Goal: Task Accomplishment & Management: Manage account settings

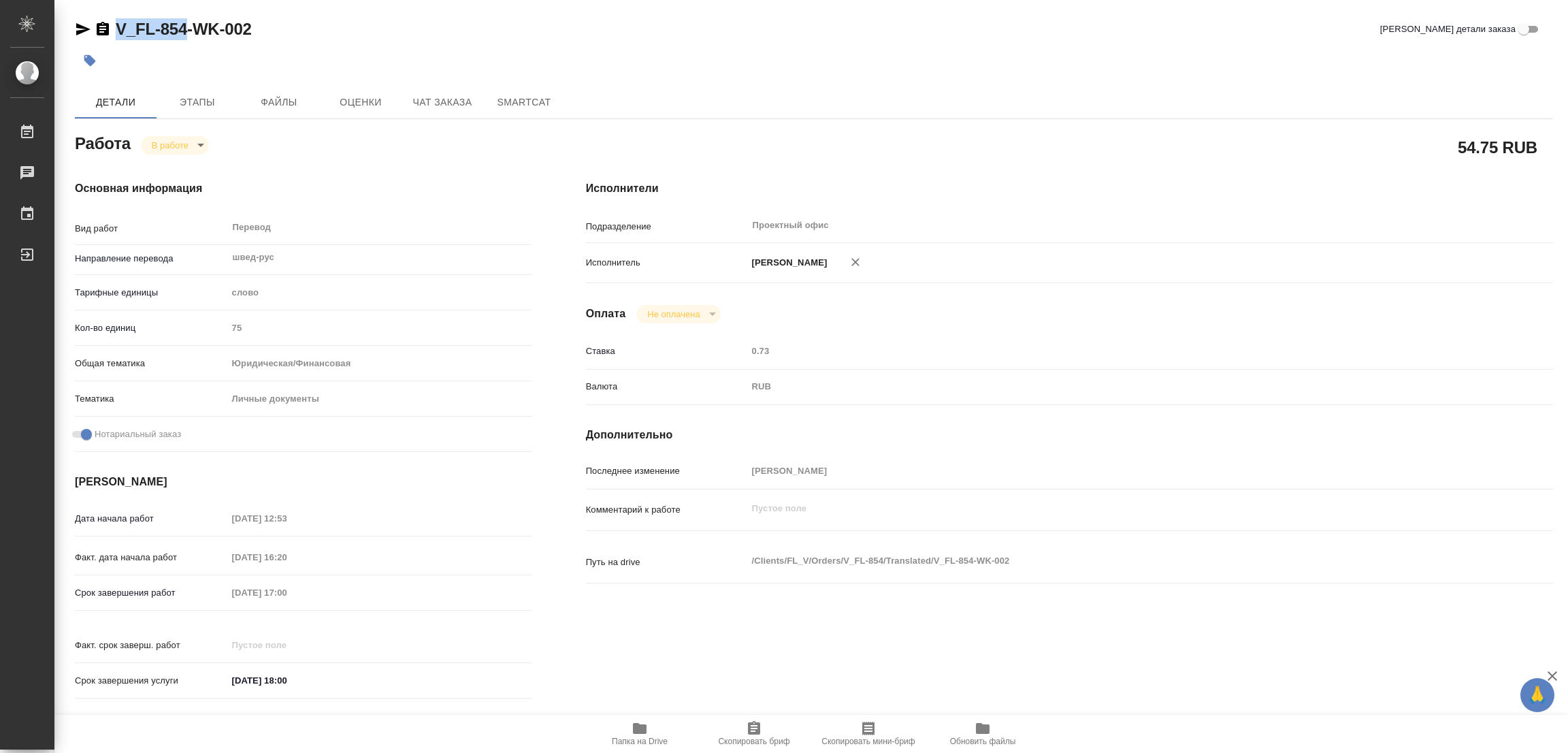
drag, startPoint x: 115, startPoint y: 14, endPoint x: 174, endPoint y: 24, distance: 59.8
click at [186, 21] on div "V_FL-854-WK-002 Кратко детали заказа Детали Этапы Файлы Оценки Чат заказа Smart…" at bounding box center [814, 571] width 1493 height 1142
copy link "V_FL-854"
click at [744, 740] on span "Скопировать бриф" at bounding box center [754, 741] width 72 height 10
copy link "V_FL-854"
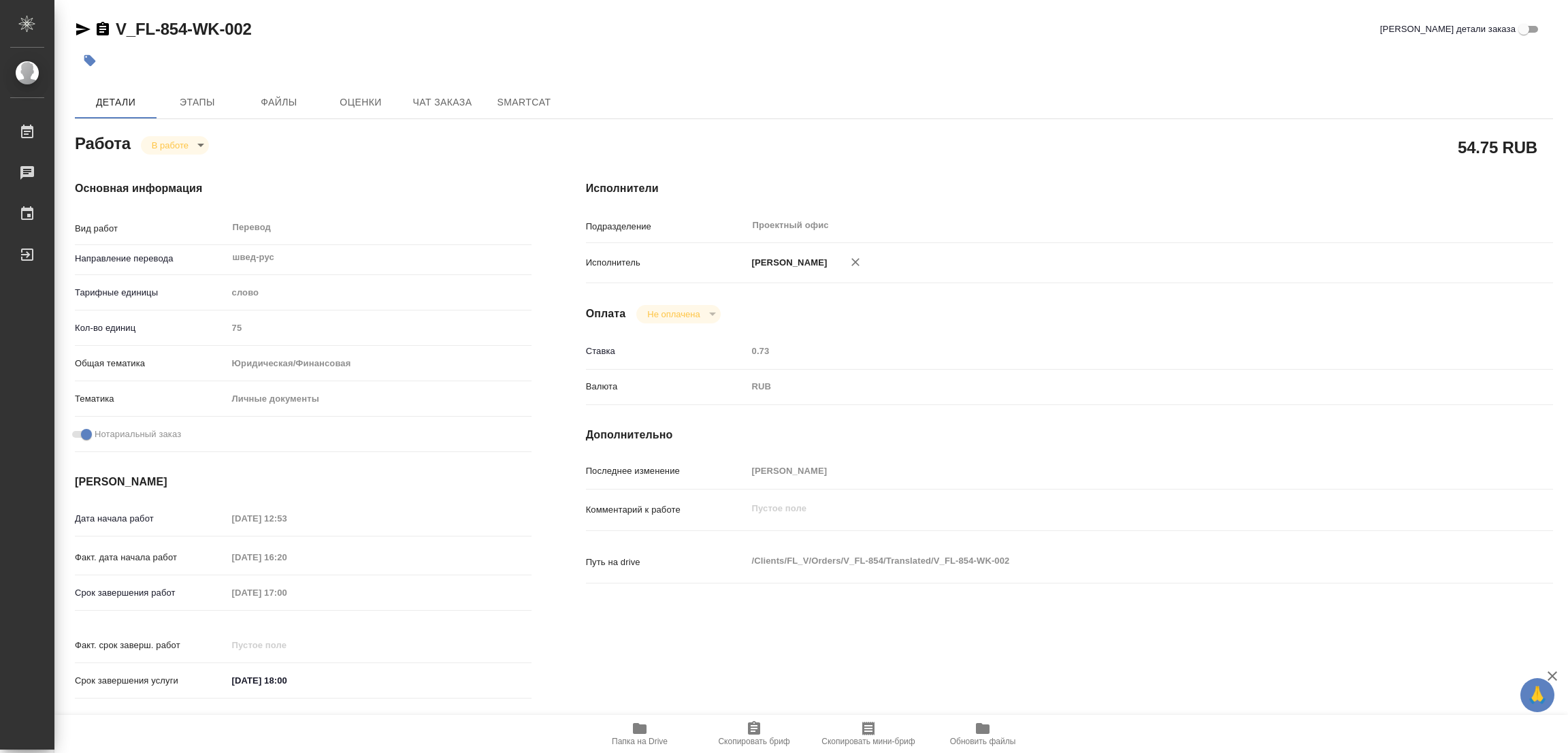
click at [201, 595] on div "Срок завершения работ 29.08.2025 17:00" at bounding box center [303, 593] width 457 height 24
click at [379, 195] on h4 "Основная информация" at bounding box center [303, 188] width 457 height 16
click at [201, 100] on span "Этапы" at bounding box center [197, 102] width 66 height 17
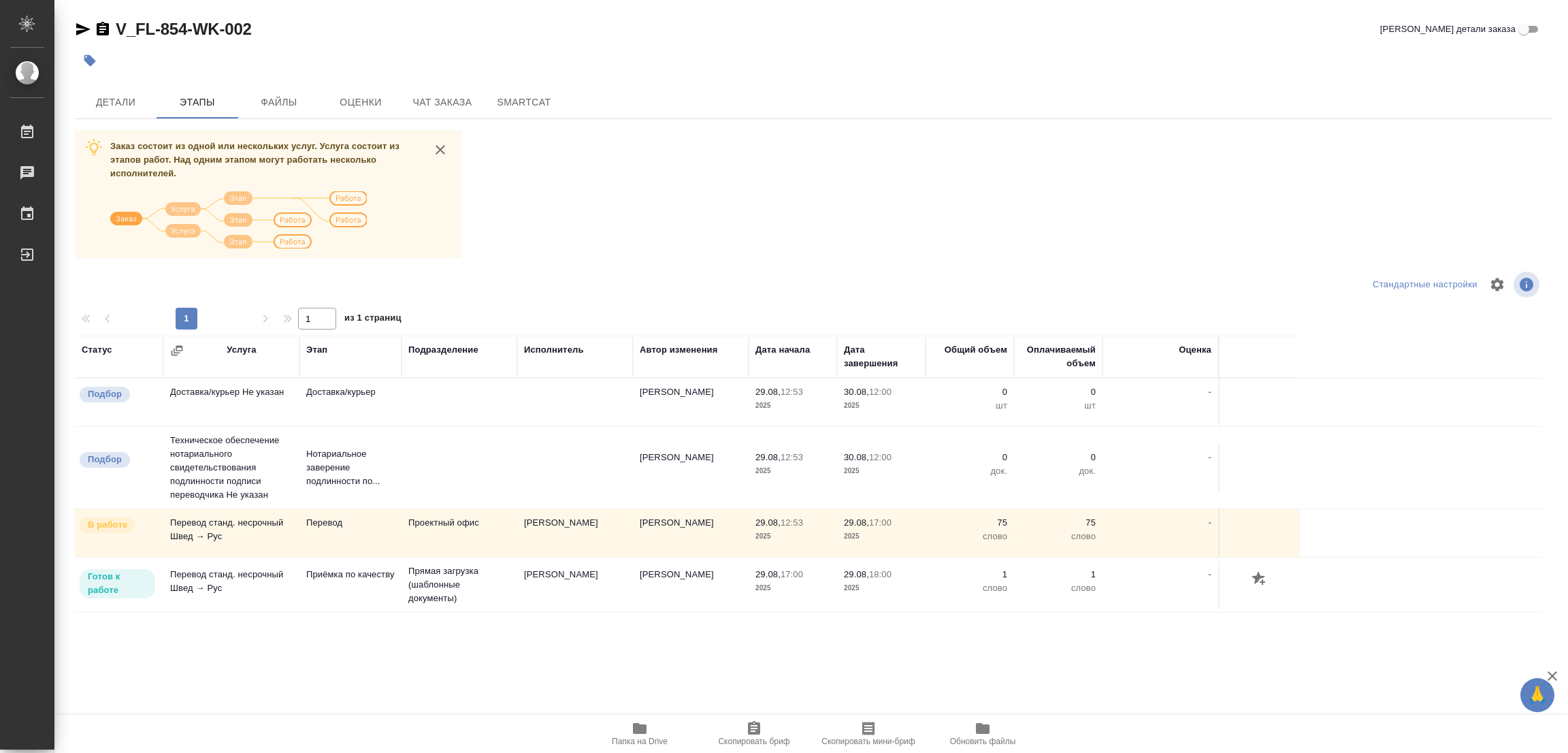
click at [1238, 157] on div "Заказ состоит из одной или нескольких услуг. Услуга состоит из этапов работ. На…" at bounding box center [814, 386] width 1479 height 512
click at [100, 101] on span "Детали" at bounding box center [116, 102] width 66 height 17
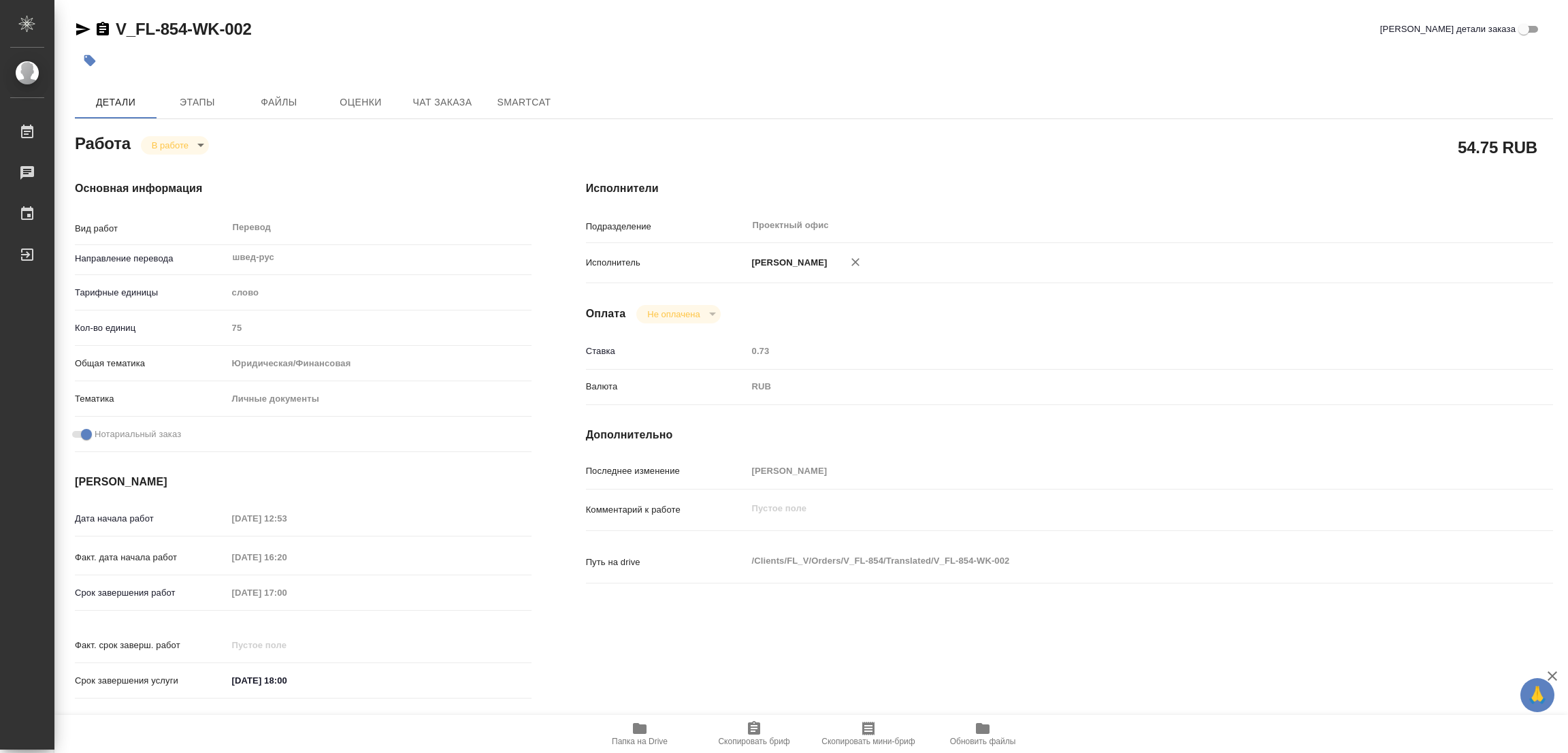
type textarea "x"
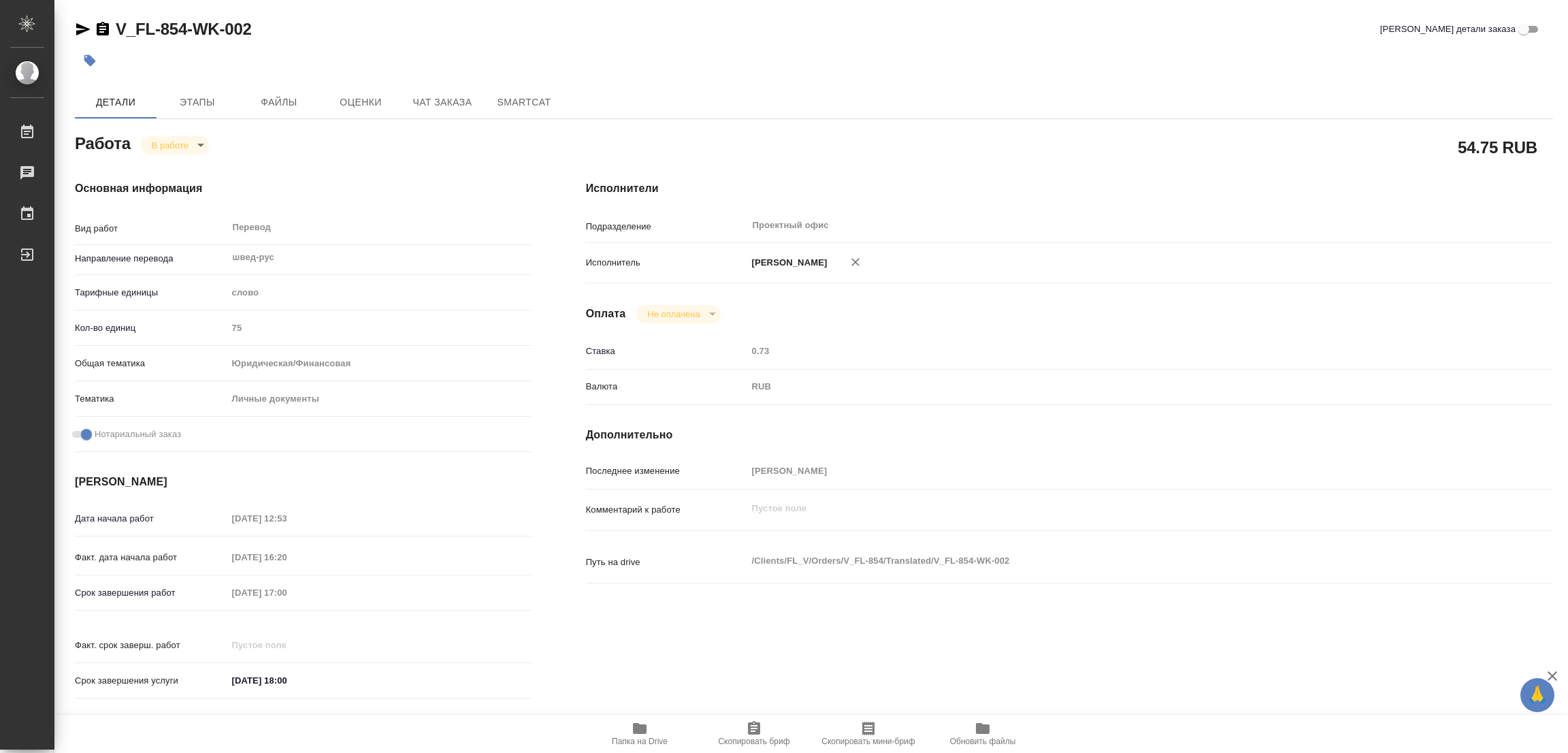
type textarea "x"
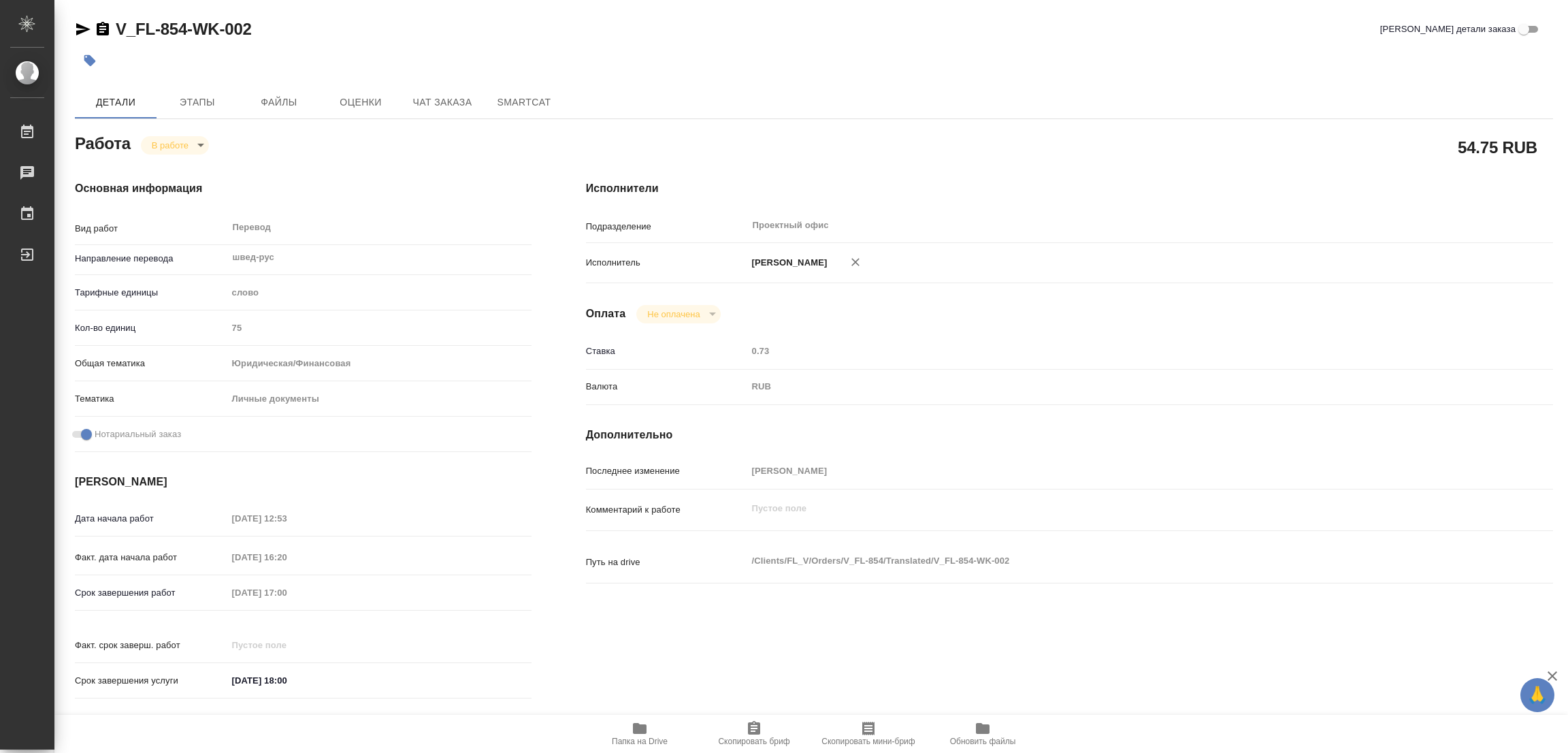
type textarea "x"
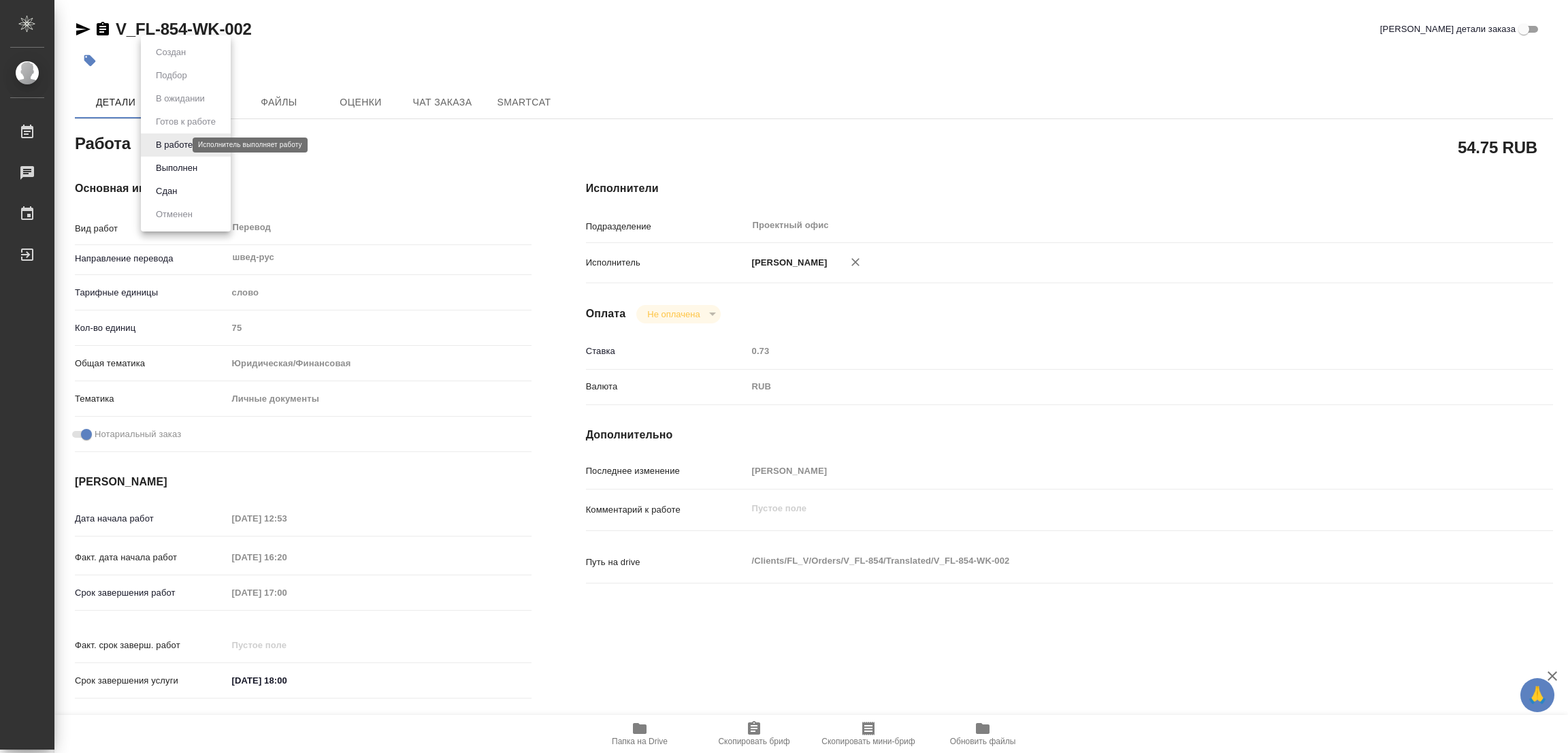
click at [154, 140] on body "🙏 .cls-1 fill:#fff; AWATERA Popova Galina Работы 0 Чаты График Выйти V_FL-854-W…" at bounding box center [784, 376] width 1568 height 753
click at [168, 168] on button "Выполнен" at bounding box center [176, 167] width 50 height 15
click at [88, 56] on icon "button" at bounding box center [90, 61] width 12 height 12
type textarea "x"
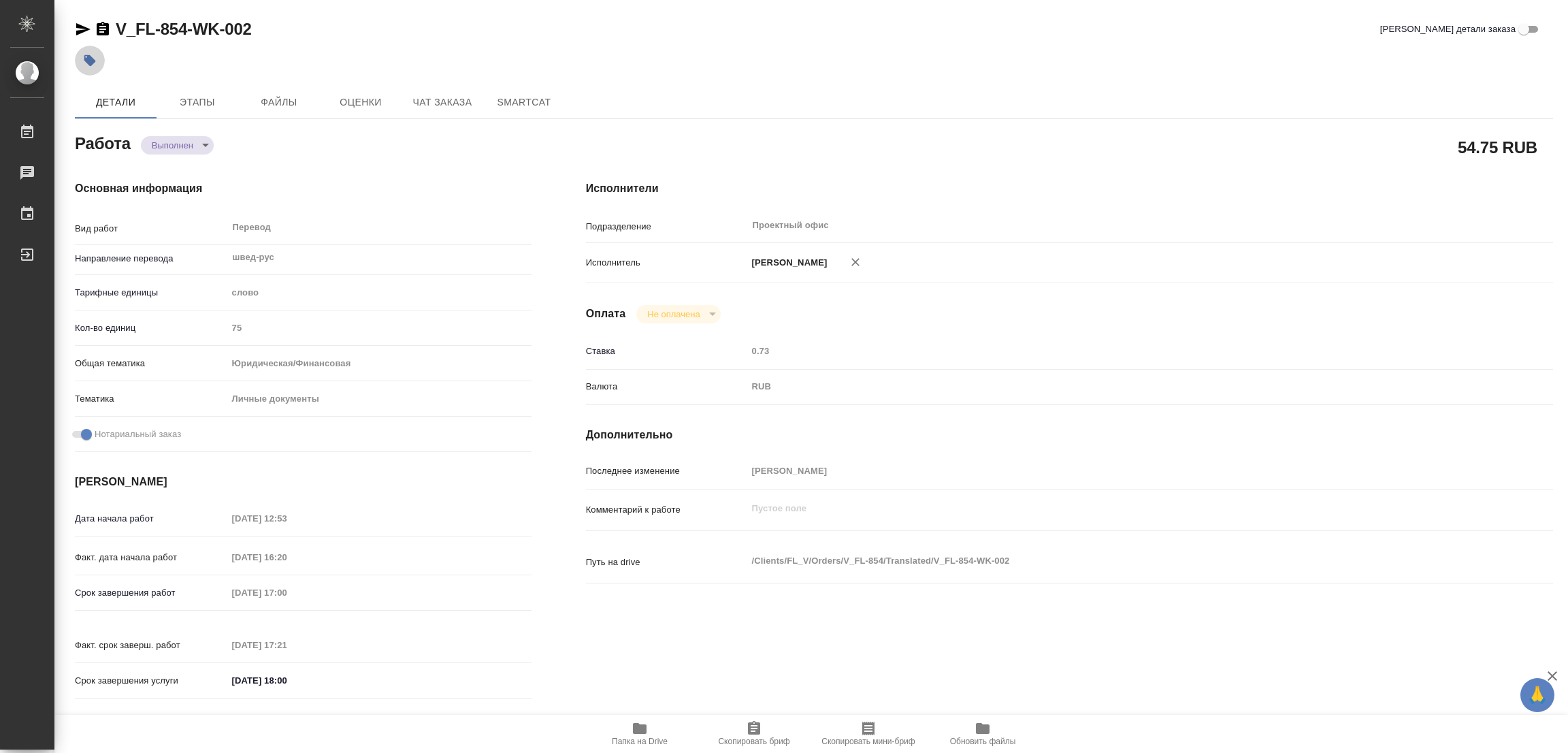
type textarea "x"
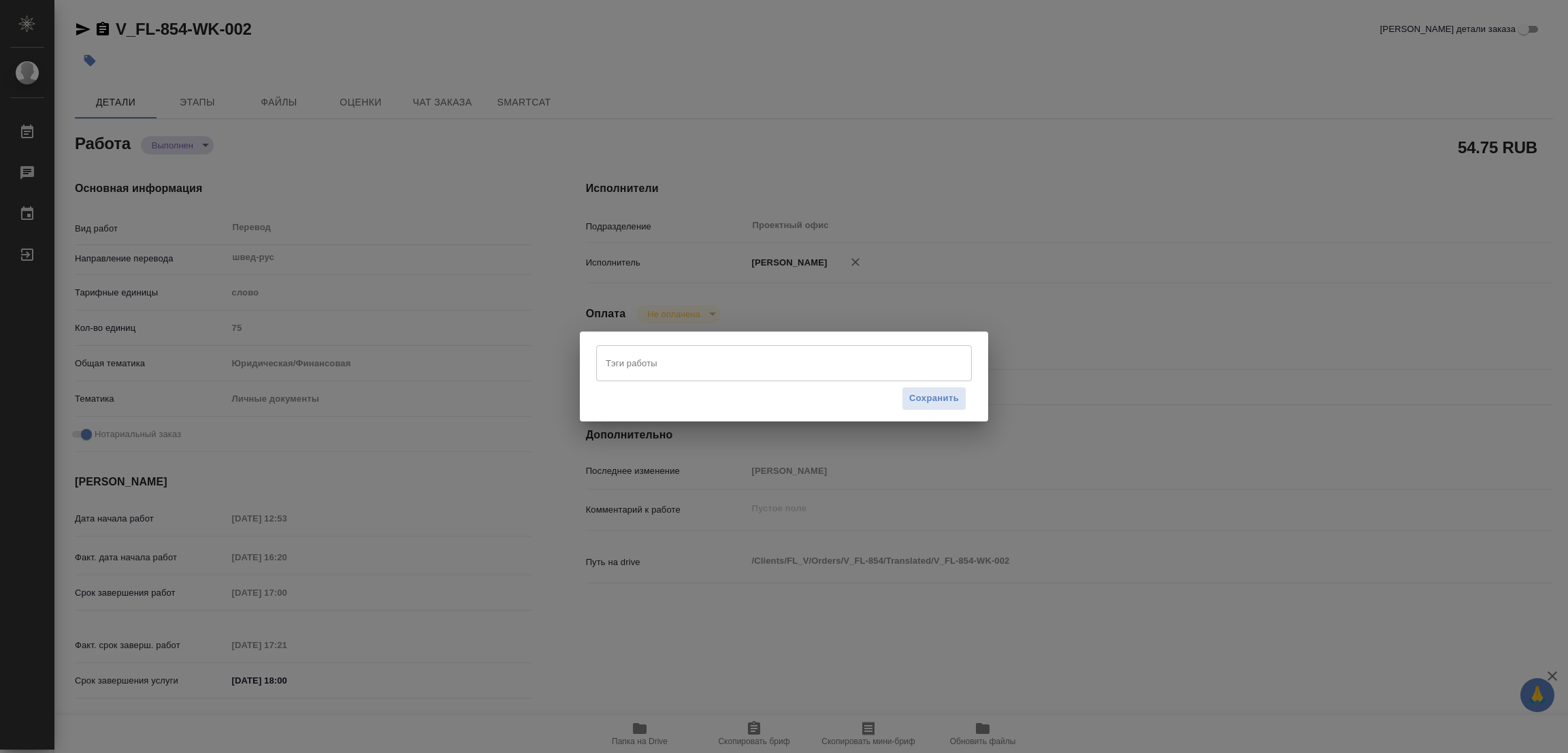
type textarea "x"
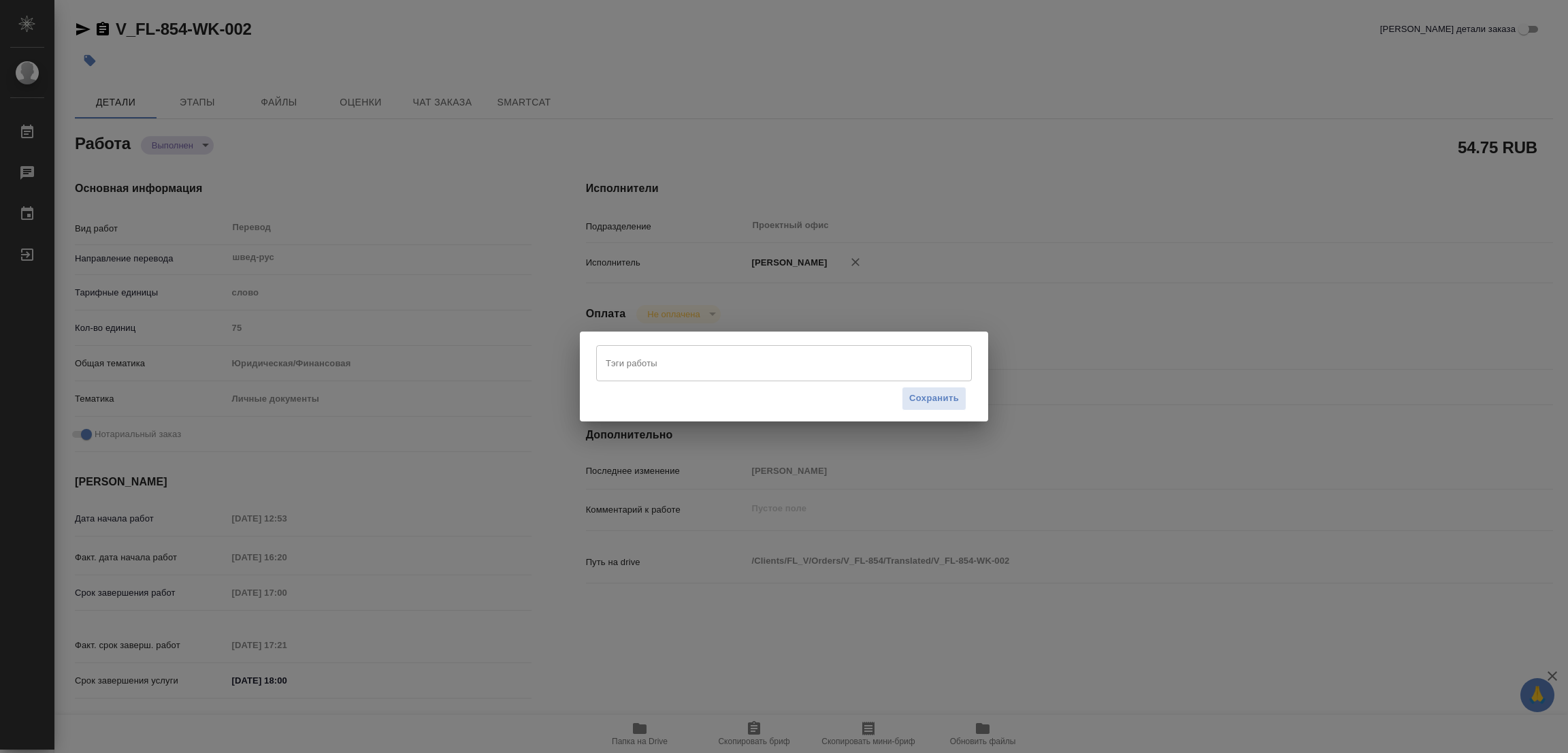
type textarea "x"
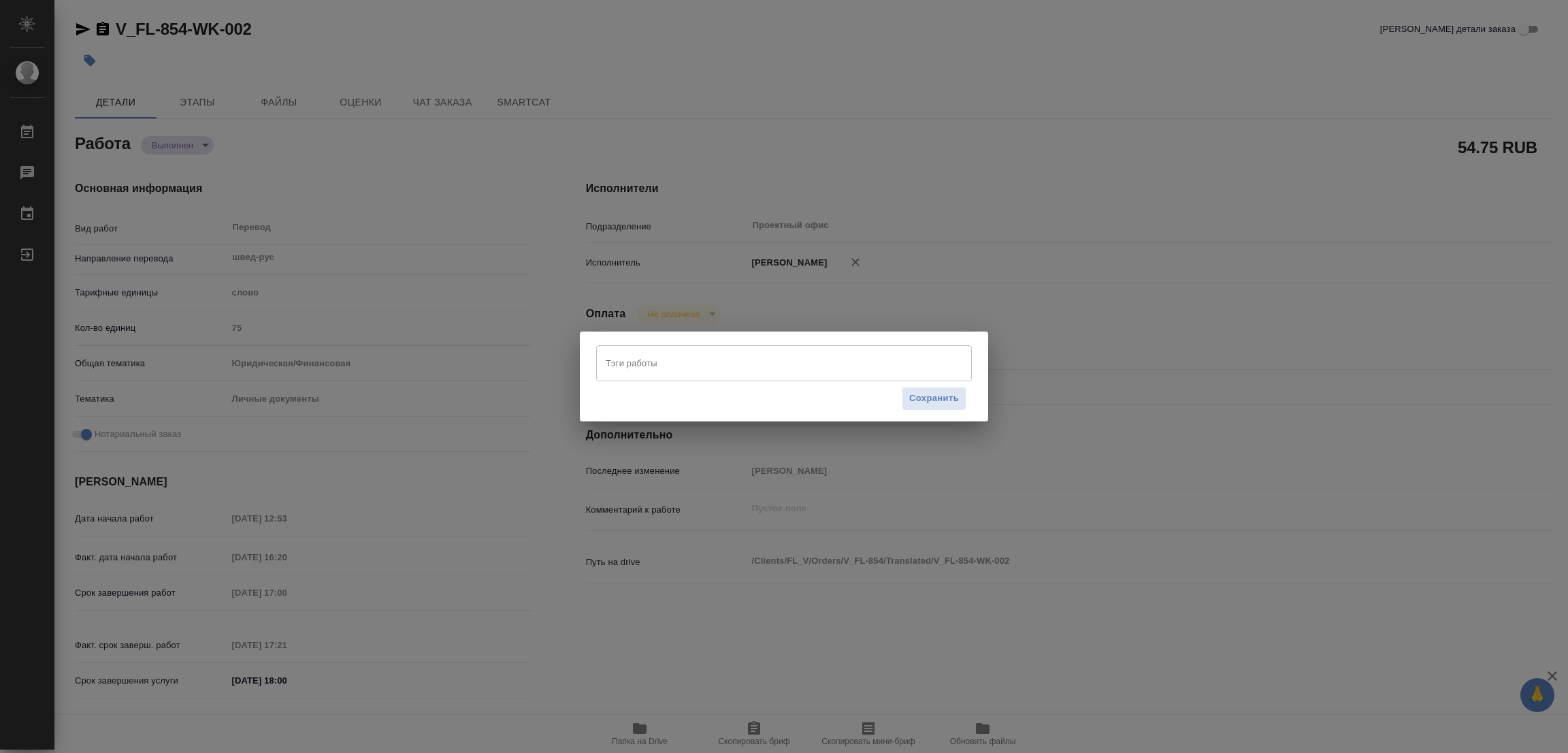
click at [655, 358] on input "Тэги работы" at bounding box center [771, 363] width 337 height 23
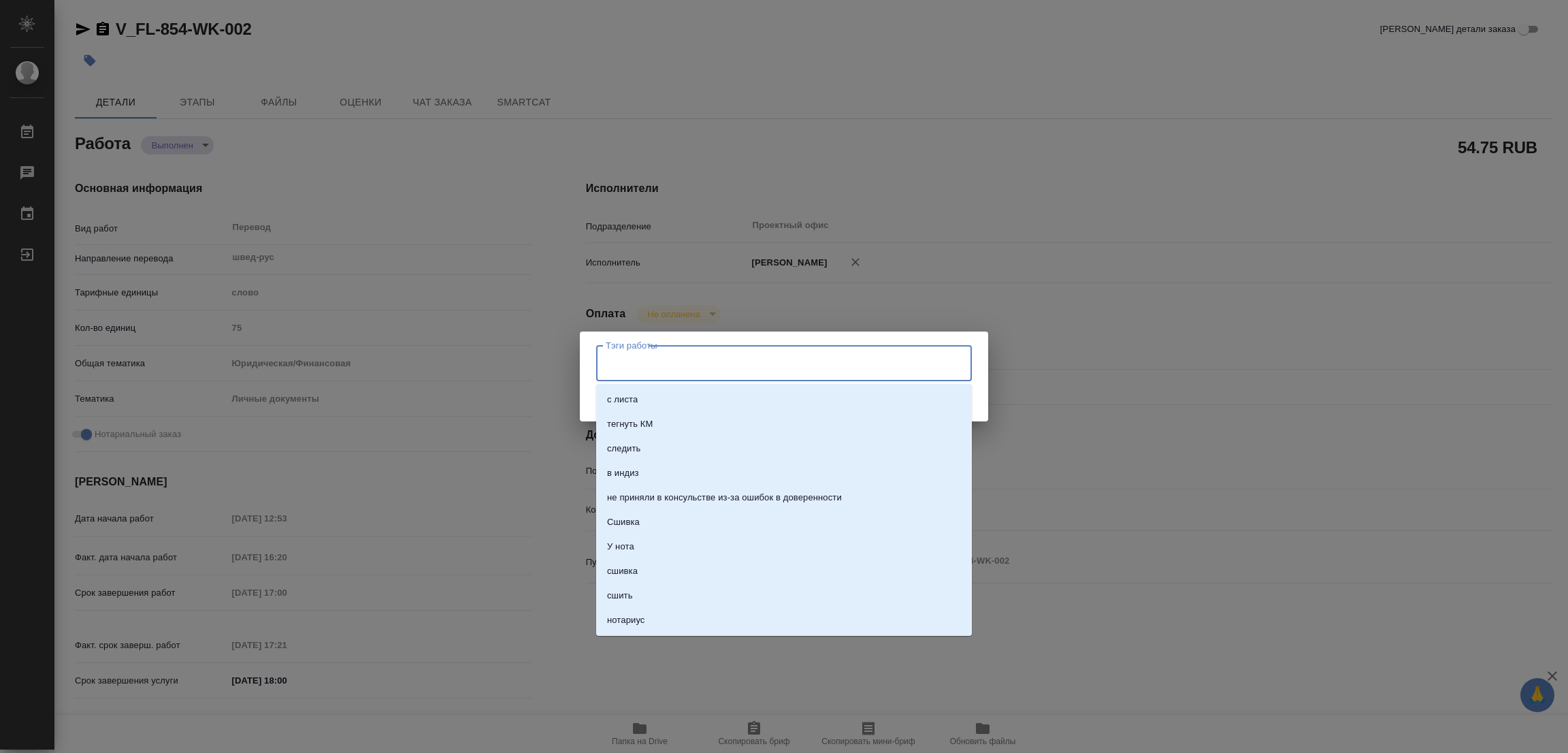
type input "С"
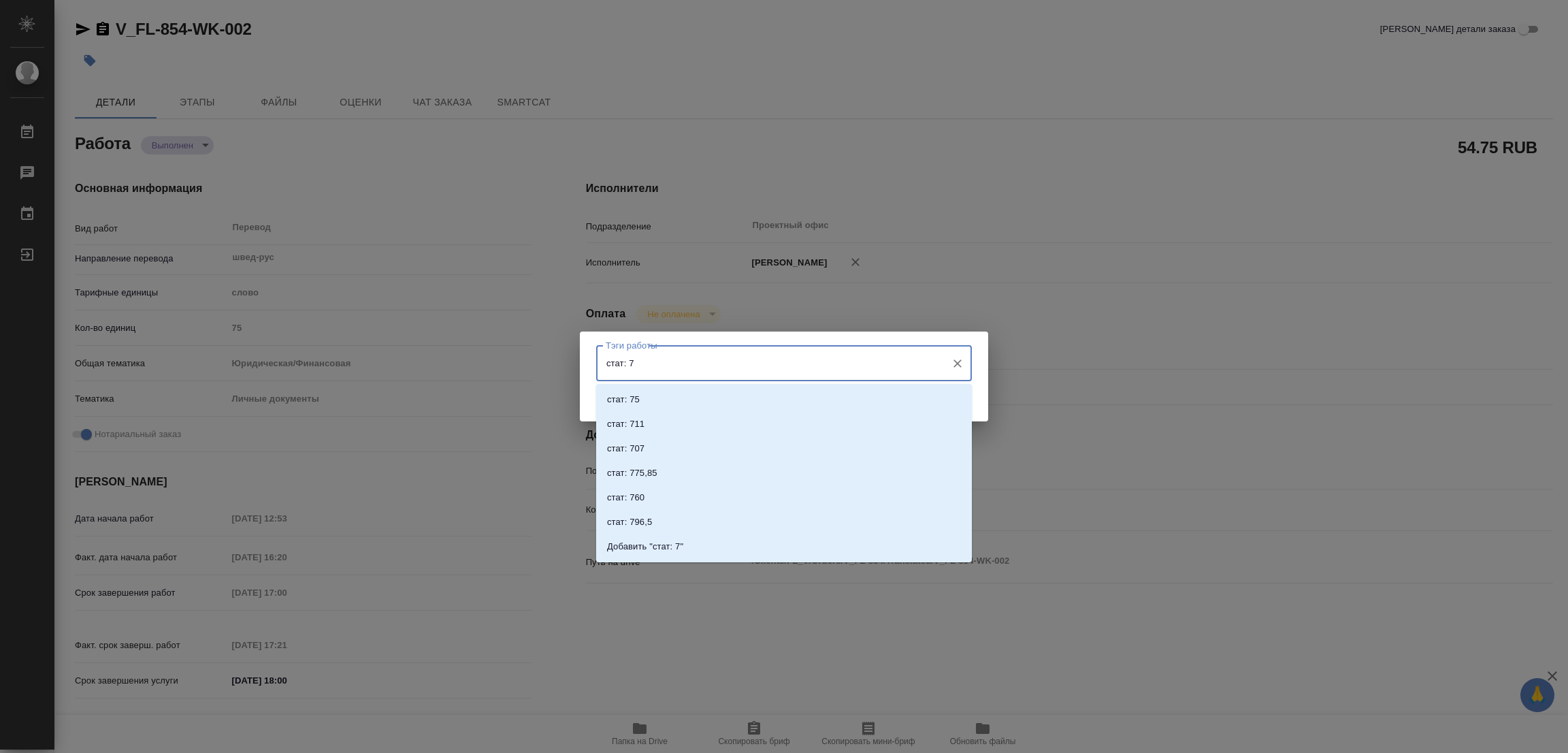
type input "стат: 75"
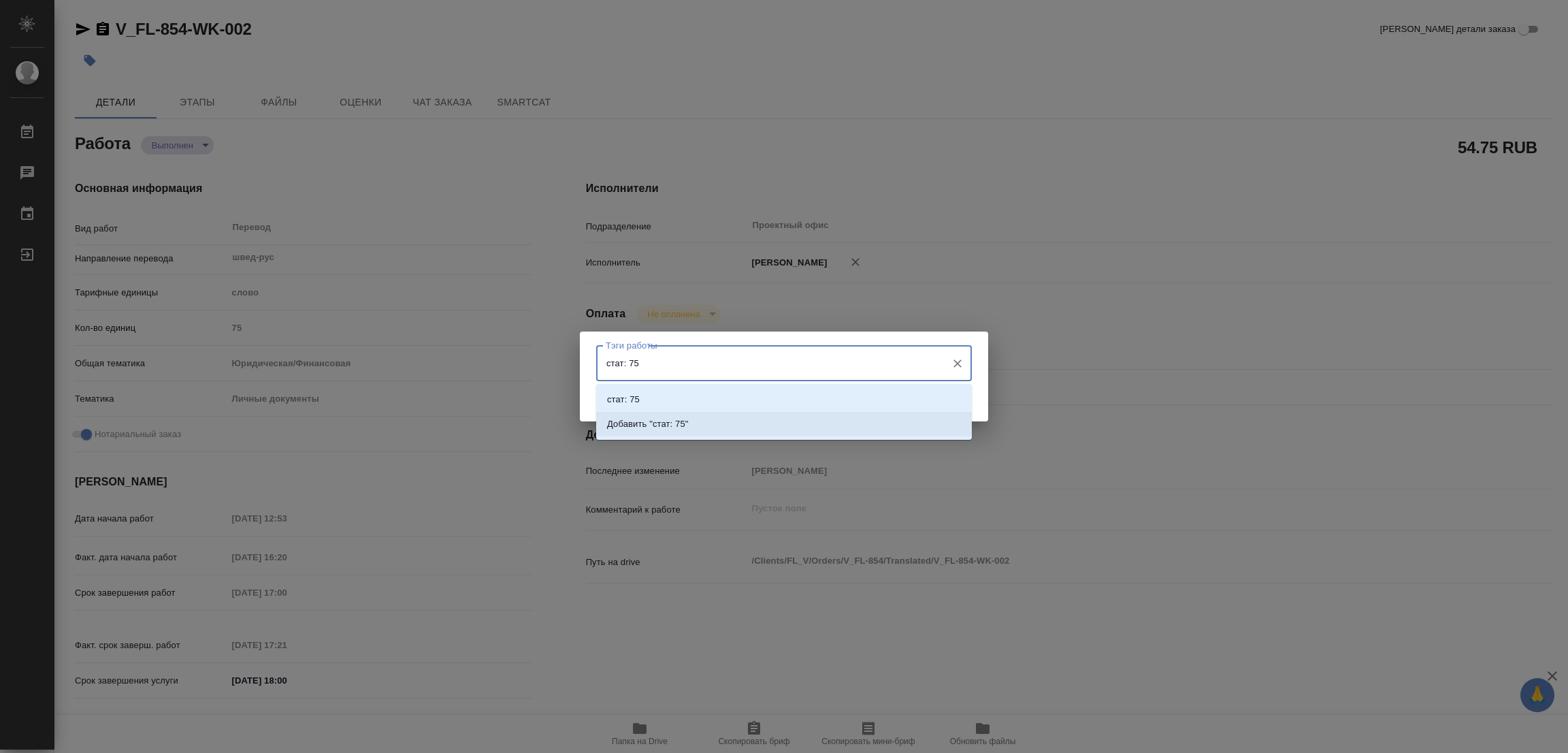
click at [659, 420] on p "Добавить "стат: 75"" at bounding box center [648, 424] width 82 height 14
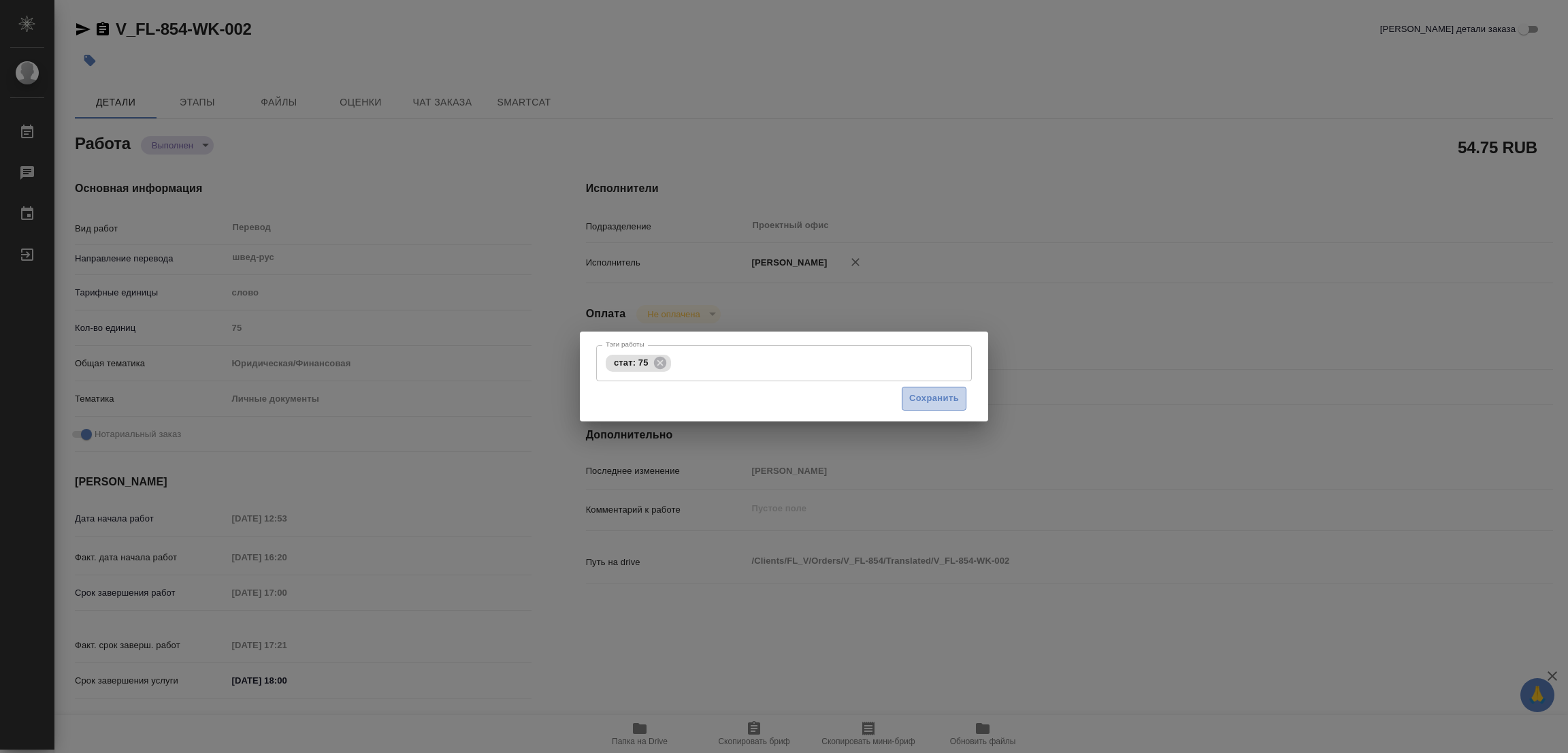
click at [927, 398] on span "Сохранить" at bounding box center [934, 398] width 50 height 15
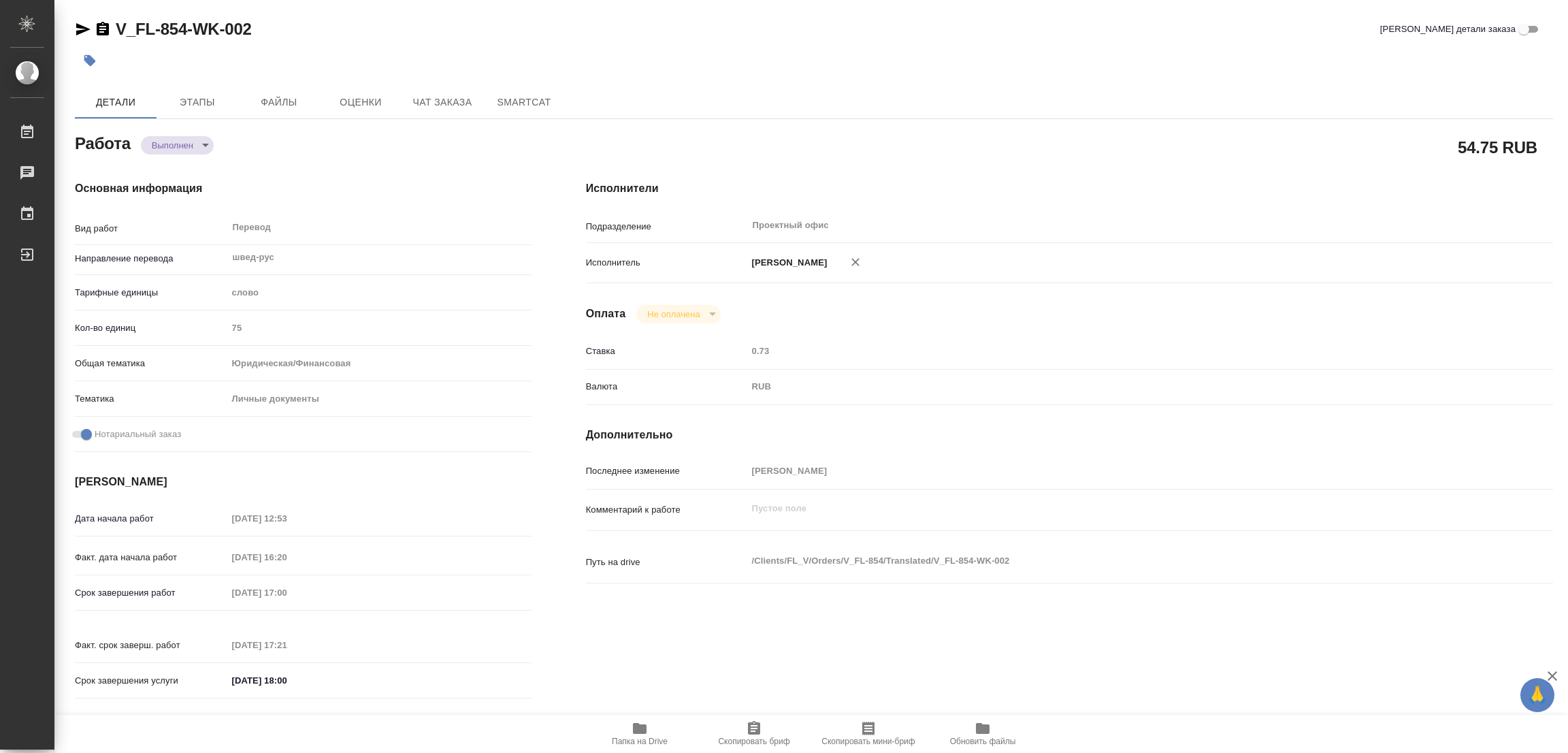
type input "completed"
type textarea "Перевод"
type textarea "x"
type input "швед-рус"
type input "5a8b1489cc6b4906c91bfd90"
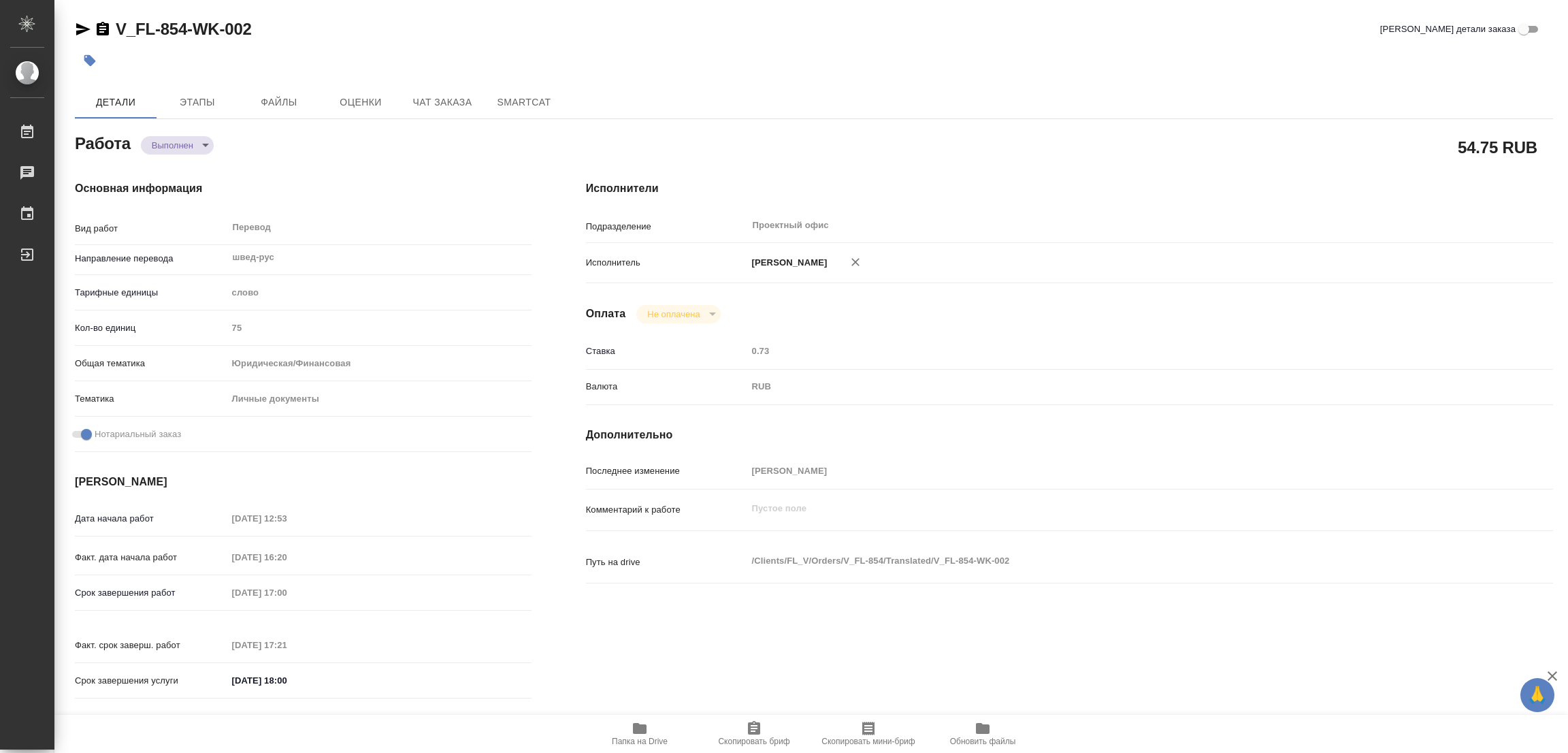
type input "75"
type input "yr-fn"
type input "5a8b8b956a9677013d343cfe"
checkbox input "true"
type input "29.08.2025 12:53"
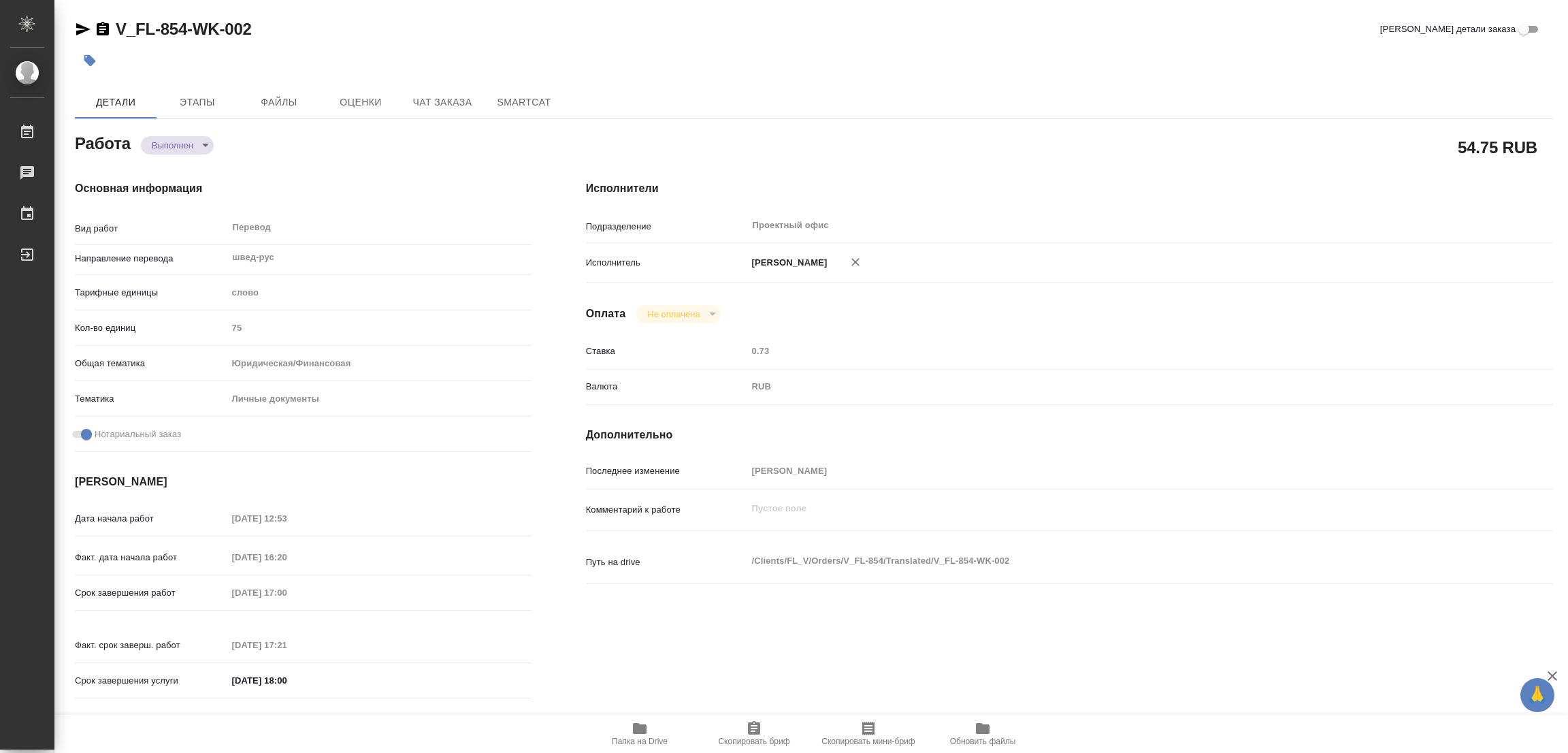
type input "29.08.2025 16:20"
type input "29.08.2025 17:00"
type input "29.08.2025 17:21"
type input "29.08.2025 18:00"
type input "Проектный офис"
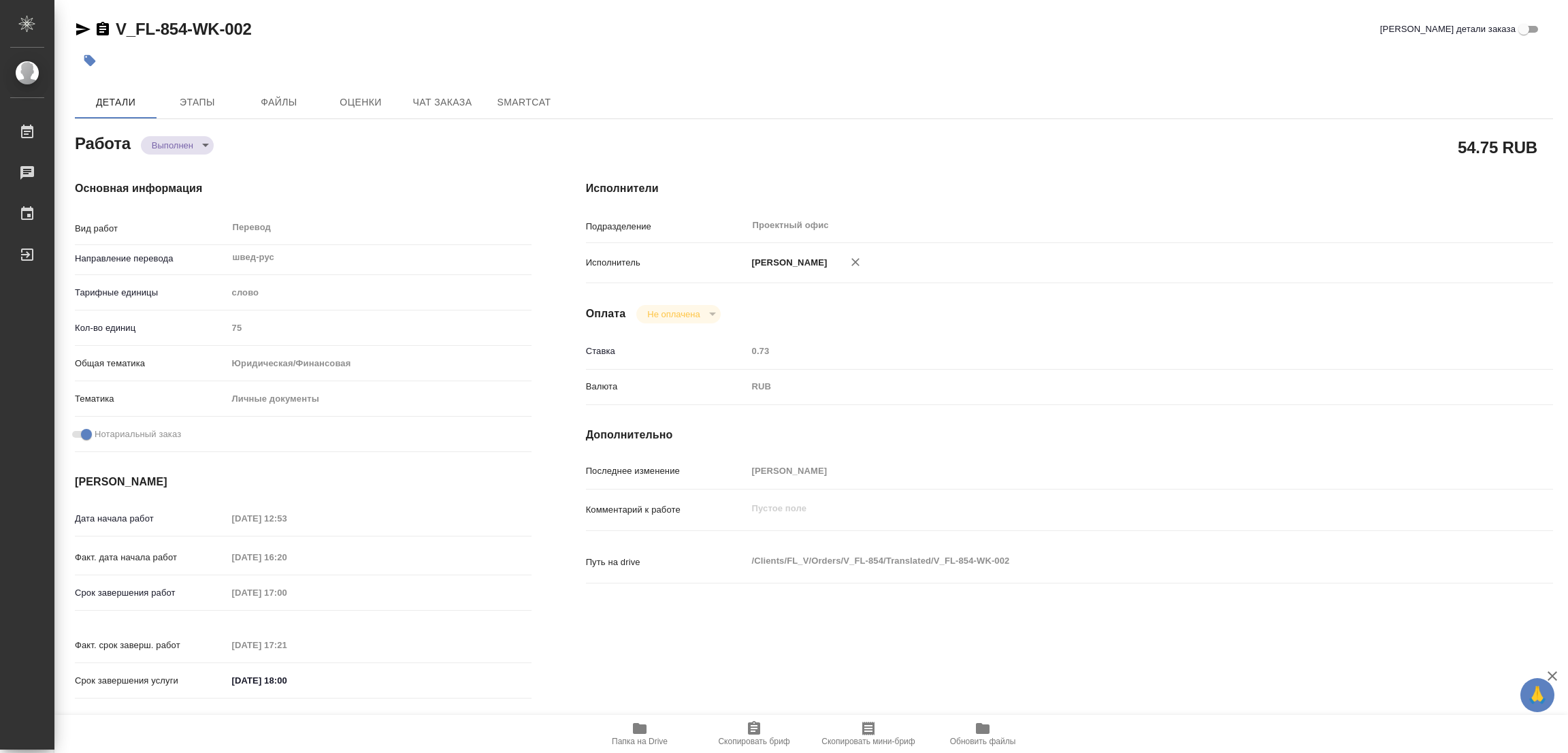
type input "notPayed"
type input "0.73"
type input "RUB"
type input "[PERSON_NAME]"
type textarea "x"
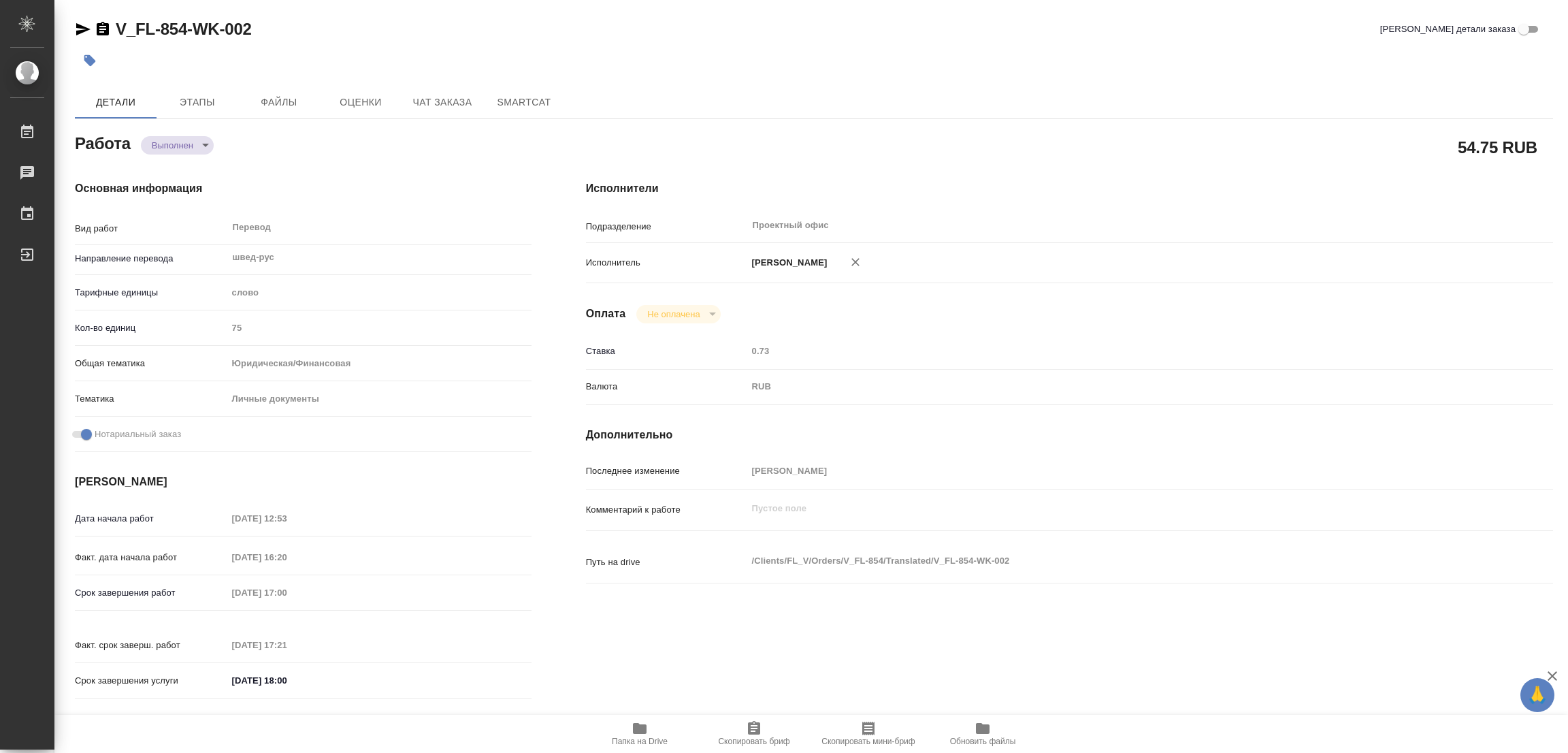
type textarea "/Clients/FL_V/Orders/V_FL-854/Translated/V_FL-854-WK-002"
type textarea "x"
type input "V_FL-854"
type input "Перевод станд. несрочный"
type input "Редактура, Постредактура машинного перевода, Перевод, Приёмка по качеству, Корр…"
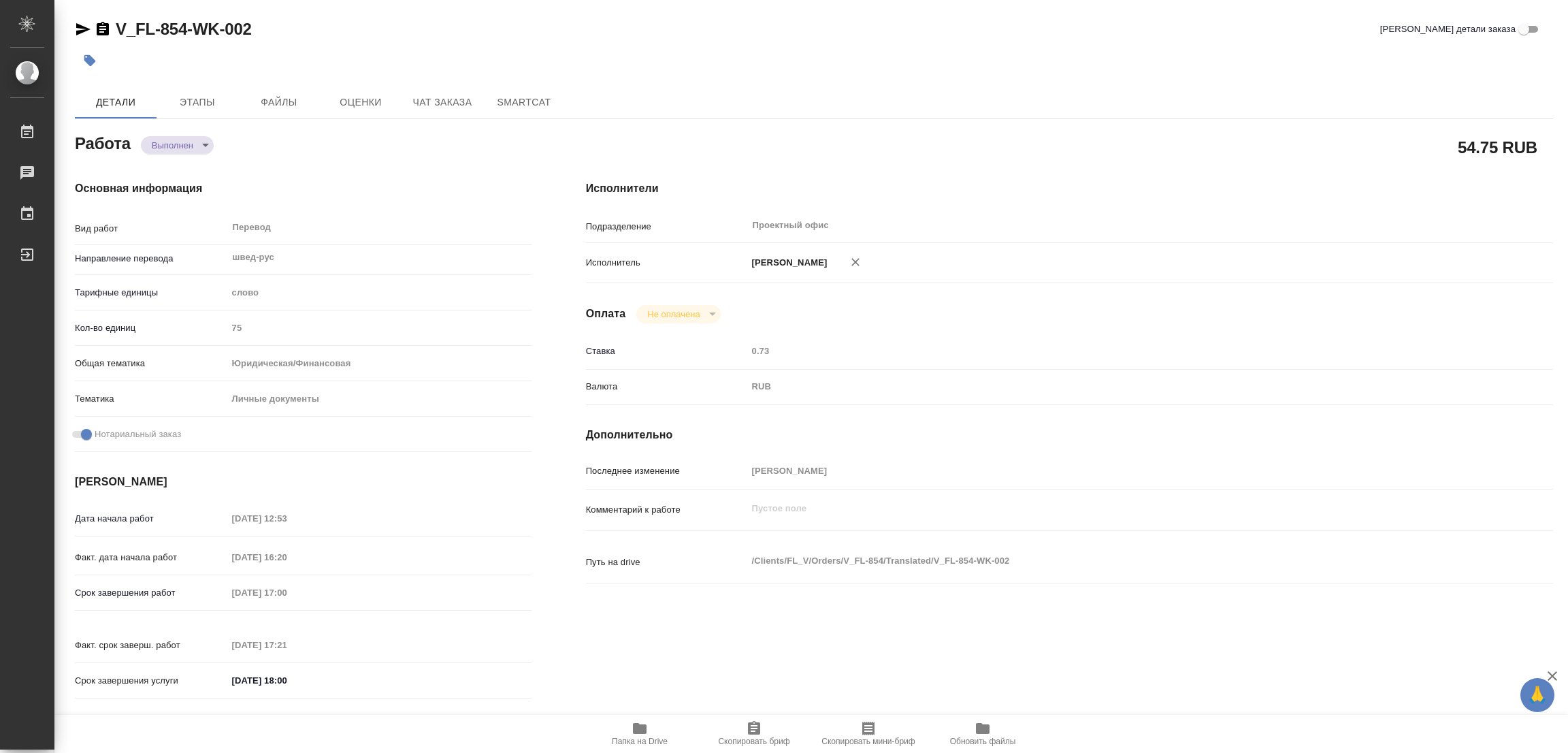
type input "Касымов Тимур, Шульгина Анна"
type input "/Clients/FL_V/Orders/V_FL-854"
type textarea "x"
type textarea "id карта швед-ру под нот"
type textarea "x"
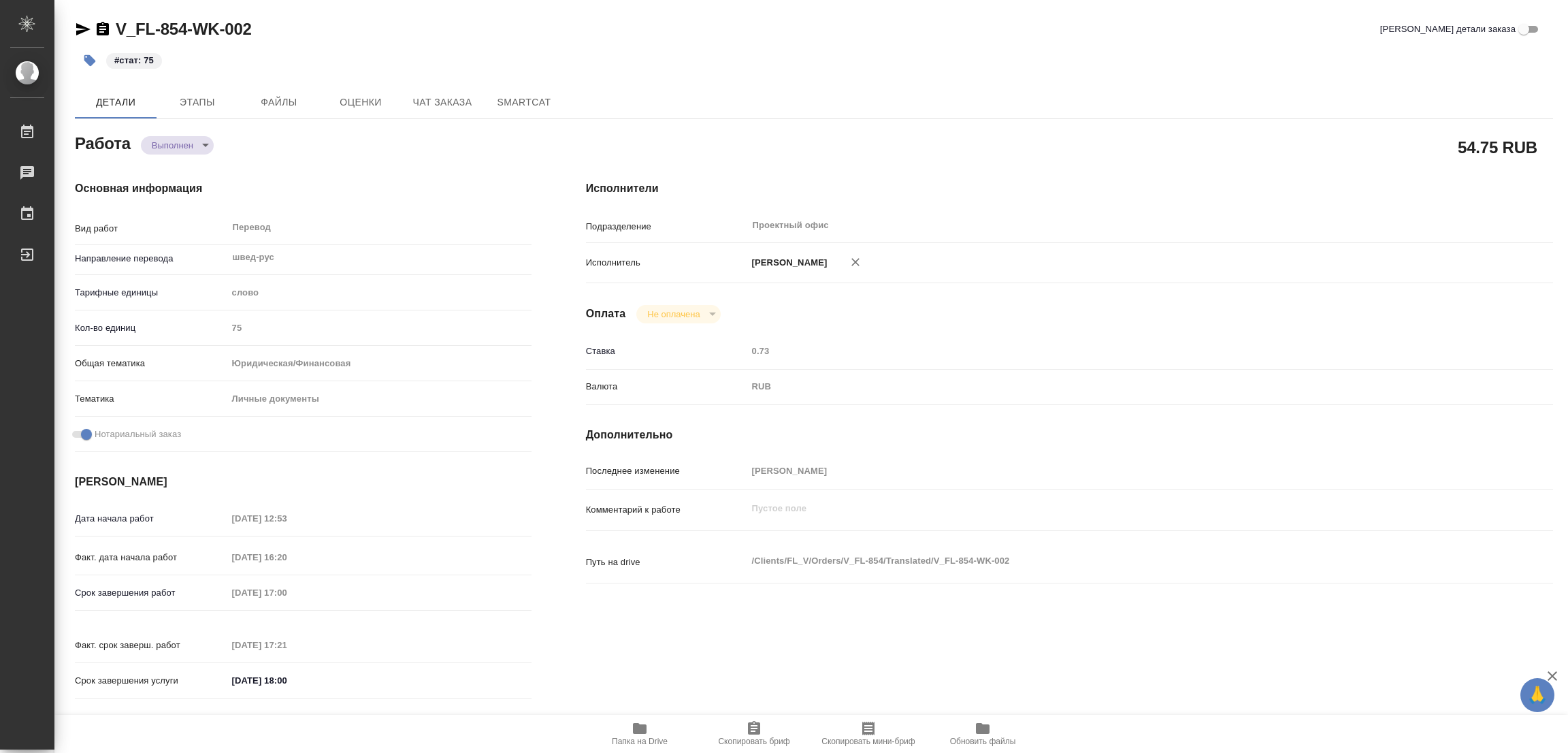
type textarea "x"
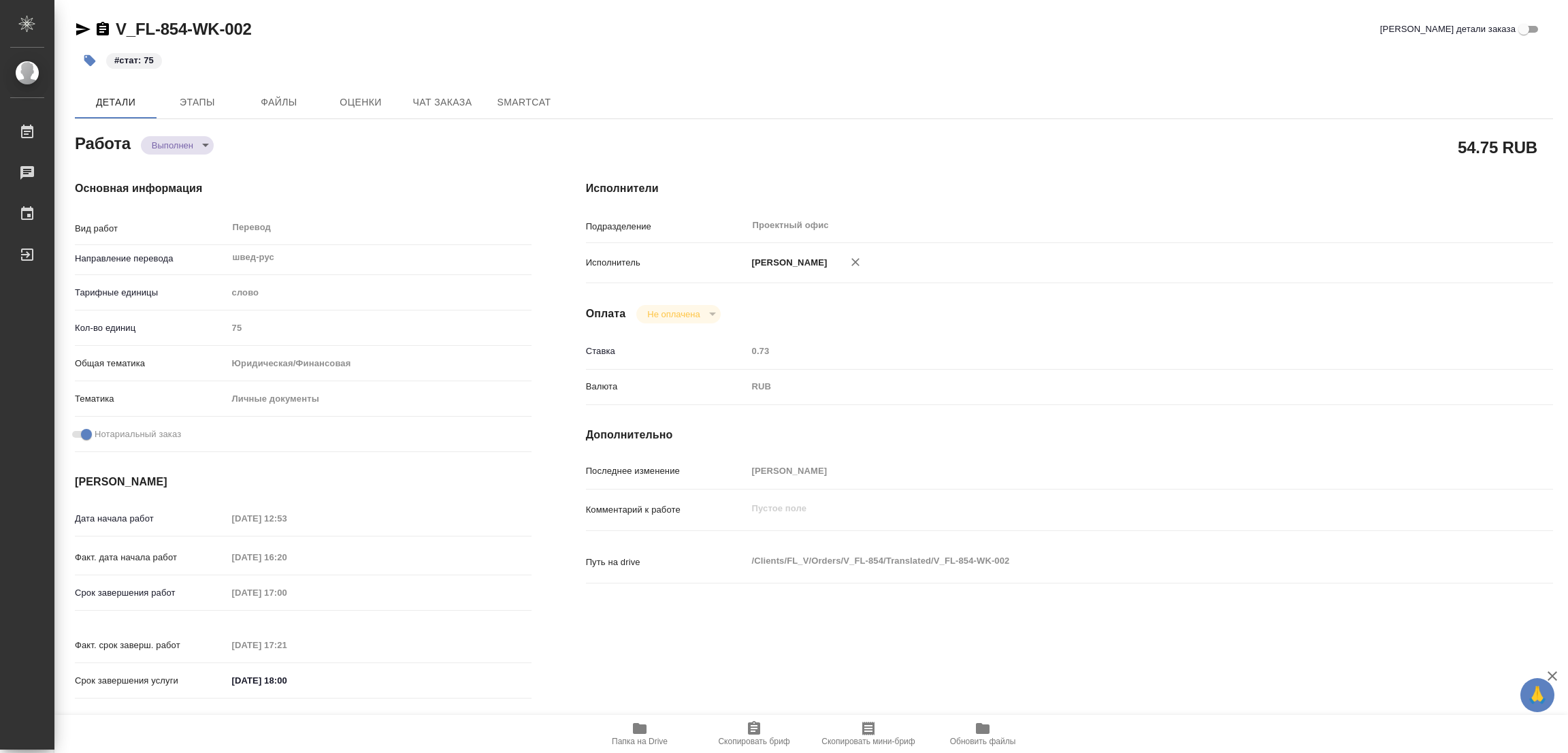
type textarea "x"
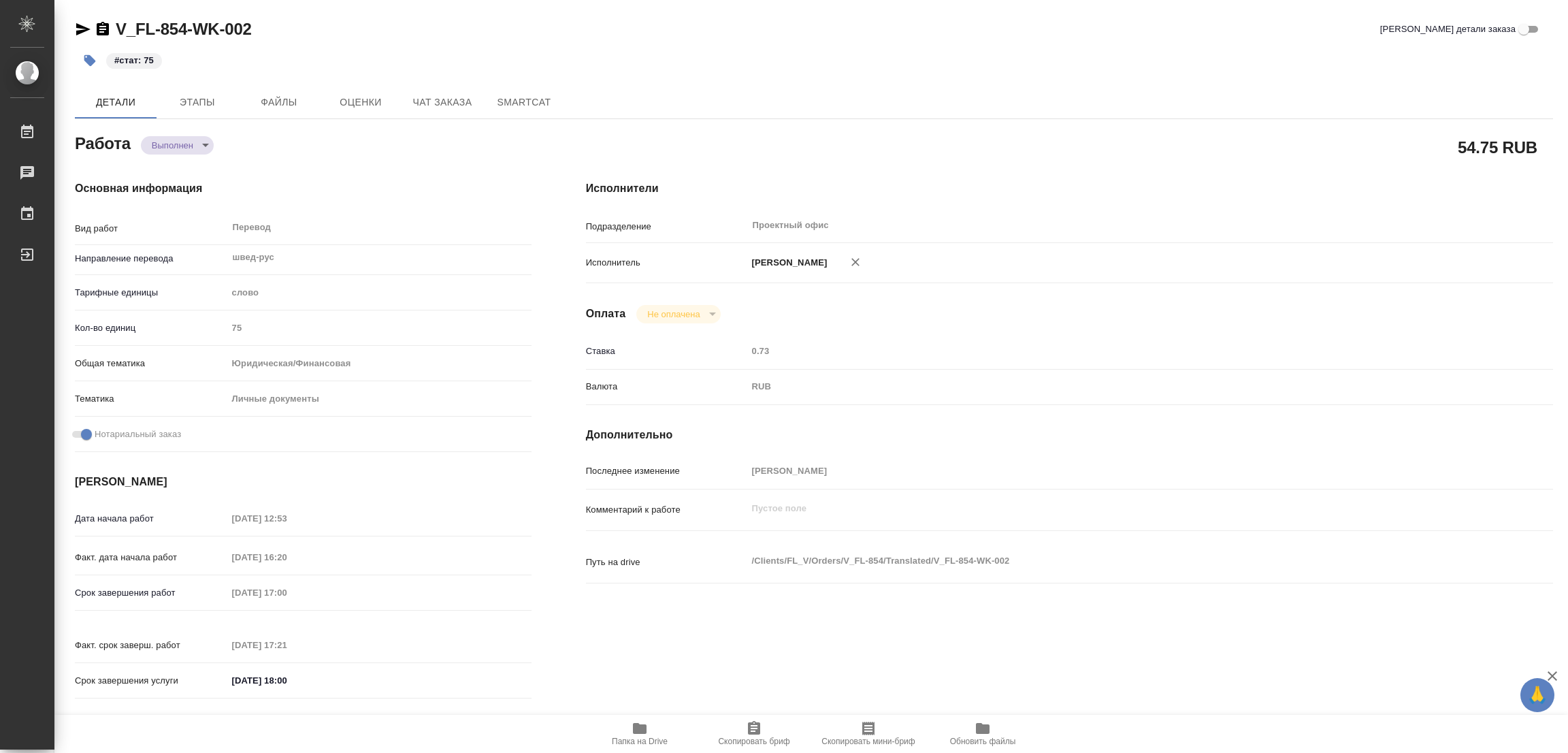
click at [417, 50] on div "#стат: 75" at bounding box center [568, 60] width 986 height 30
type textarea "x"
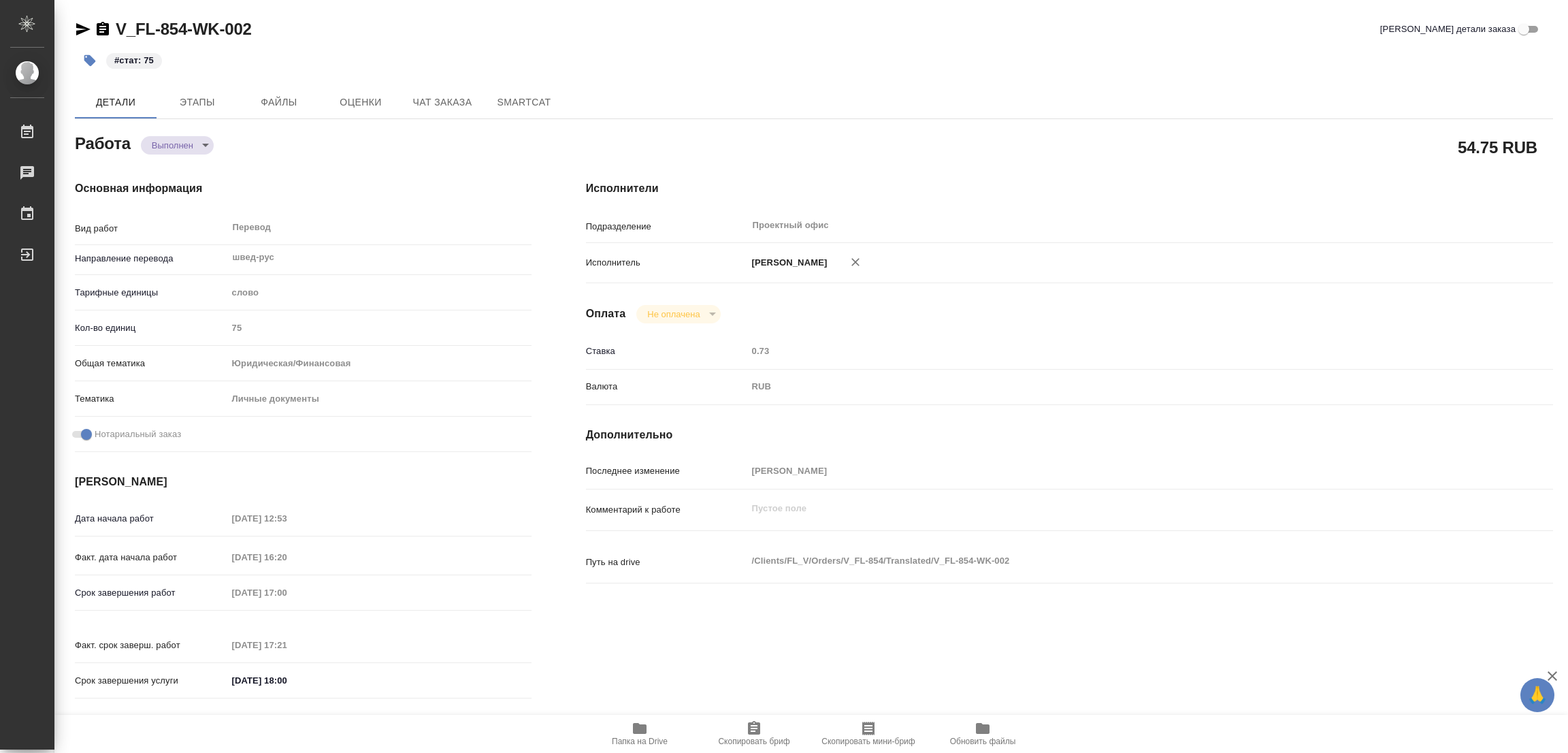
type textarea "x"
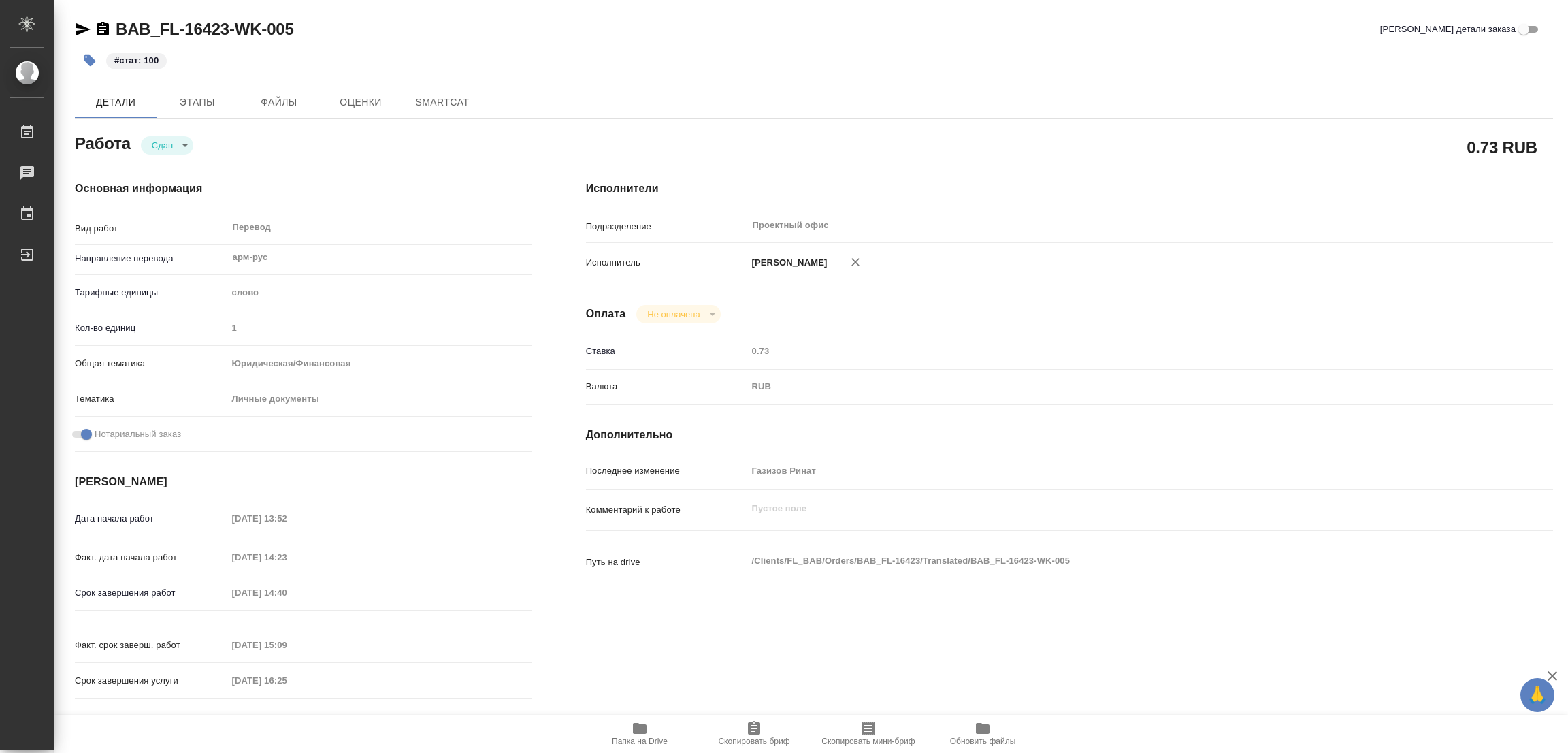
type textarea "x"
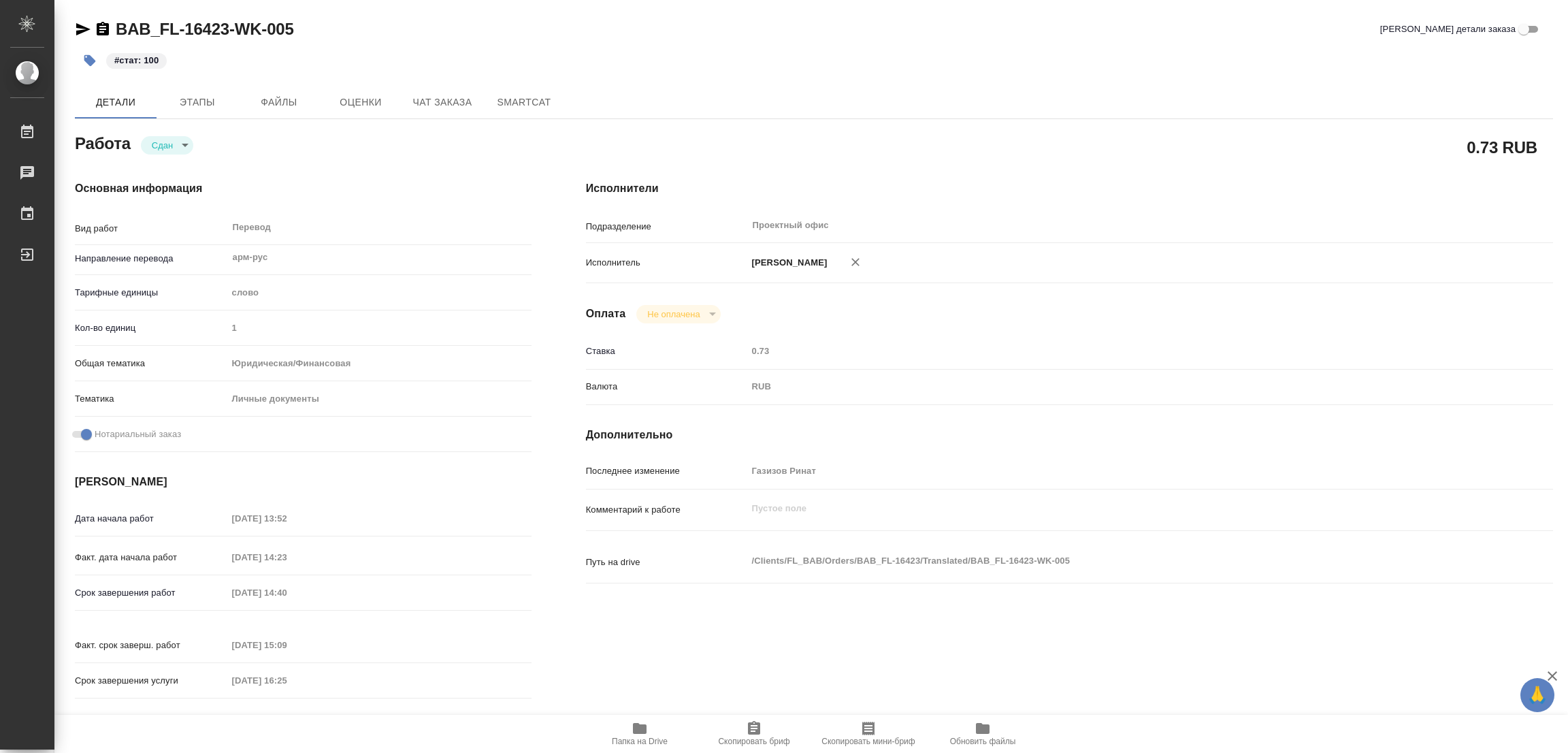
type textarea "x"
click at [644, 733] on icon "button" at bounding box center [640, 729] width 14 height 11
type textarea "x"
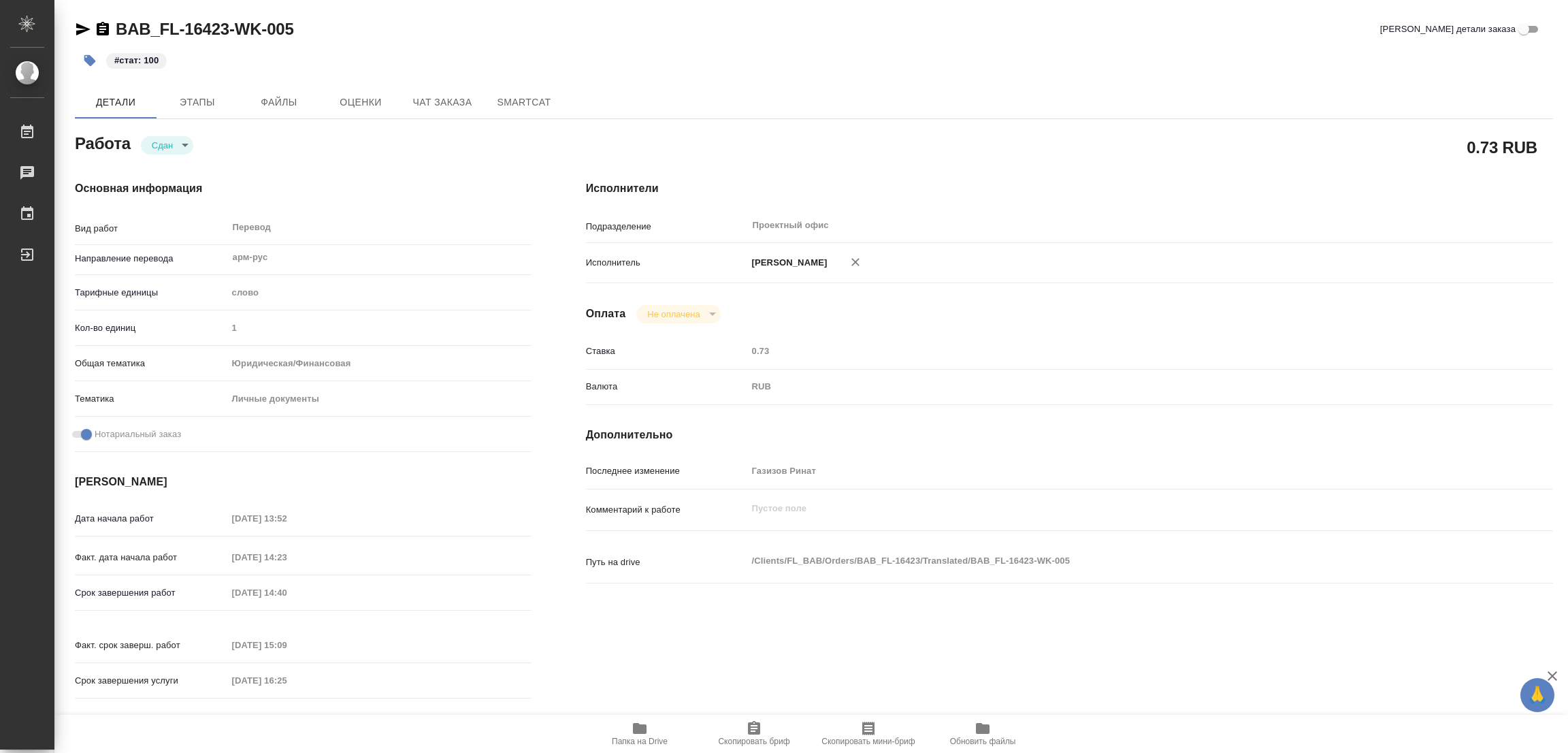
type textarea "x"
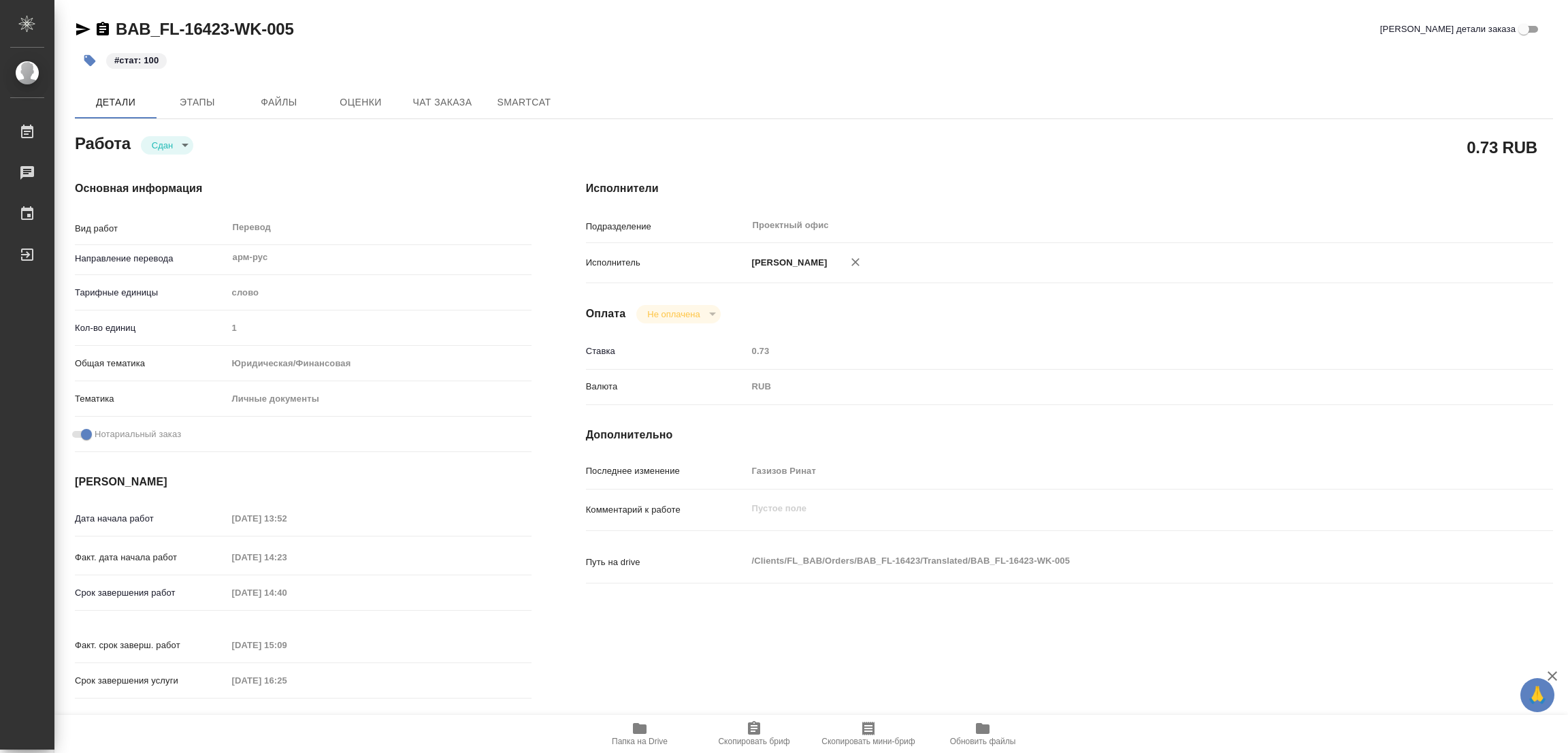
type textarea "x"
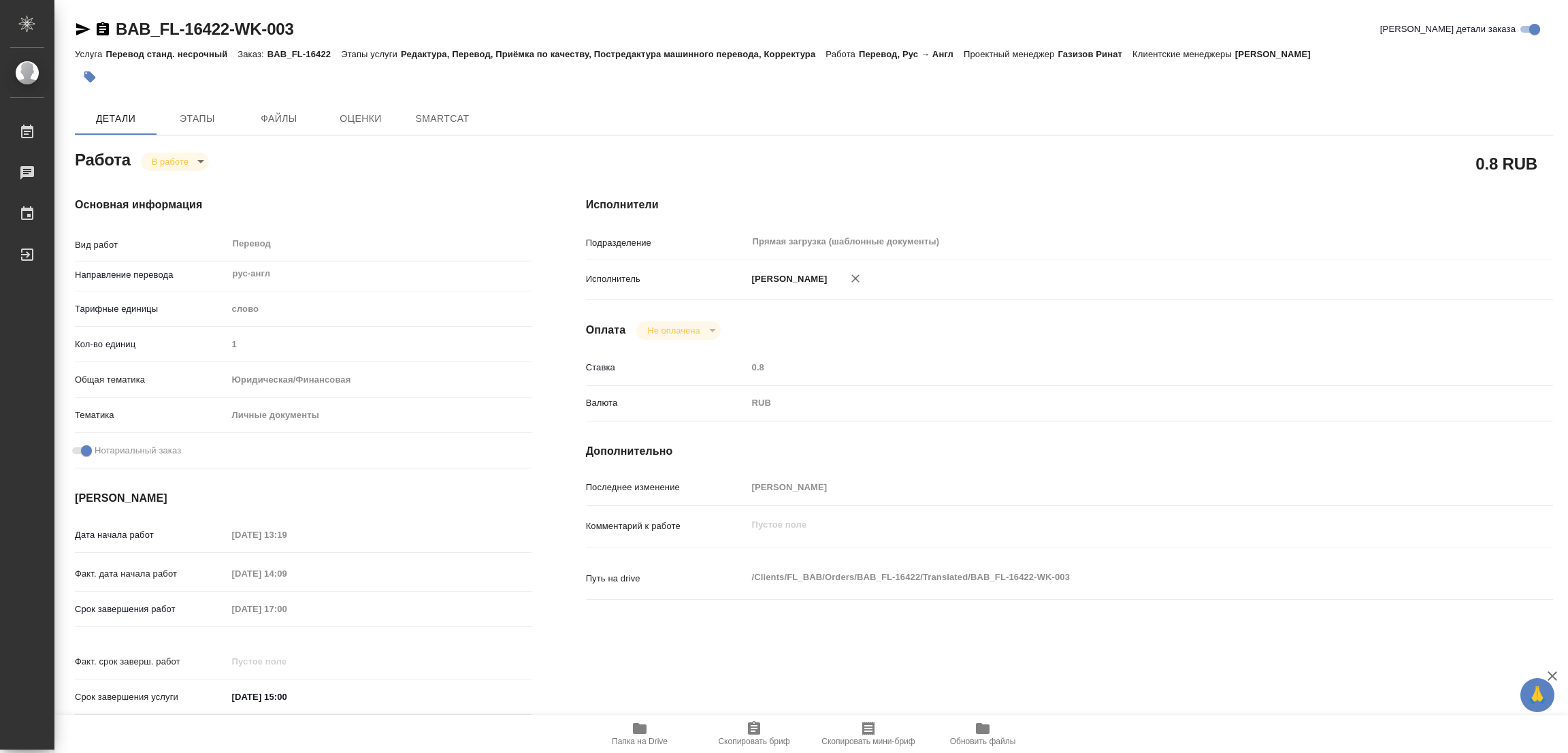
type textarea "x"
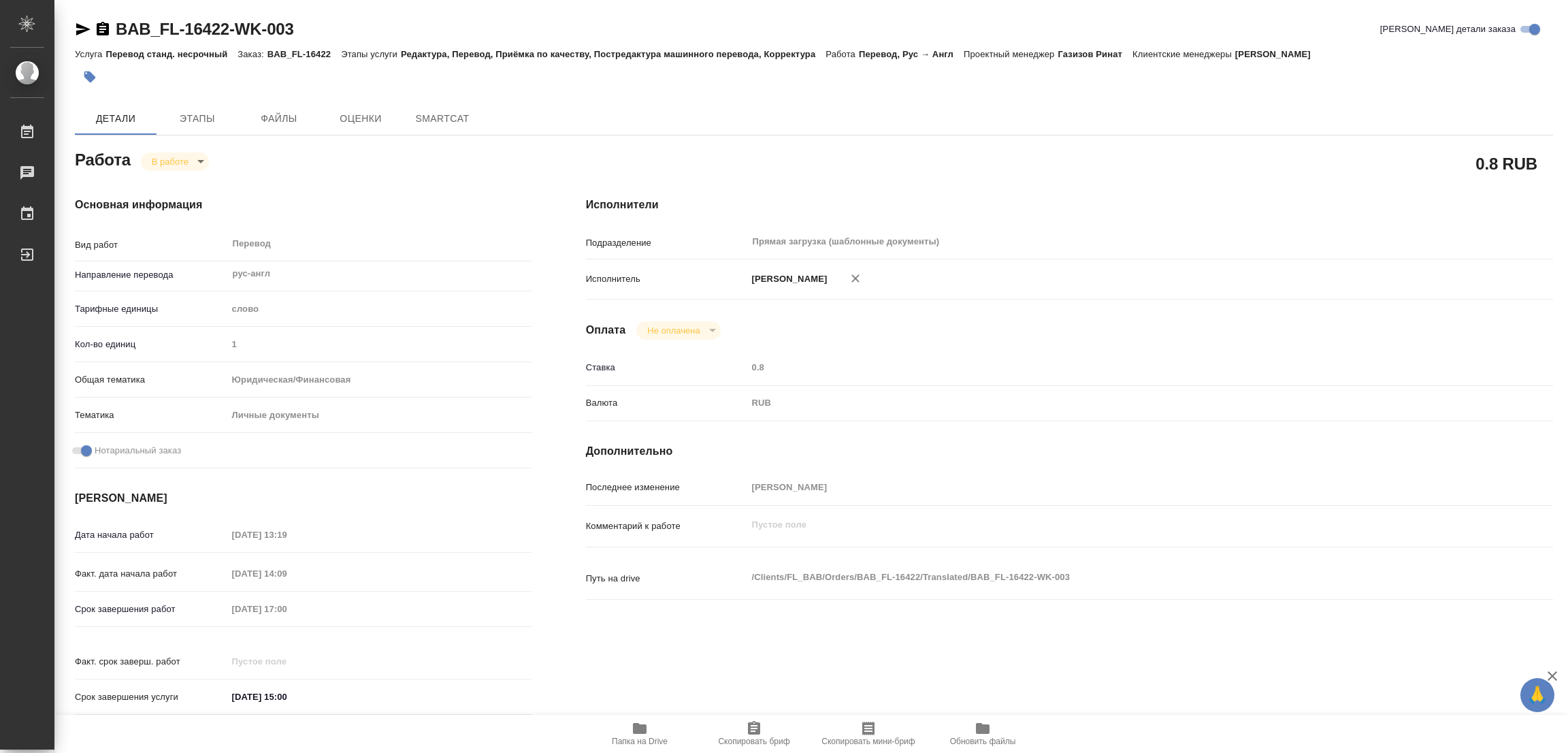
type textarea "x"
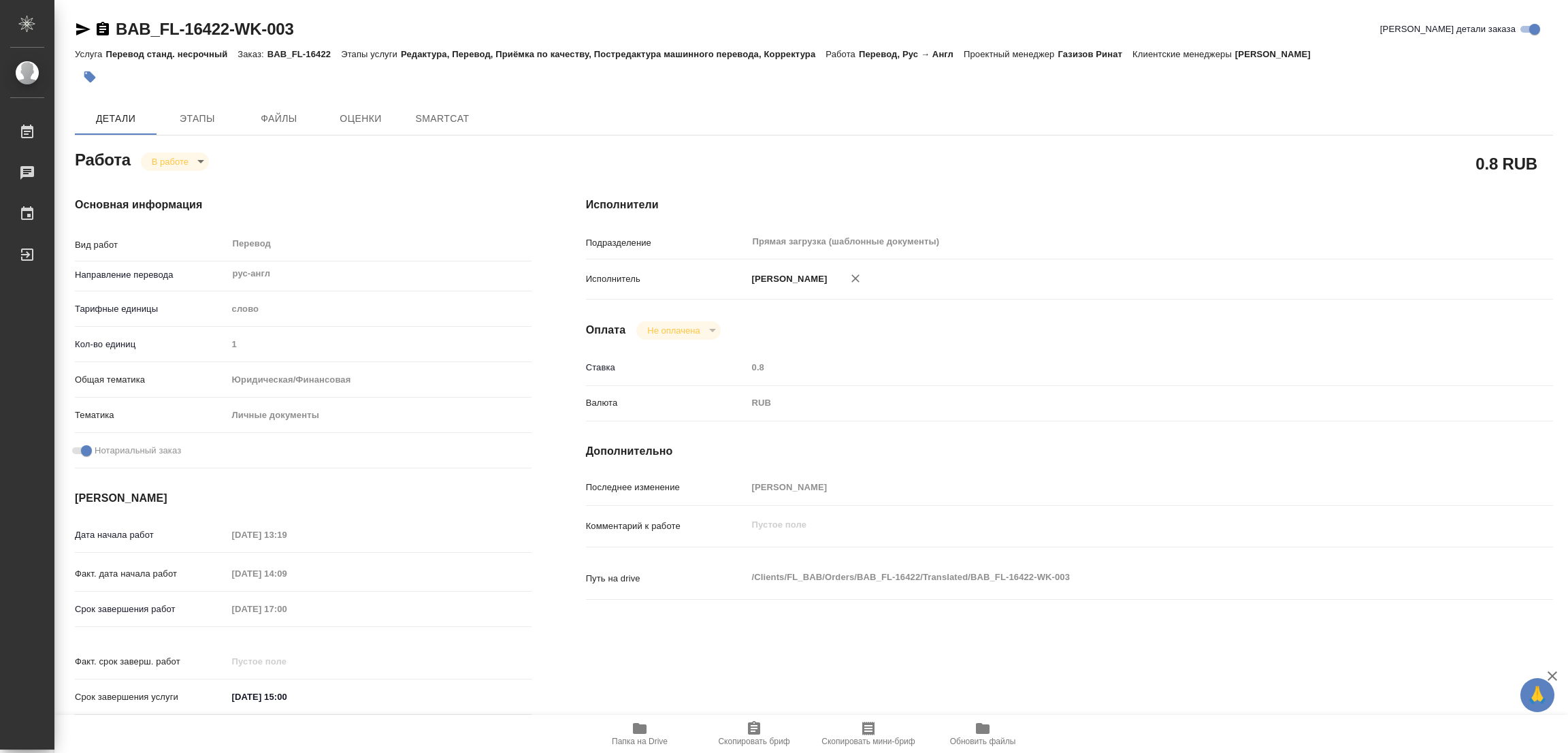
type textarea "x"
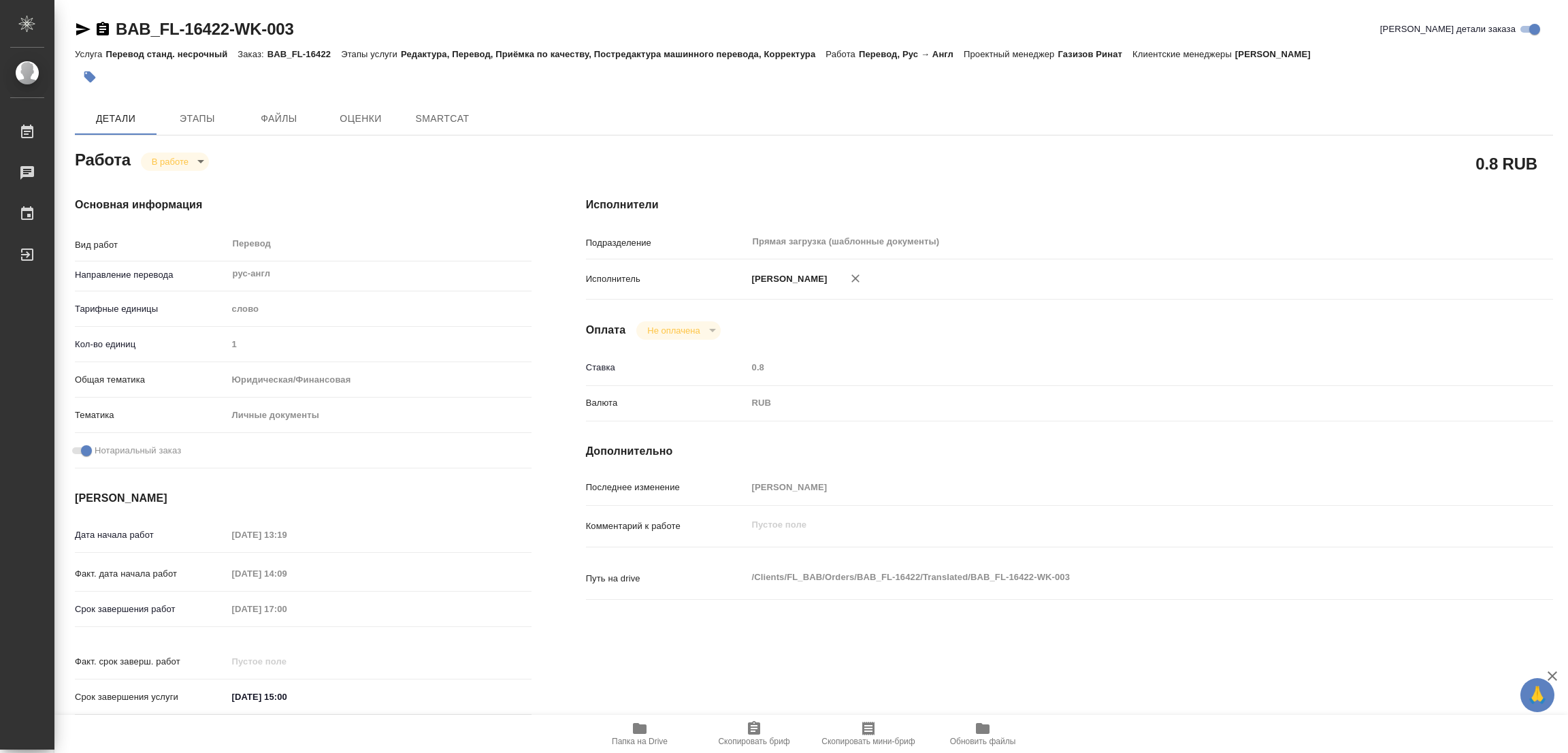
type textarea "x"
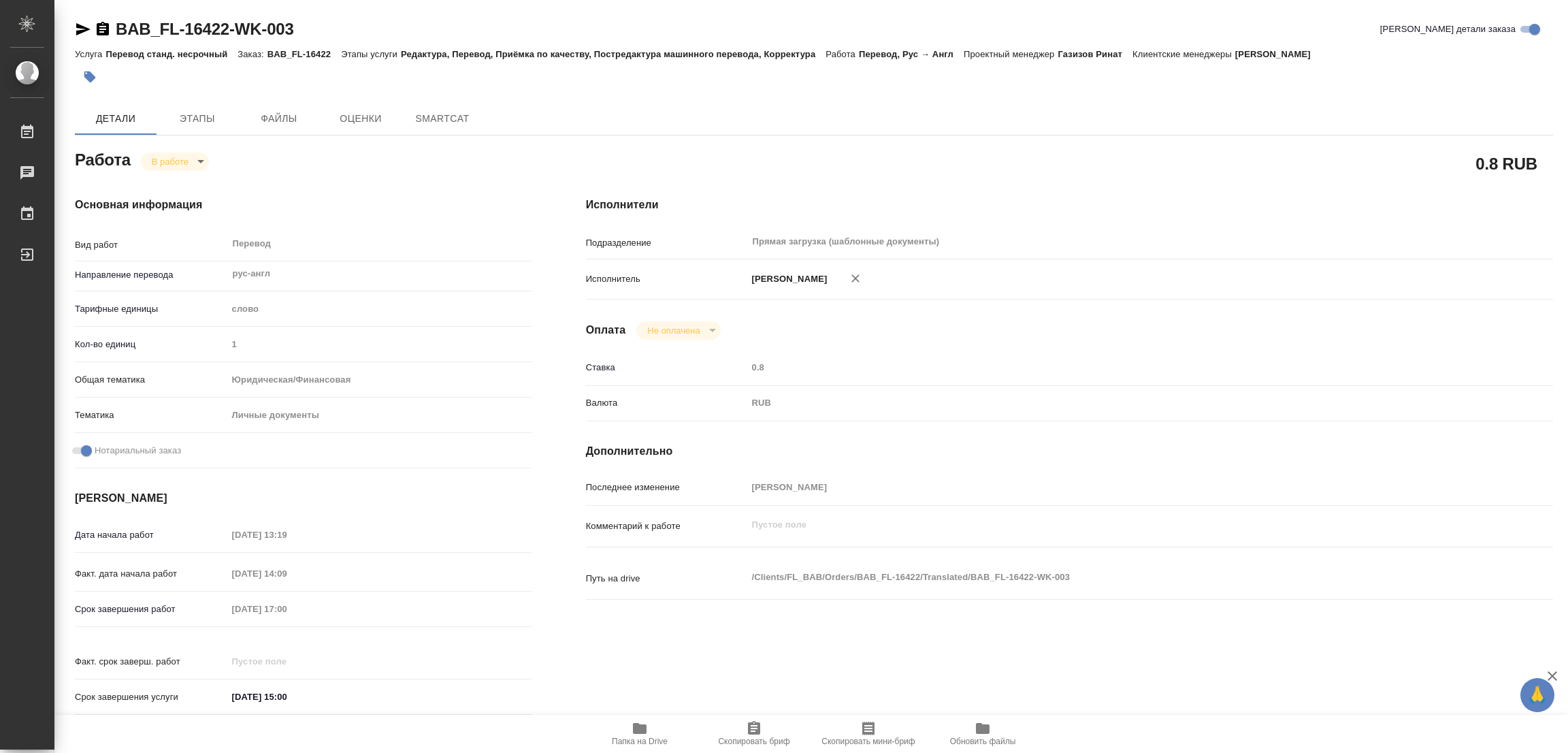
type textarea "x"
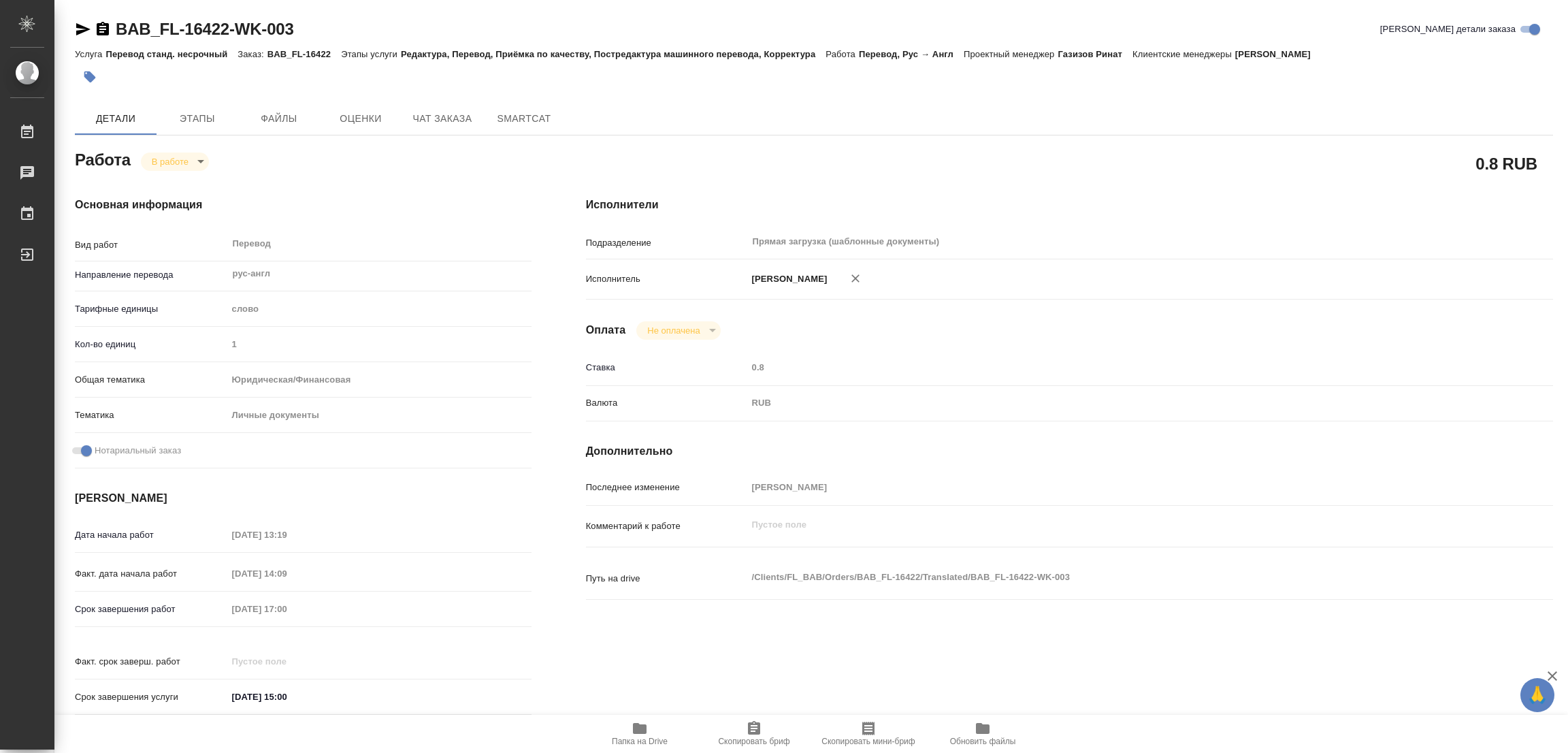
type textarea "x"
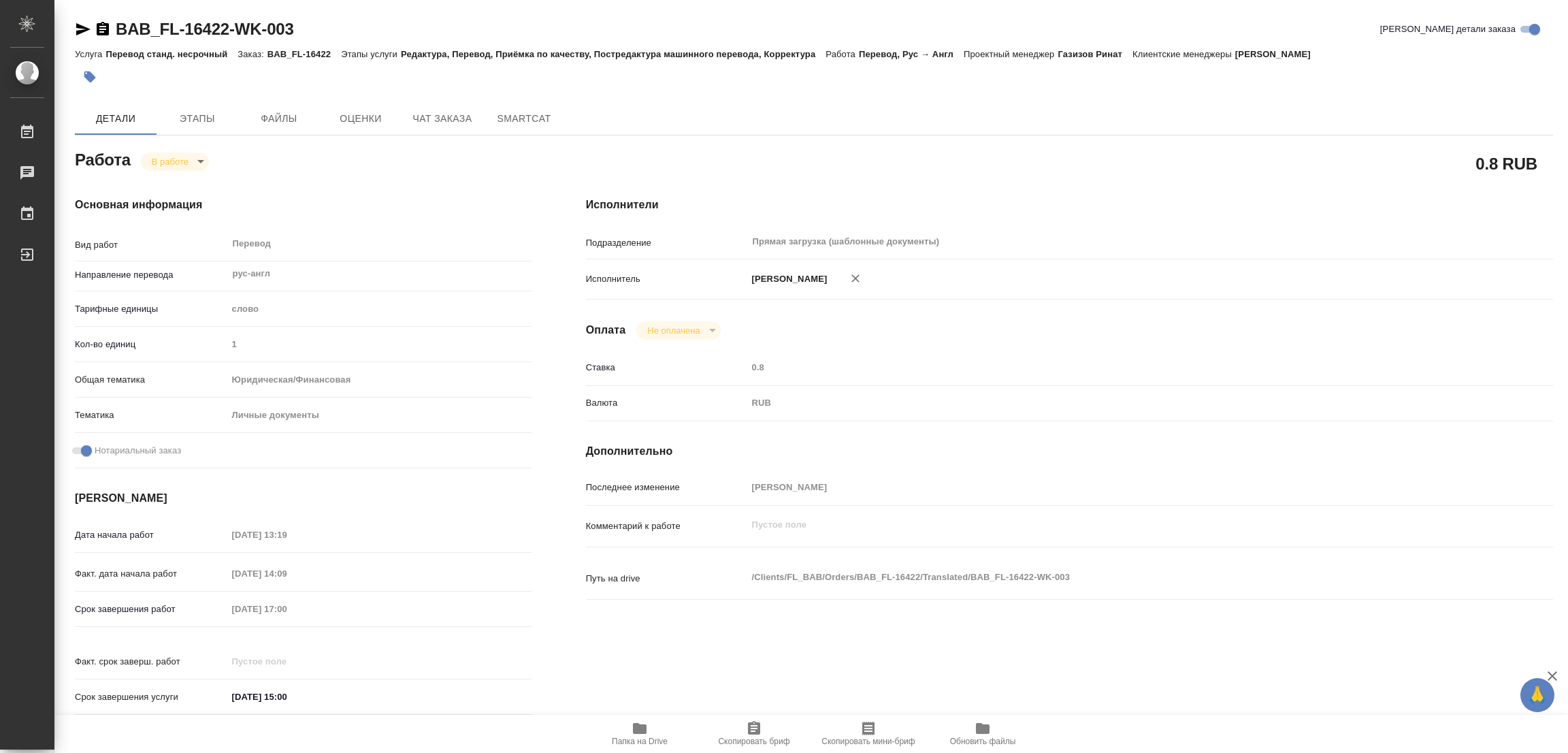
click at [639, 727] on icon "button" at bounding box center [640, 729] width 14 height 11
type textarea "x"
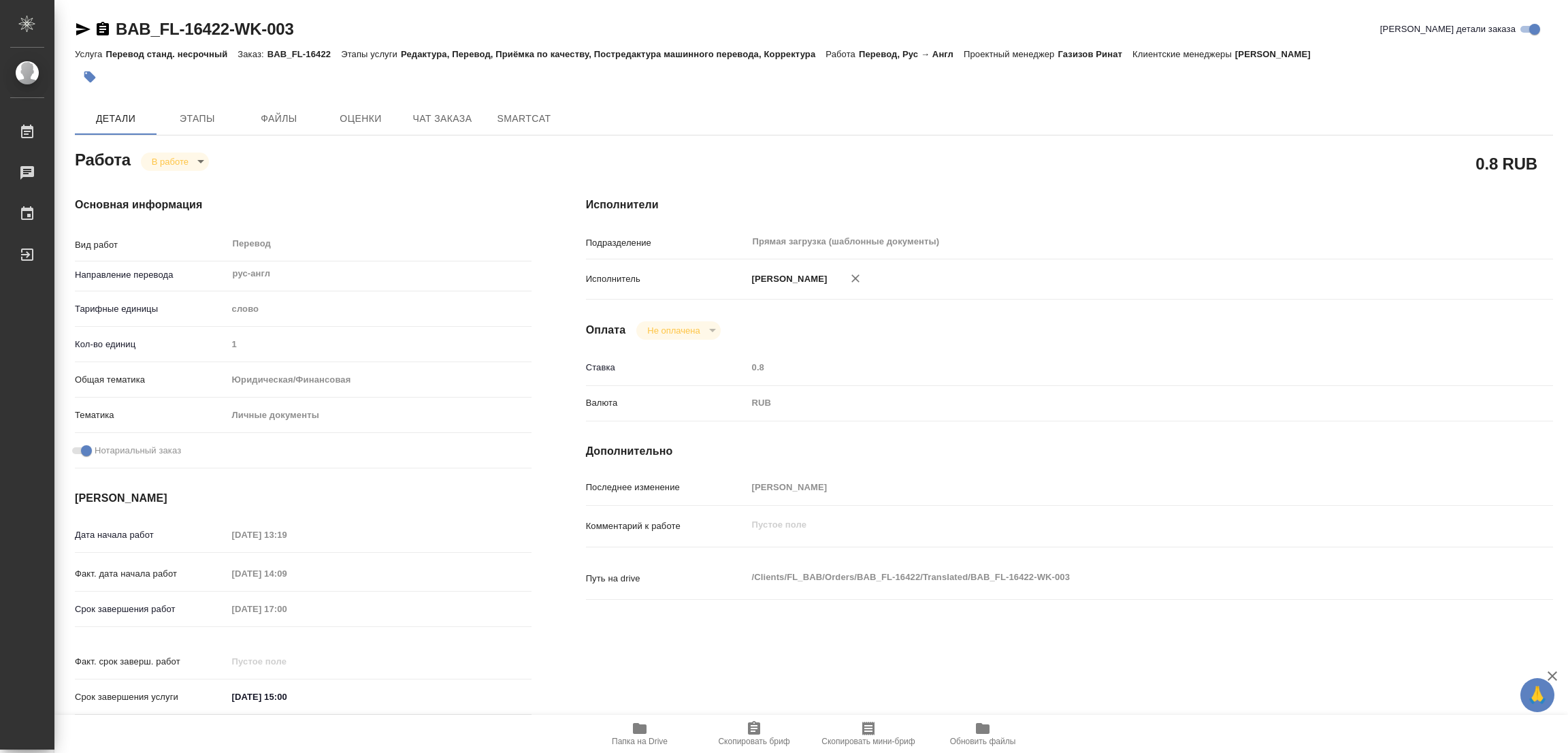
type textarea "x"
click at [188, 118] on span "Этапы" at bounding box center [197, 119] width 66 height 17
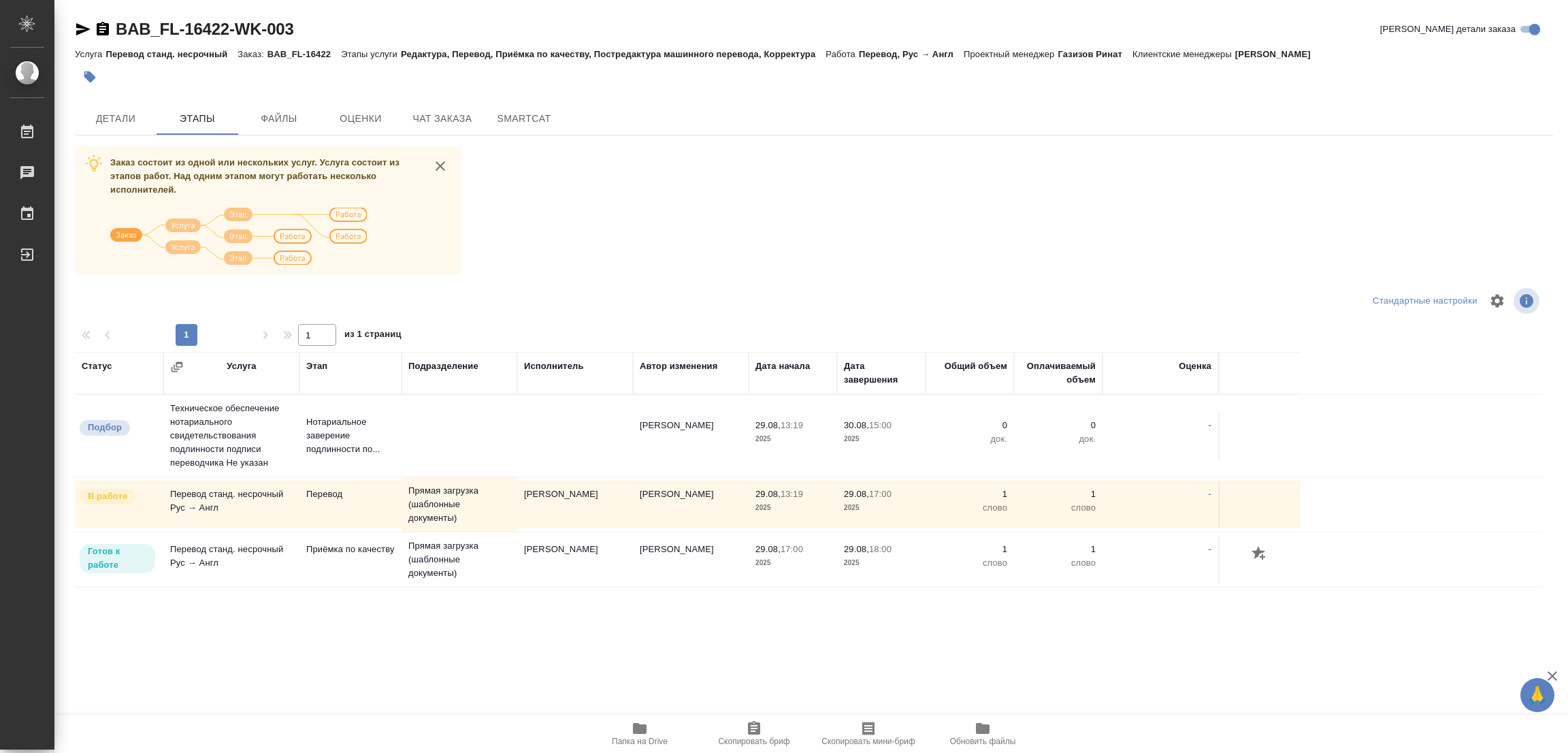
click at [181, 77] on div at bounding box center [568, 77] width 986 height 30
click at [107, 119] on span "Детали" at bounding box center [116, 119] width 66 height 17
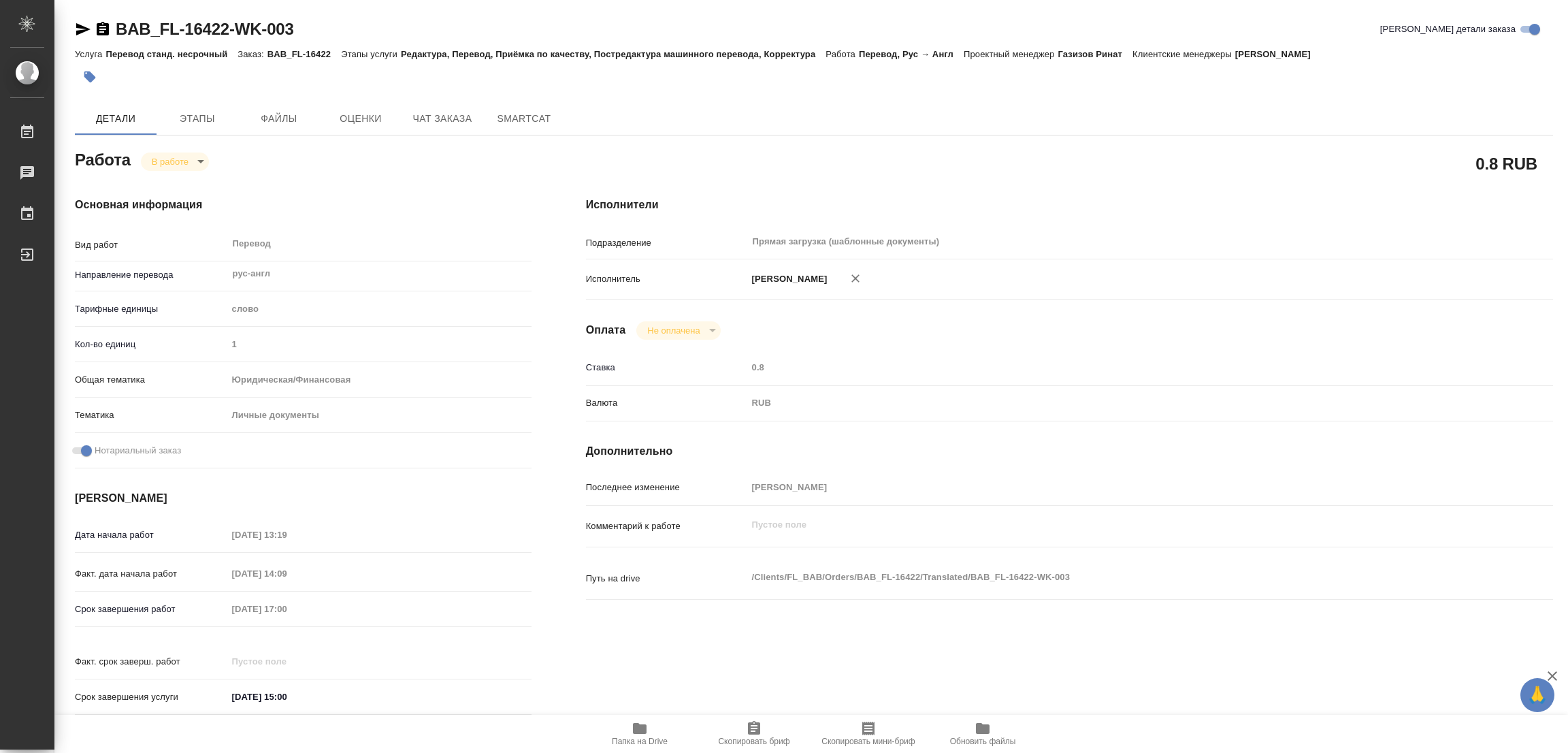
type textarea "x"
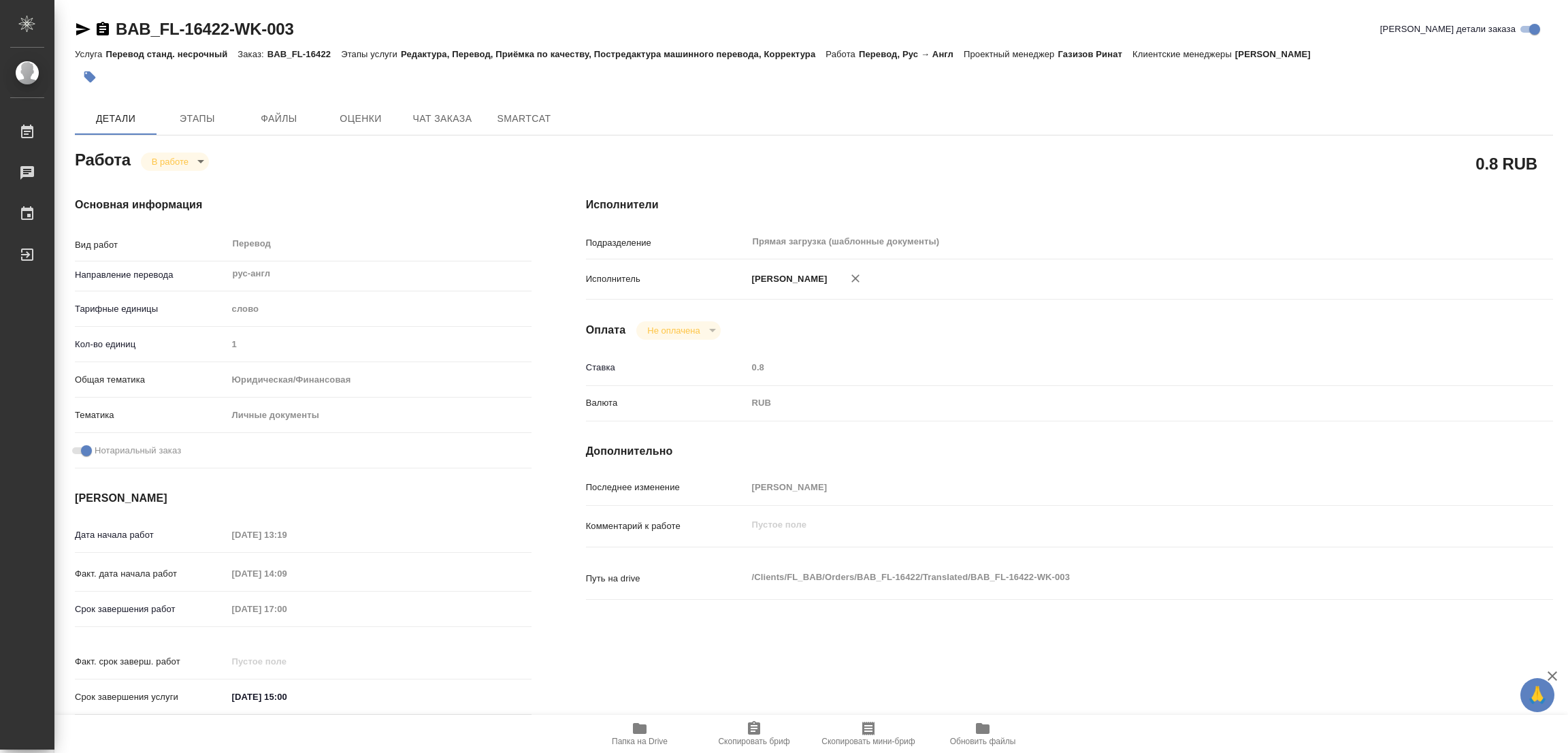
type textarea "x"
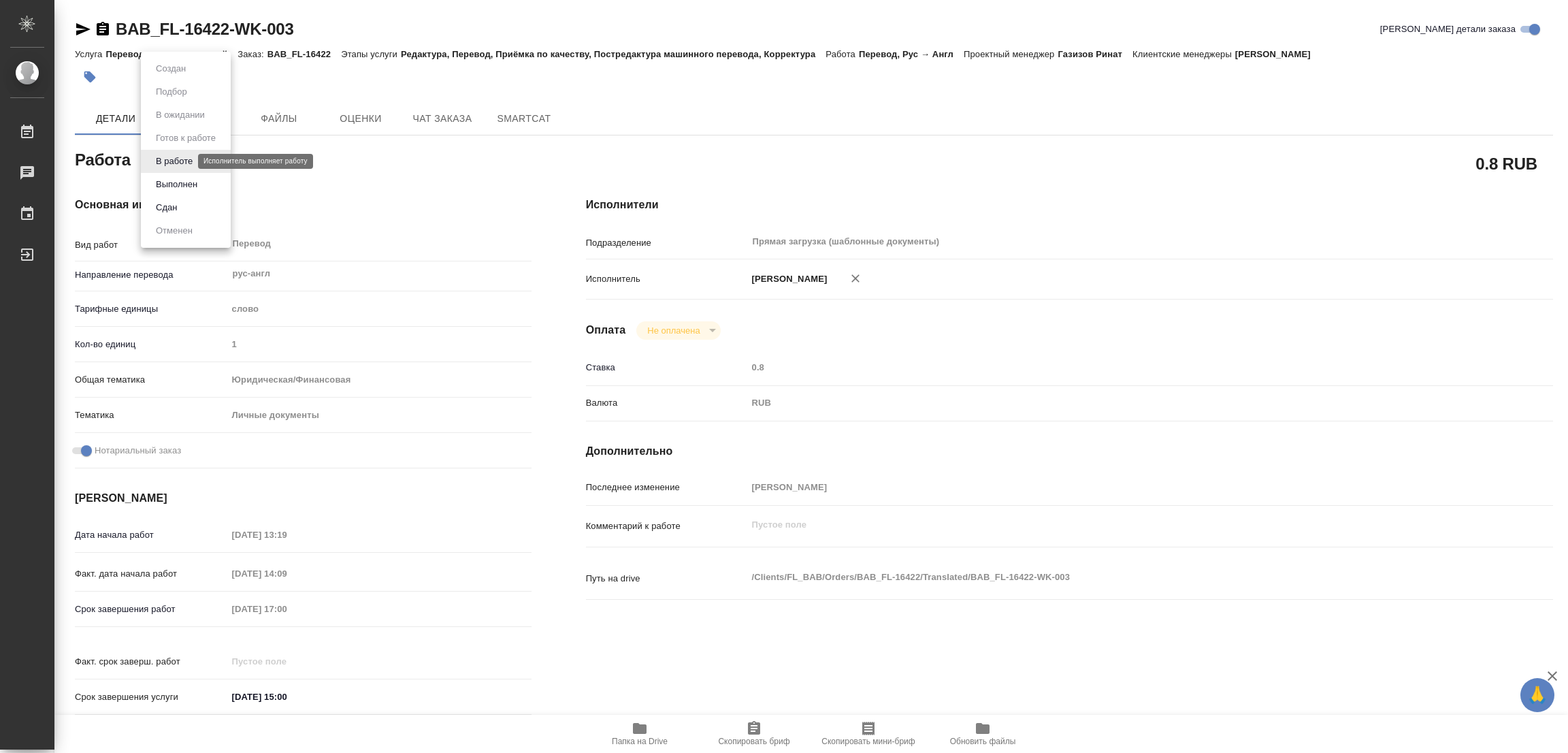
type textarea "x"
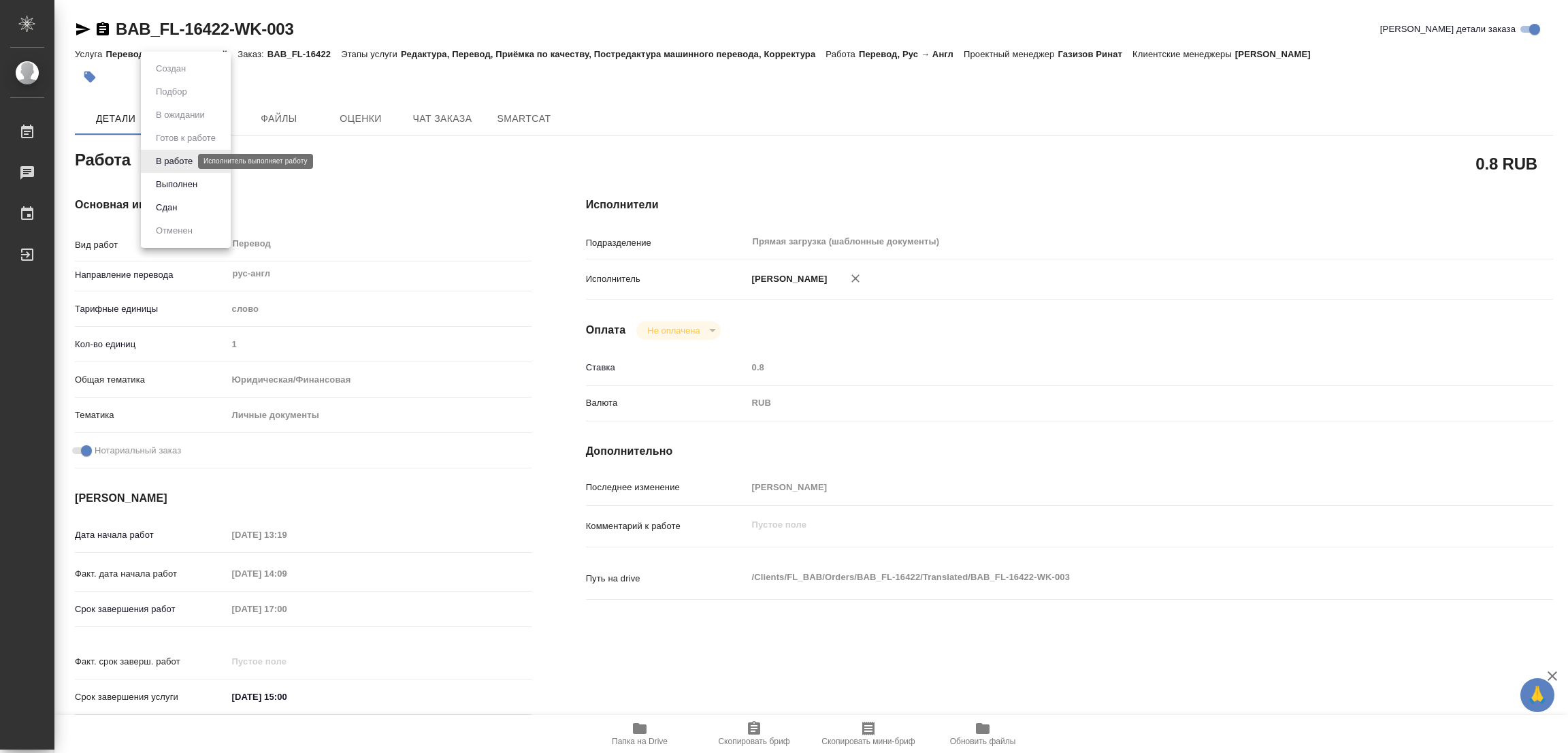
click at [165, 160] on body "🙏 .cls-1 fill:#fff; AWATERA Popova Galina Работы 0 Чаты График Выйти BAB_FL-164…" at bounding box center [784, 376] width 1568 height 753
click at [169, 185] on button "Выполнен" at bounding box center [176, 184] width 50 height 15
type textarea "x"
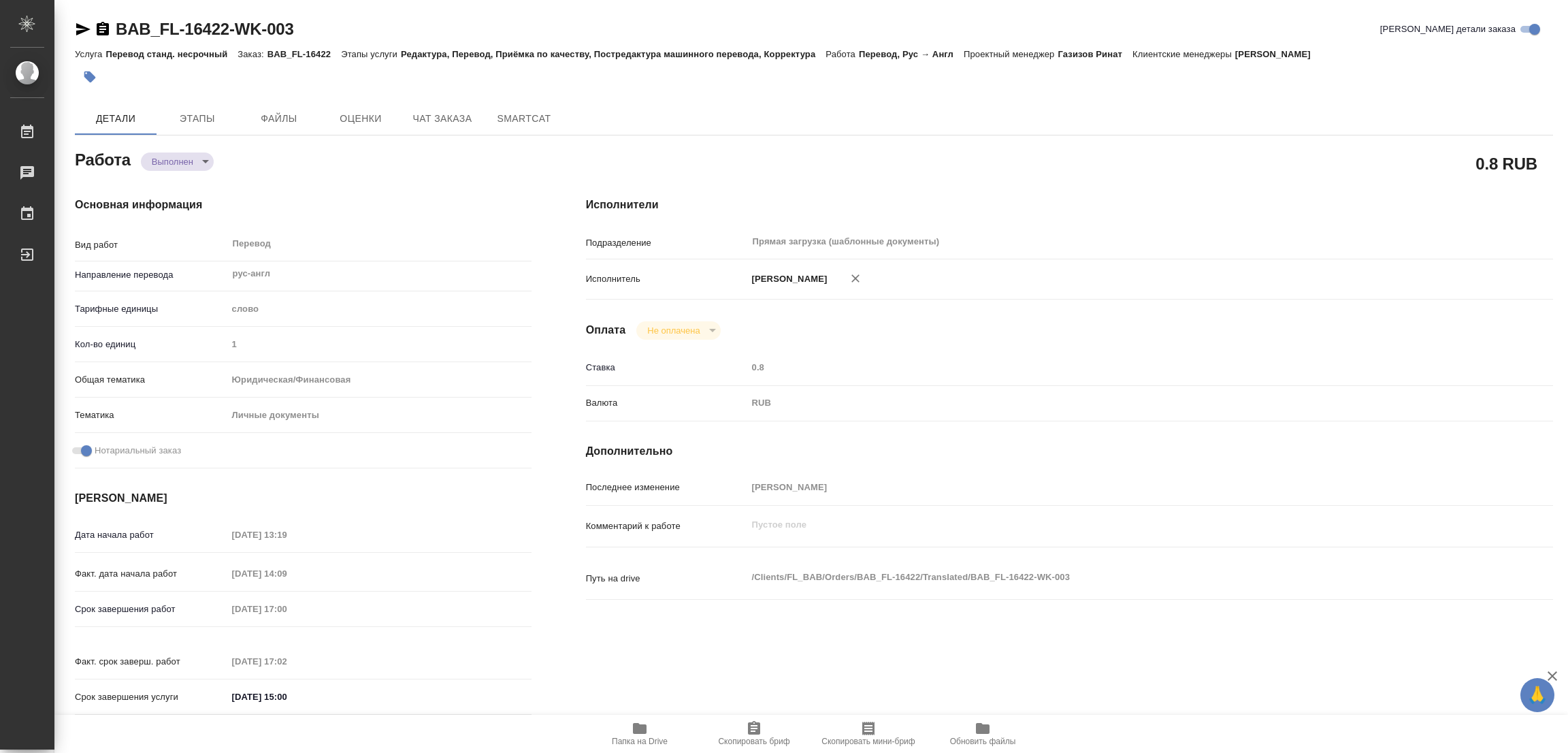
type textarea "x"
click at [93, 75] on icon "button" at bounding box center [90, 77] width 12 height 12
type textarea "x"
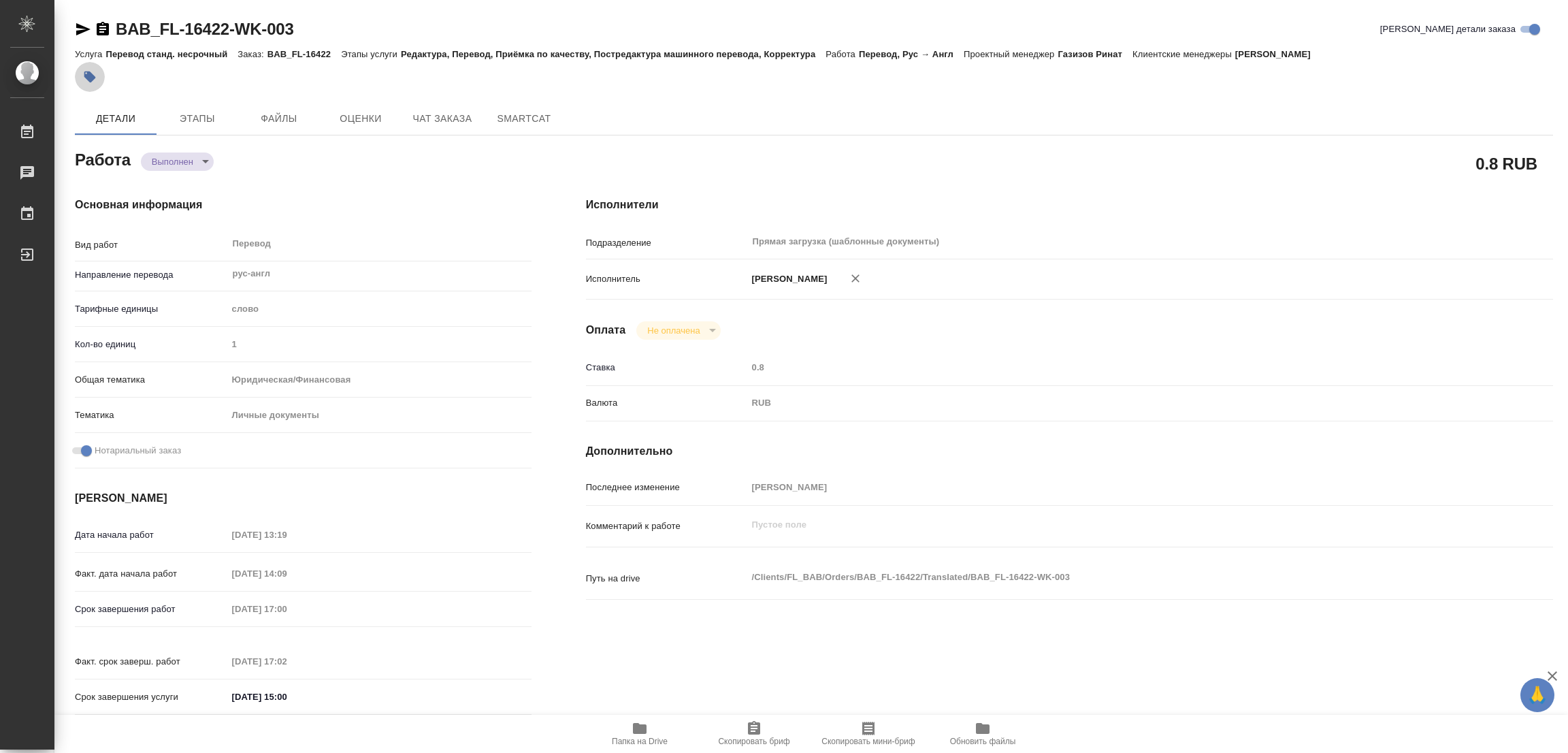
type textarea "x"
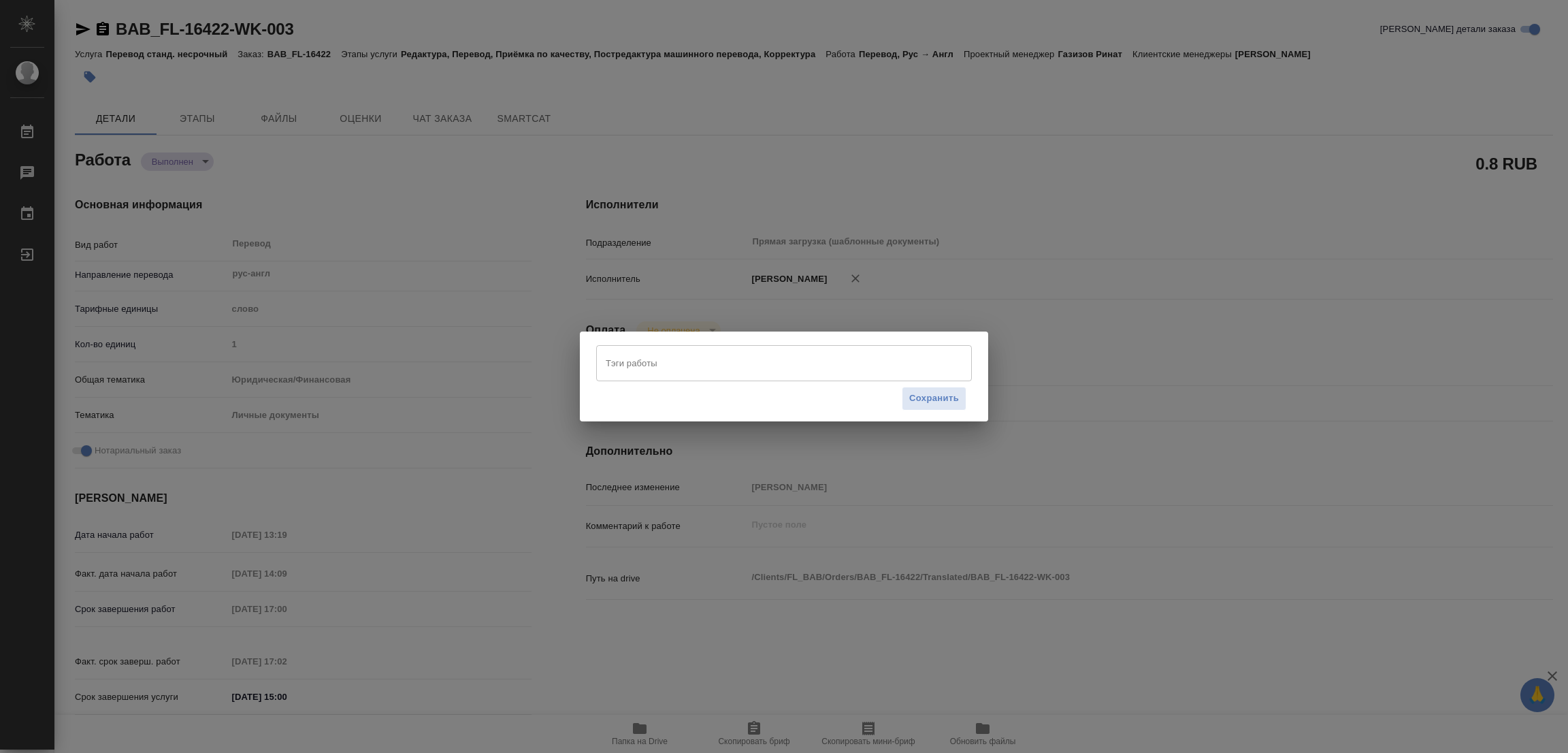
type textarea "x"
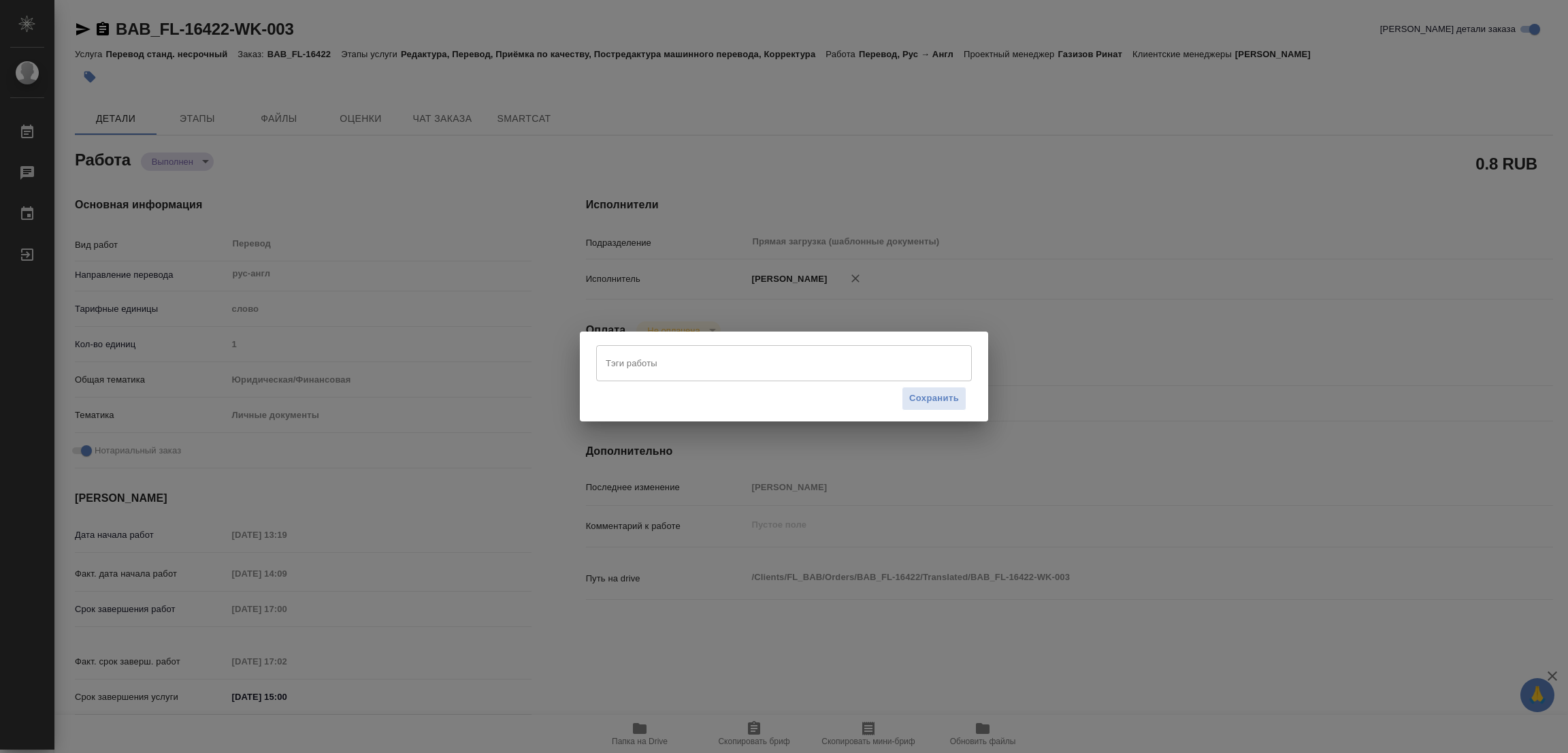
click at [655, 368] on input "Тэги работы" at bounding box center [771, 363] width 337 height 23
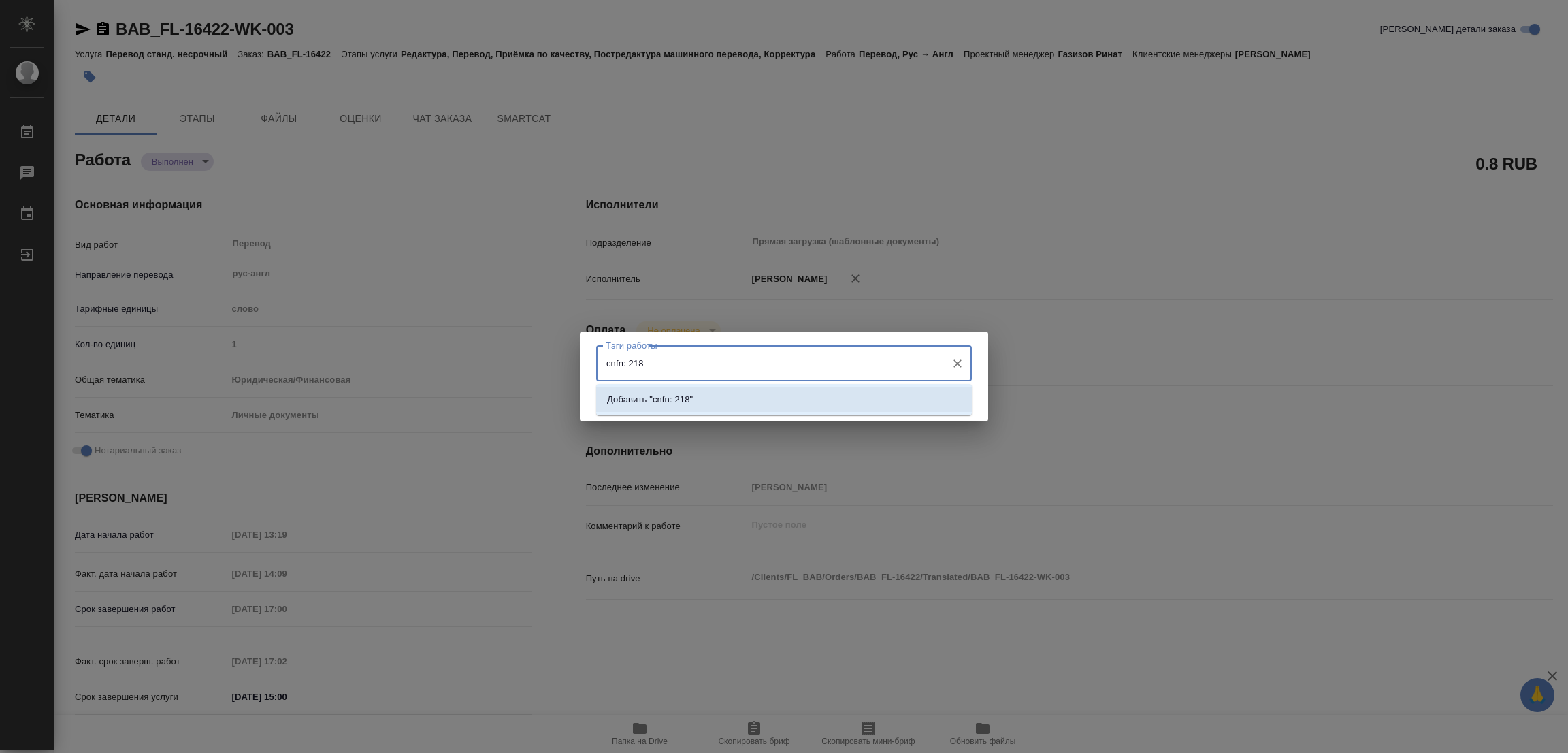
drag, startPoint x: 620, startPoint y: 359, endPoint x: 603, endPoint y: 361, distance: 17.1
click at [603, 361] on input "cnfn: 218" at bounding box center [771, 363] width 337 height 23
type input "стат: 218"
click at [677, 397] on p "Добавить "стат: 218"" at bounding box center [650, 400] width 86 height 14
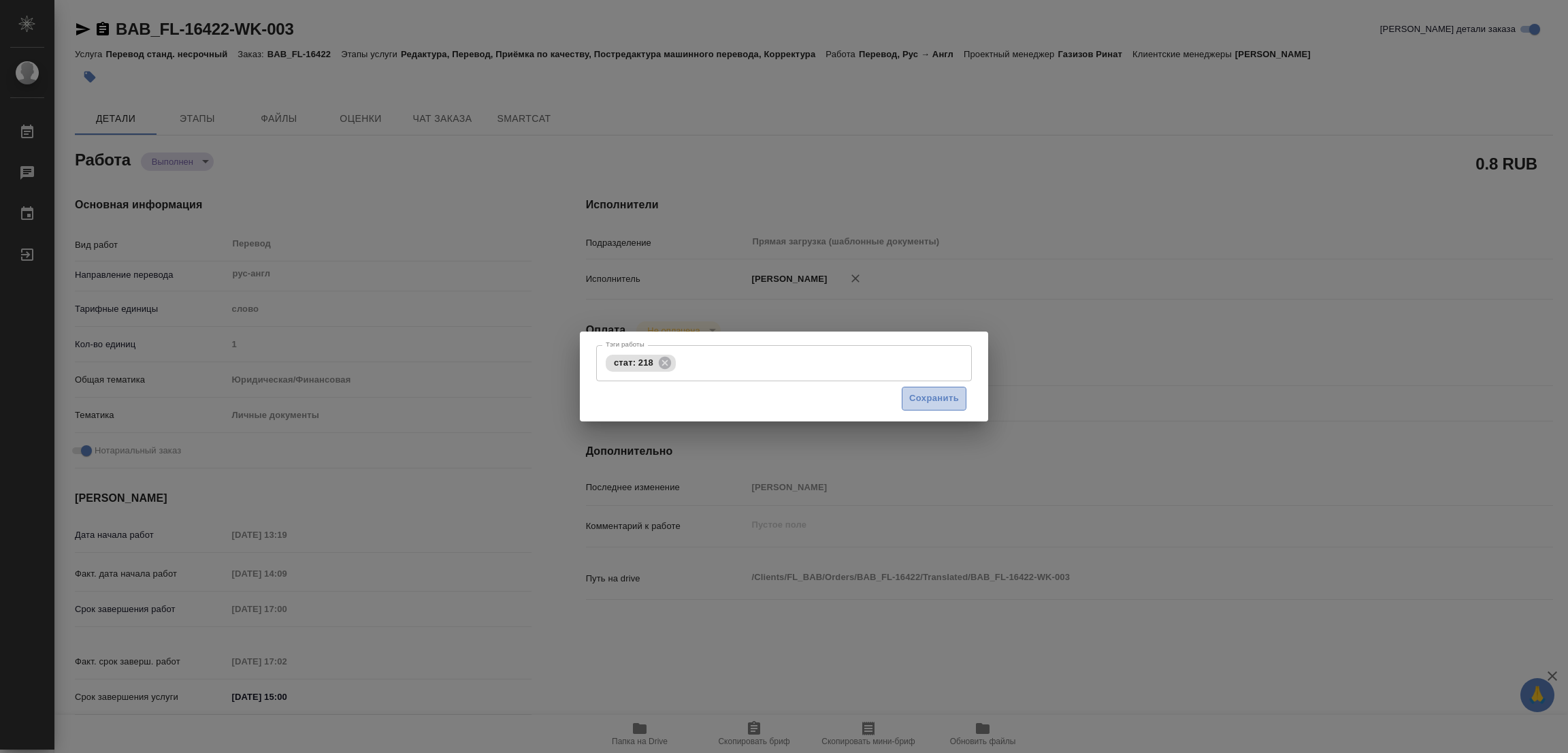
click at [928, 400] on span "Сохранить" at bounding box center [934, 398] width 50 height 15
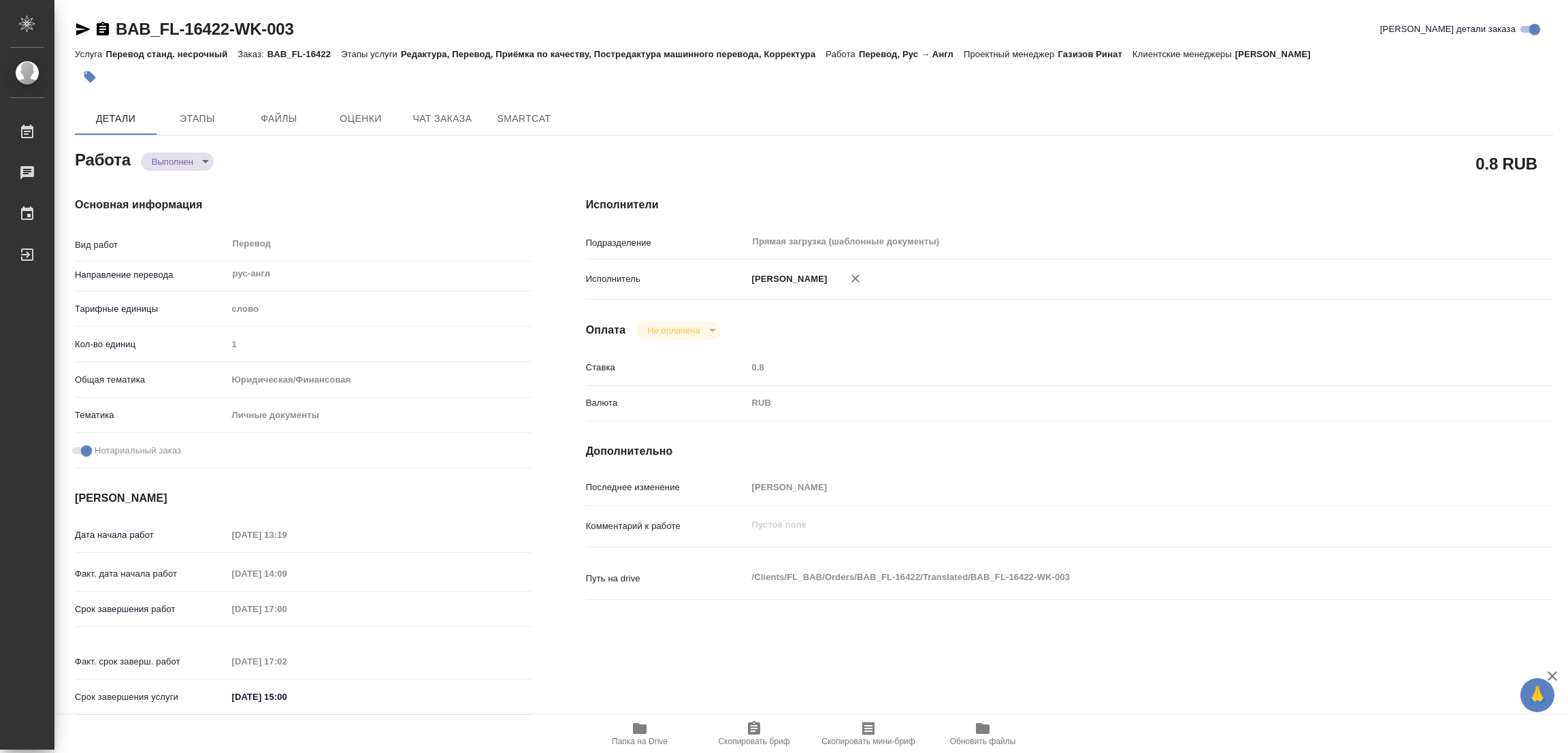
type input "completed"
type textarea "Перевод"
type textarea "x"
type input "рус-англ"
type input "5a8b1489cc6b4906c91bfd90"
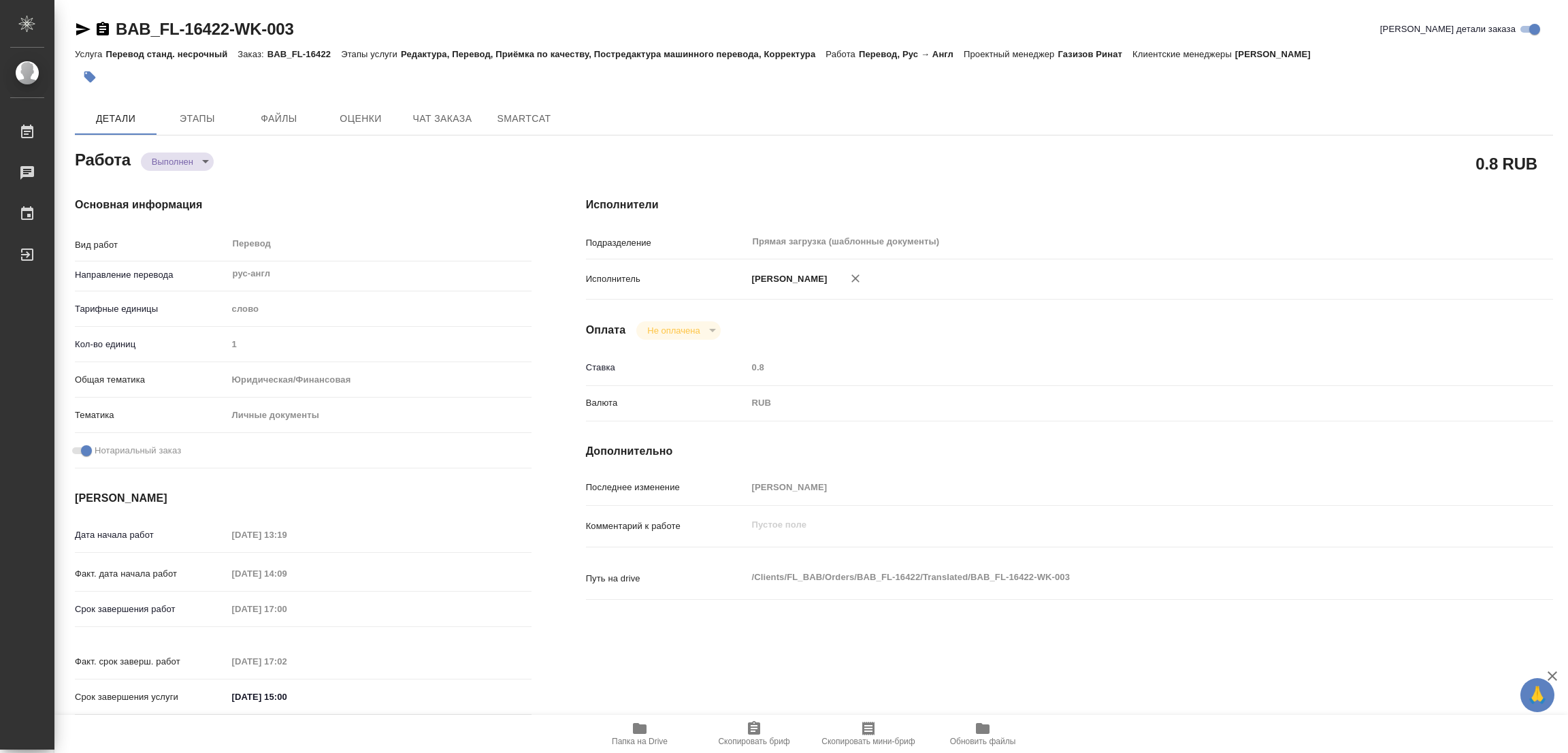
type input "1"
type input "yr-fn"
type input "5a8b8b956a9677013d343cfe"
checkbox input "true"
type input "29.08.2025 13:19"
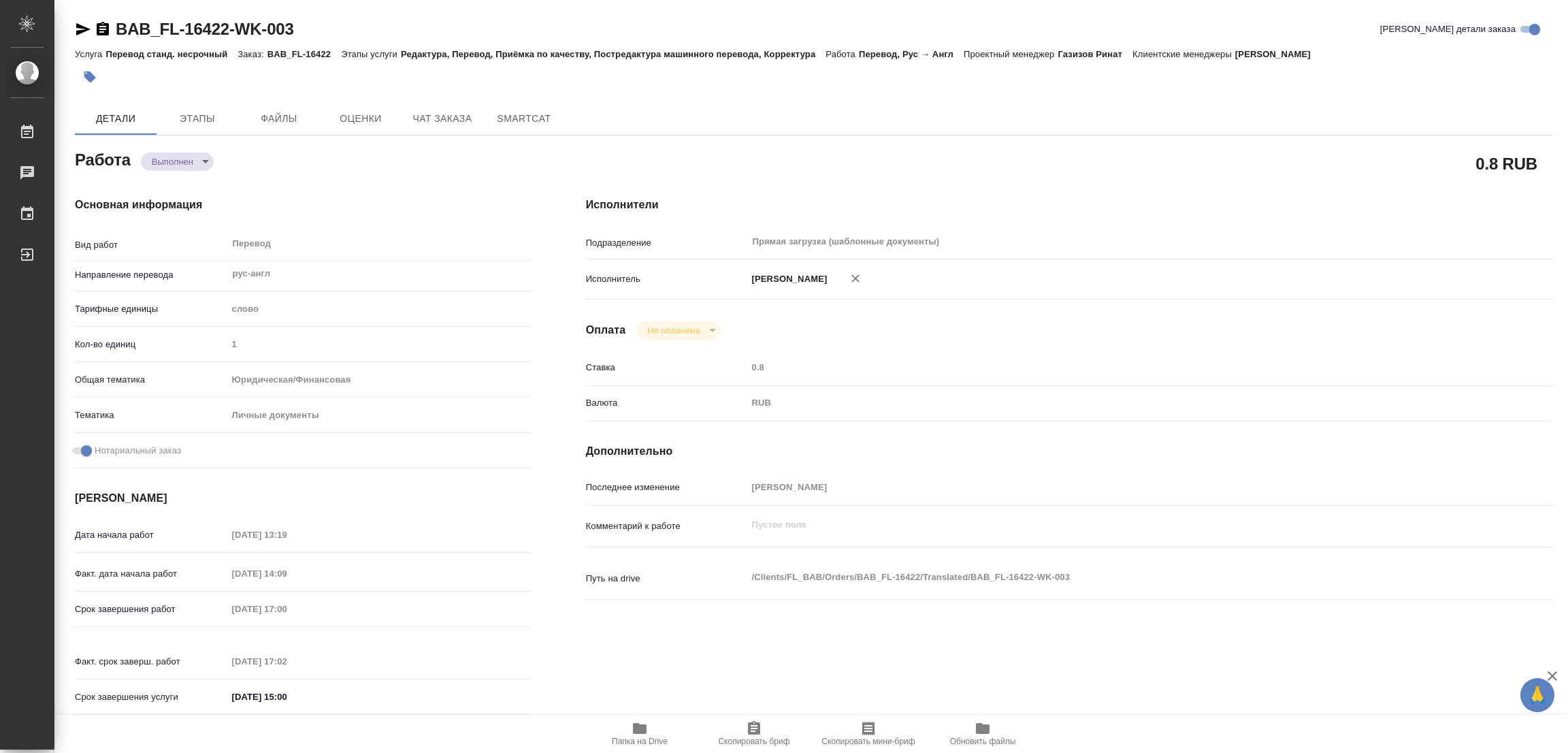
type input "29.08.2025 14:09"
type input "29.08.2025 17:00"
type input "29.08.2025 17:02"
type input "30.08.2025 15:00"
type input "Прямая загрузка (шаблонные документы)"
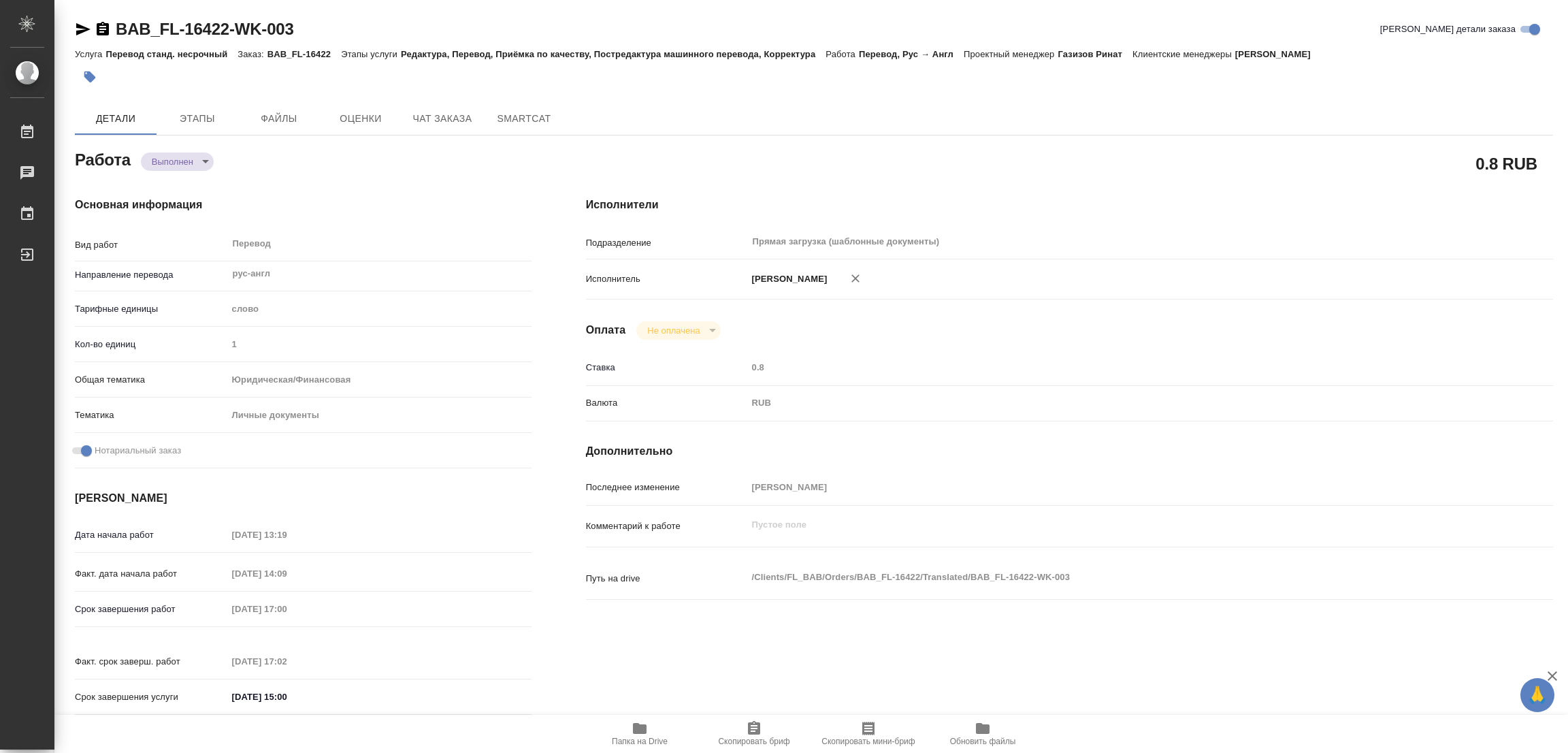
type input "notPayed"
type input "0.8"
type input "RUB"
type input "[PERSON_NAME]"
type textarea "x"
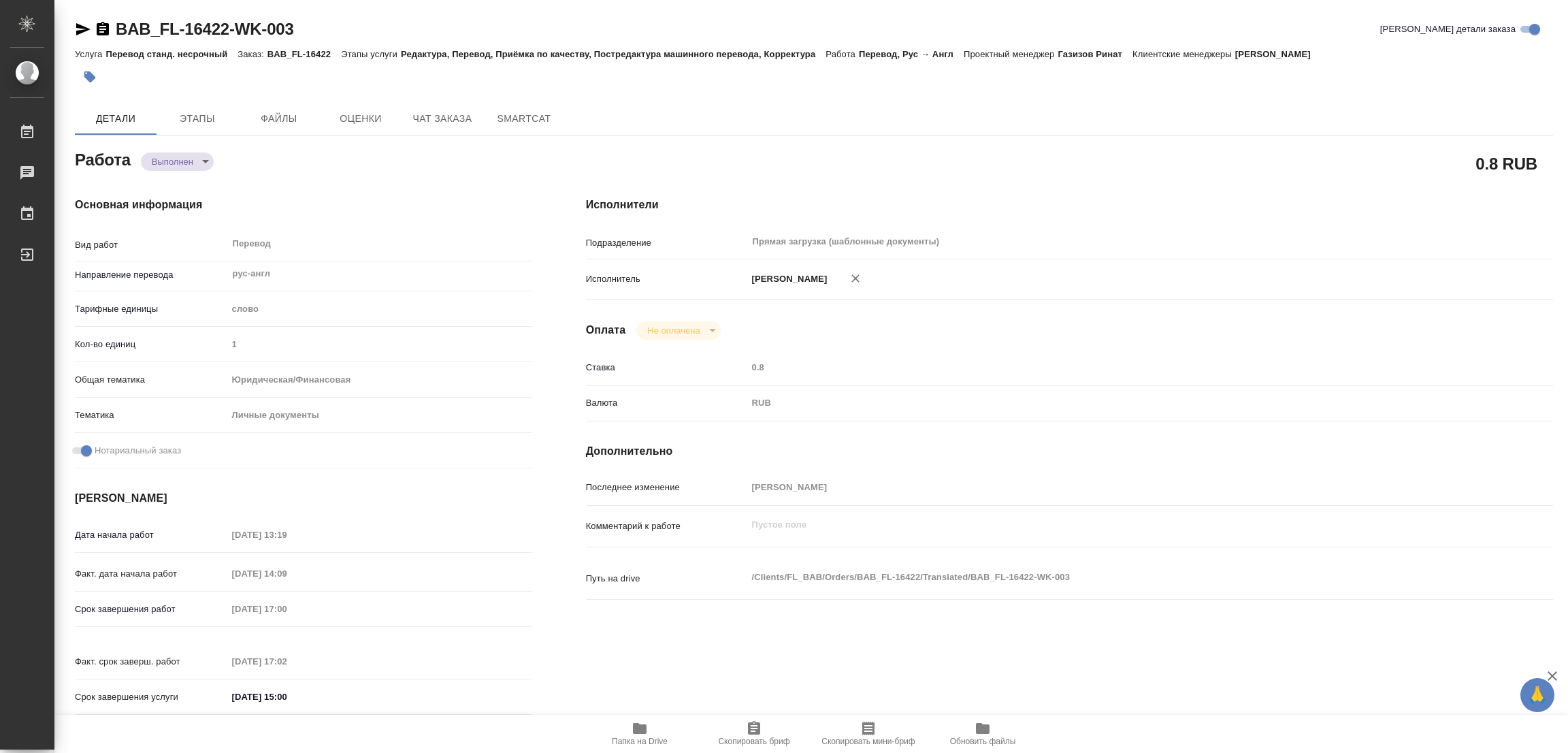
type textarea "/Clients/FL_BAB/Orders/BAB_FL-16422/Translated/BAB_FL-16422-WK-003"
type textarea "x"
type input "BAB_FL-16422"
type input "Перевод станд. несрочный"
type input "Редактура, Перевод, Приёмка по качеству, Постредактура машинного перевода, Корр…"
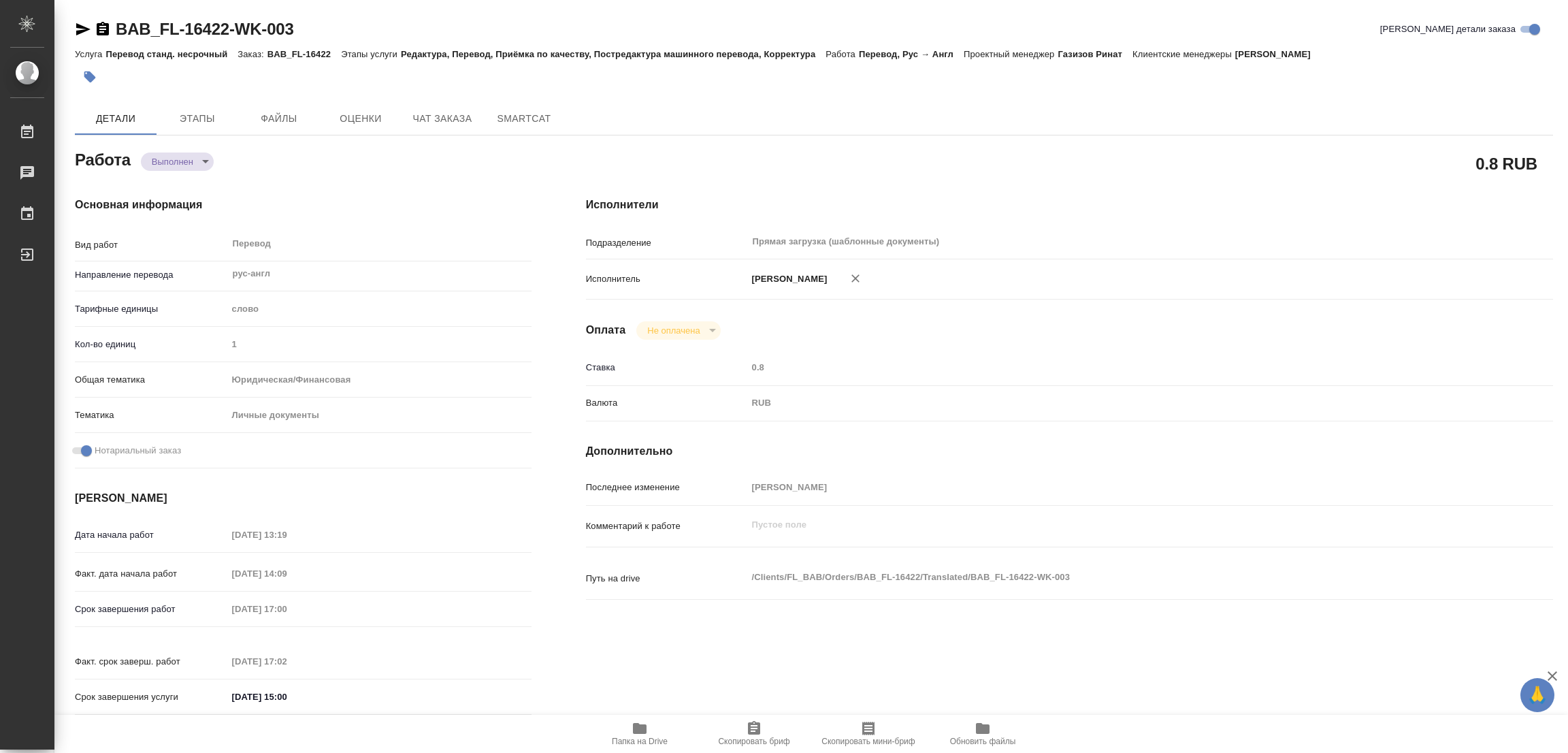
type input "Голубев Дмитрий"
type input "Заборова Александра"
type input "/Clients/FL_BAB/Orders/BAB_FL-16422"
type textarea "x"
type textarea "брит англ"
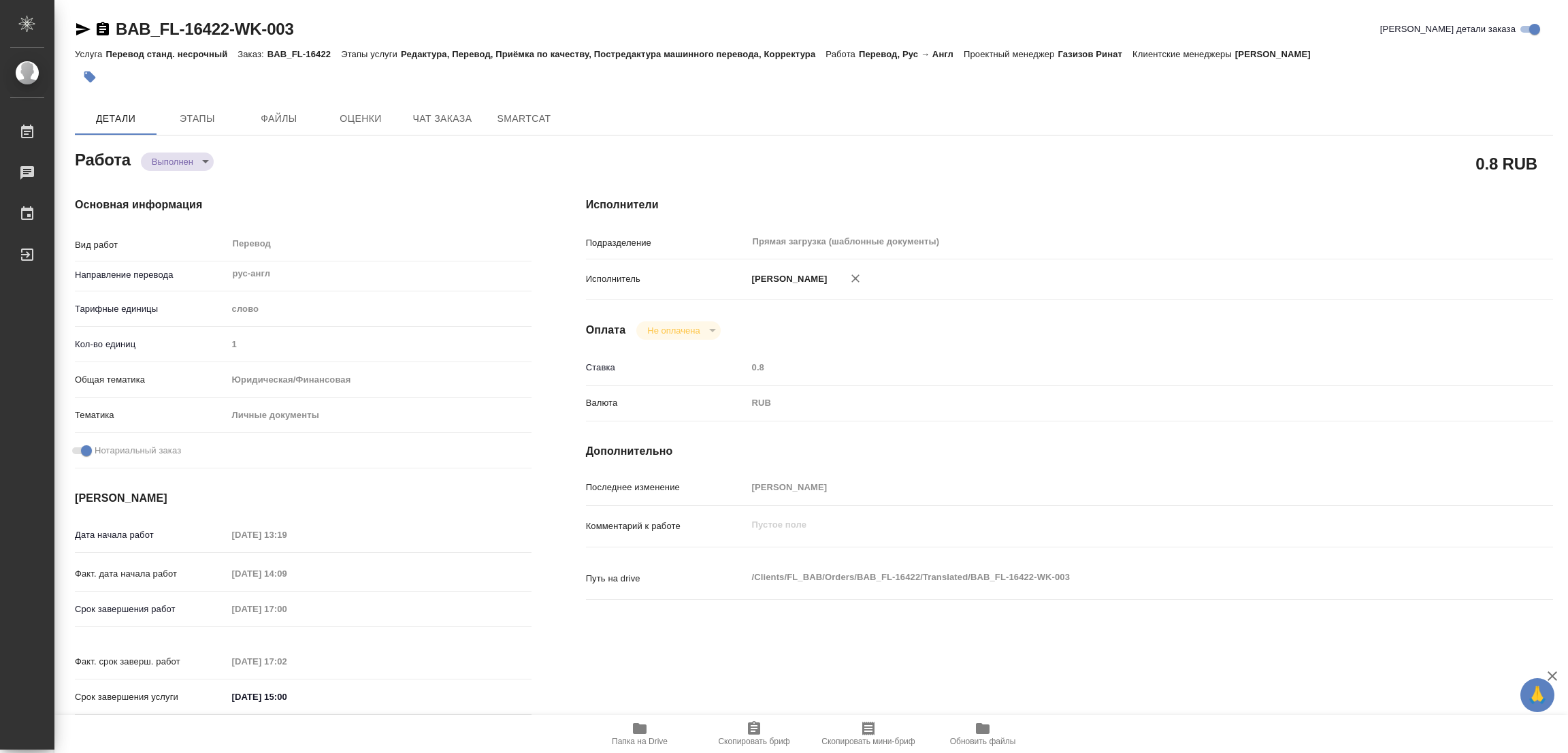
type textarea "x"
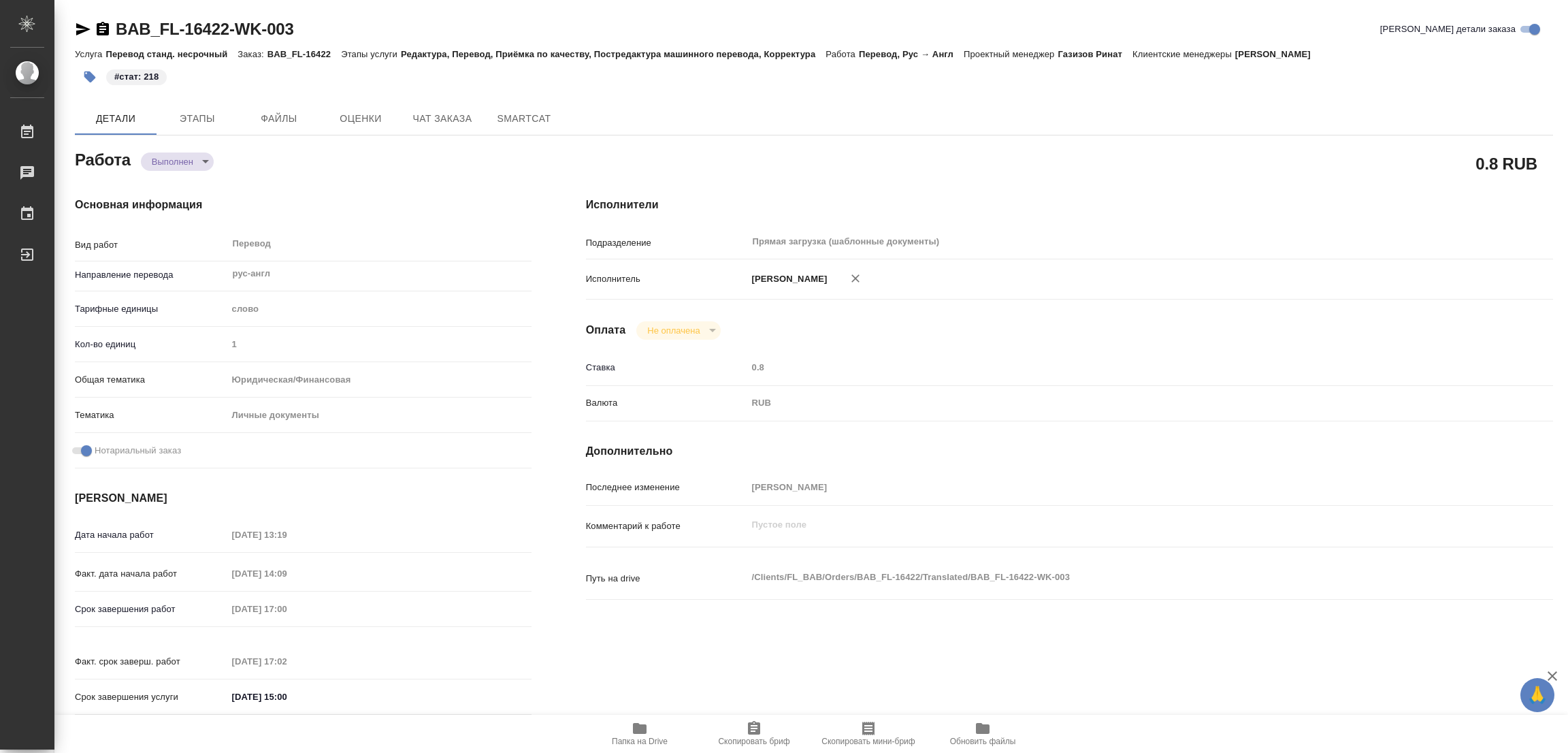
type textarea "x"
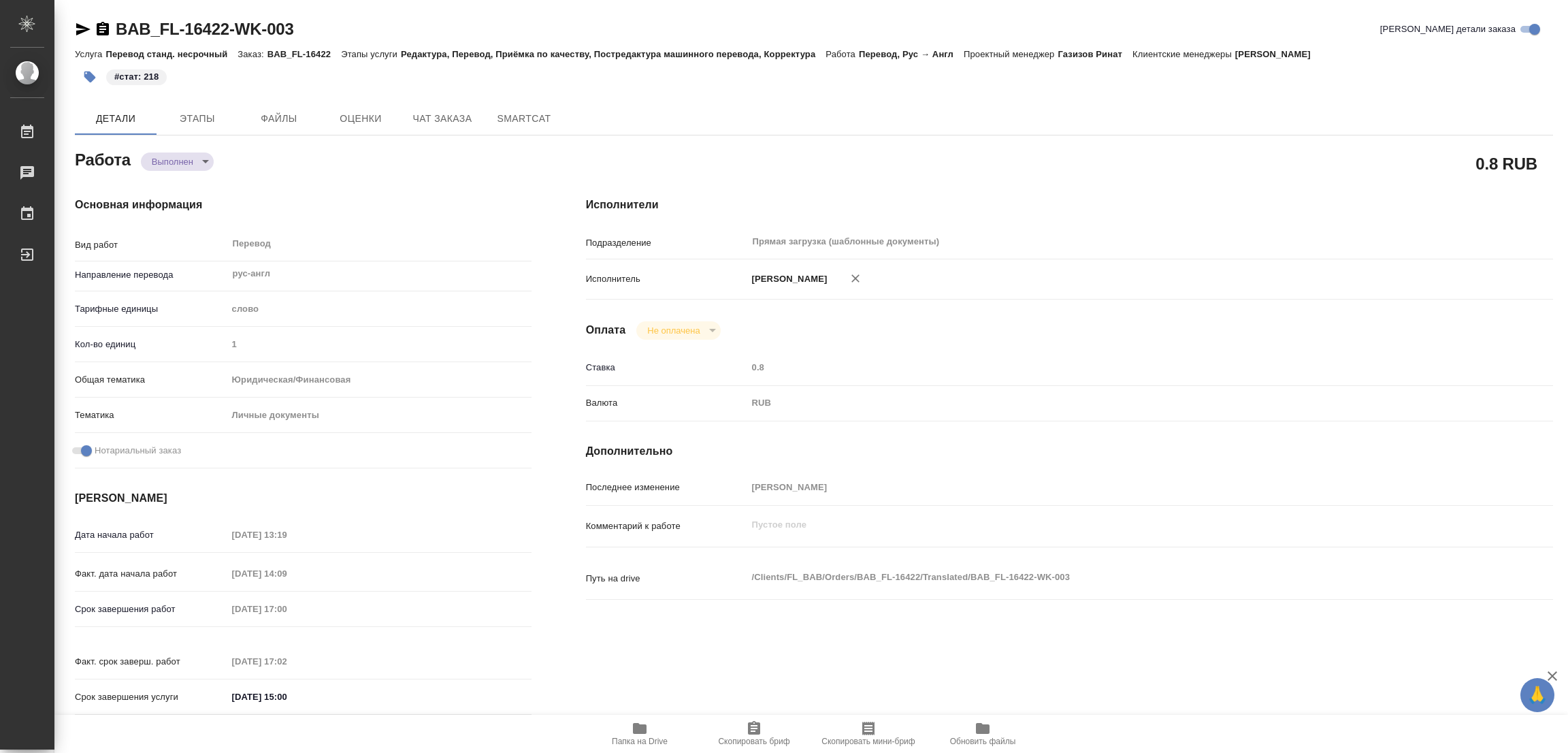
type textarea "x"
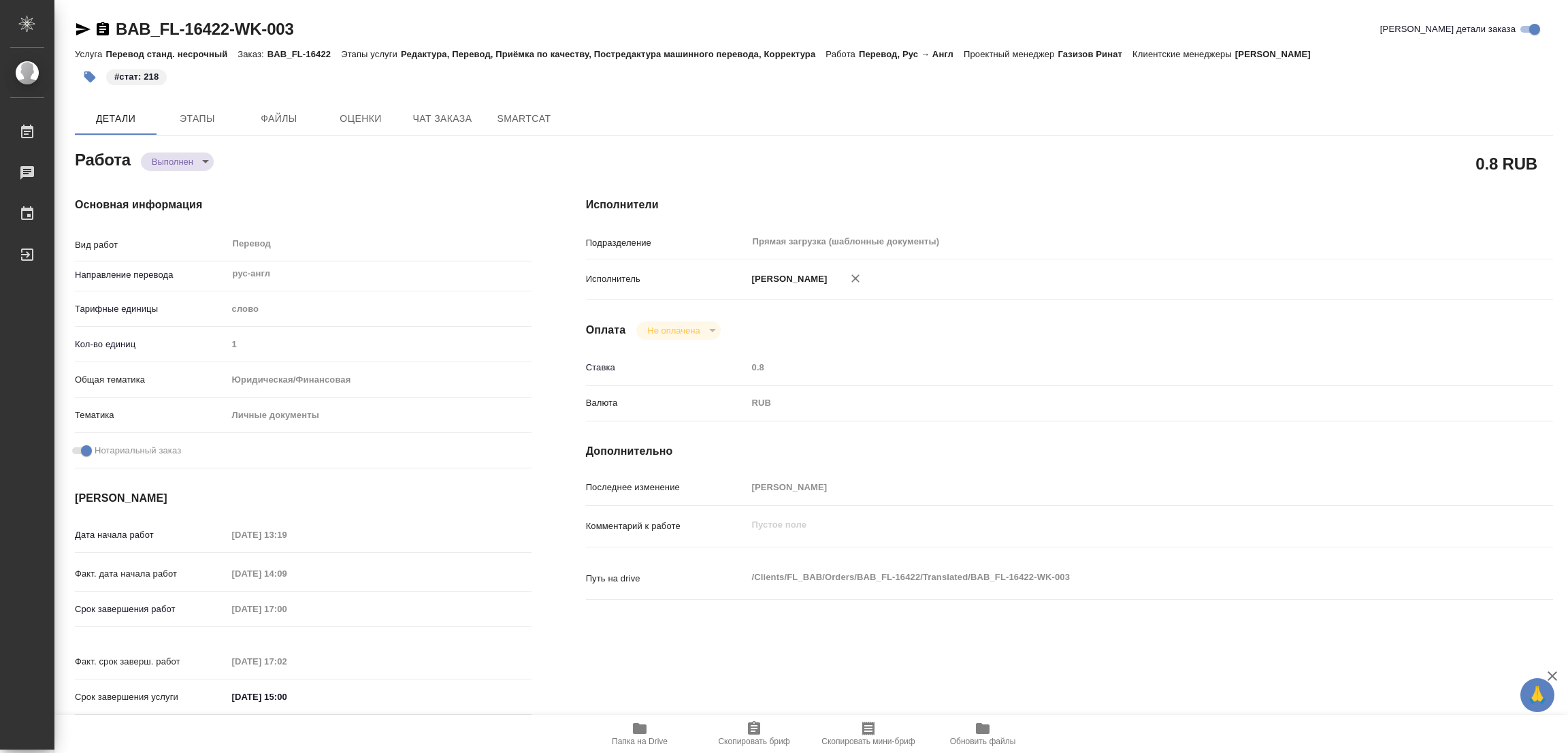
type textarea "x"
click at [634, 91] on div "#стат: 218" at bounding box center [568, 77] width 986 height 30
type textarea "x"
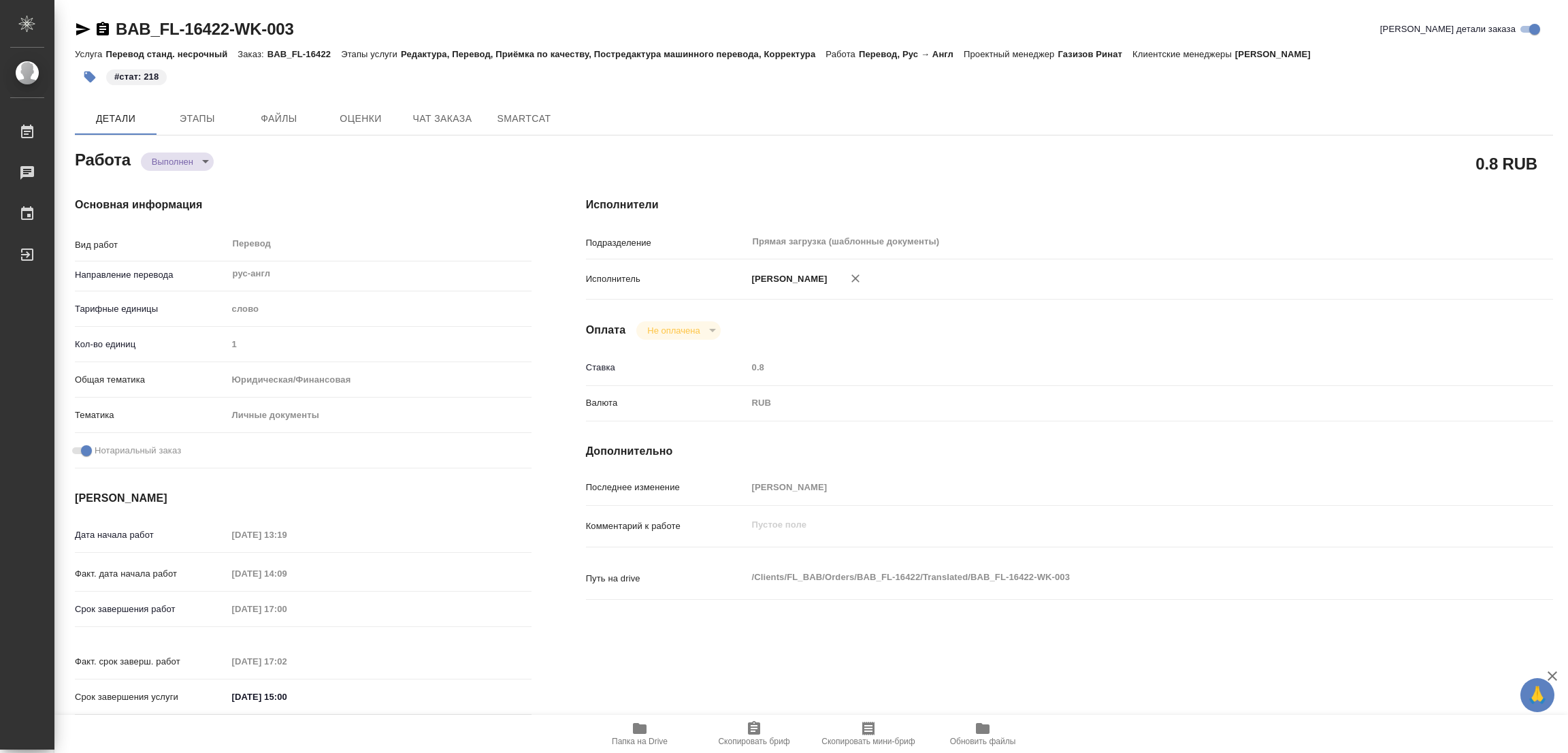
type textarea "x"
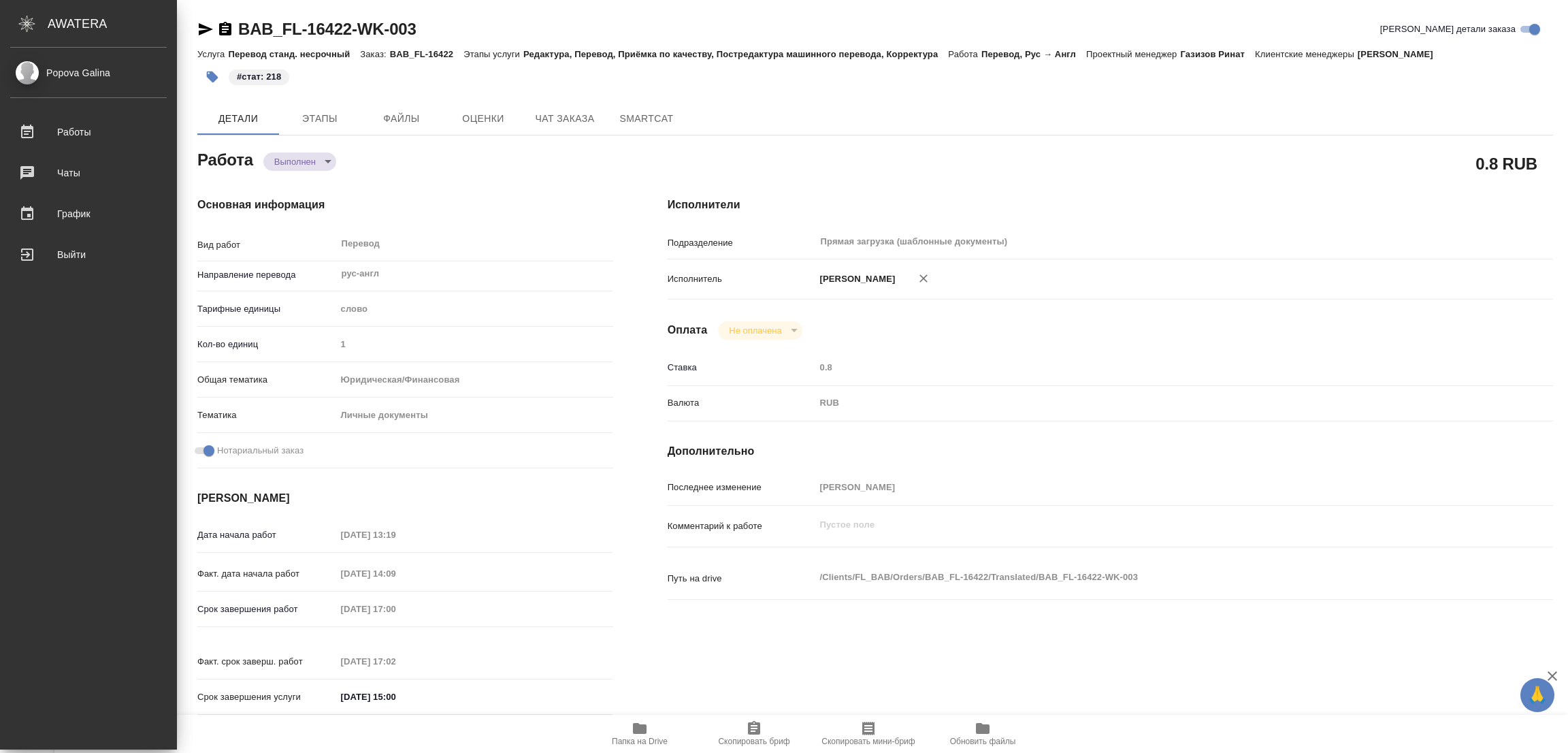
type textarea "x"
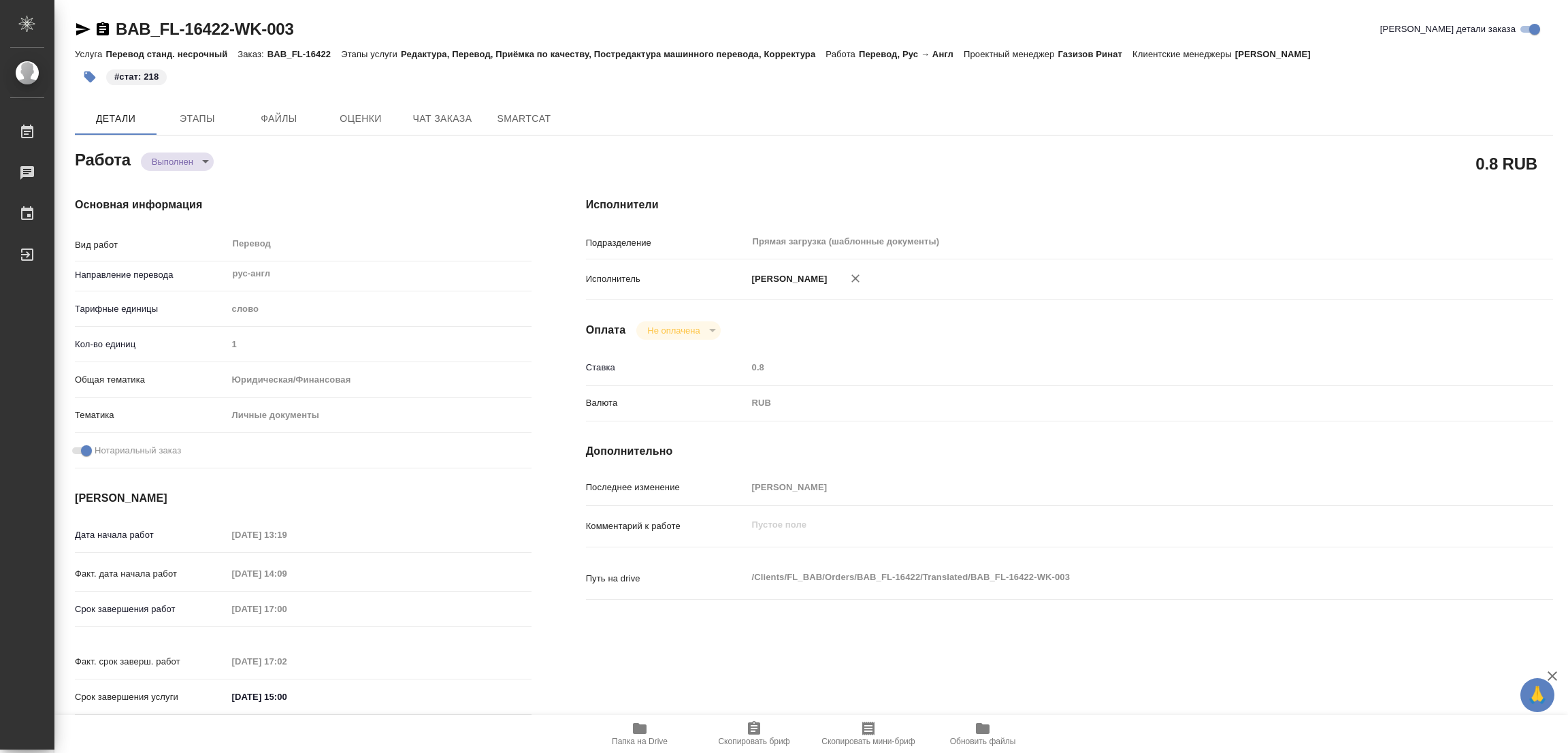
type textarea "x"
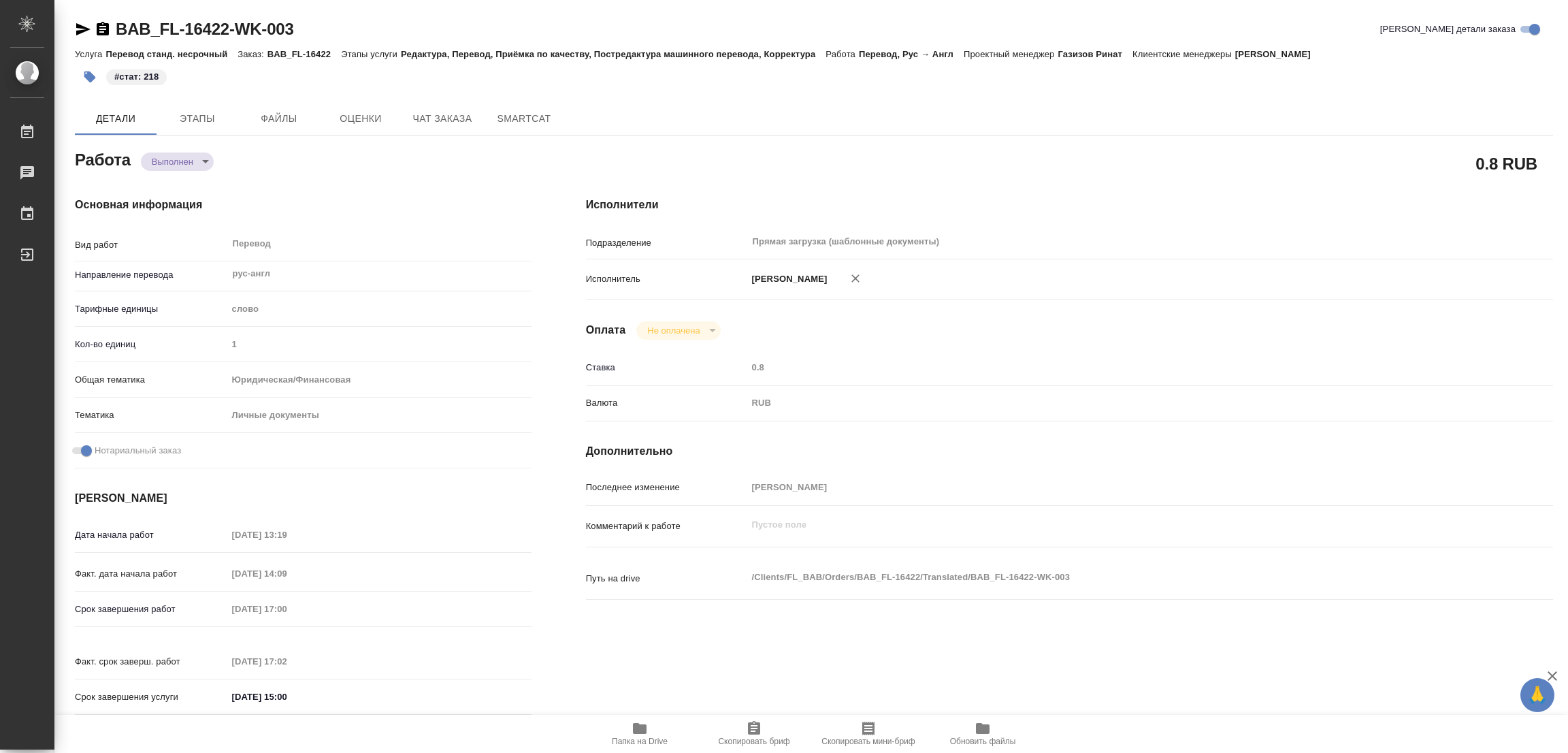
type textarea "x"
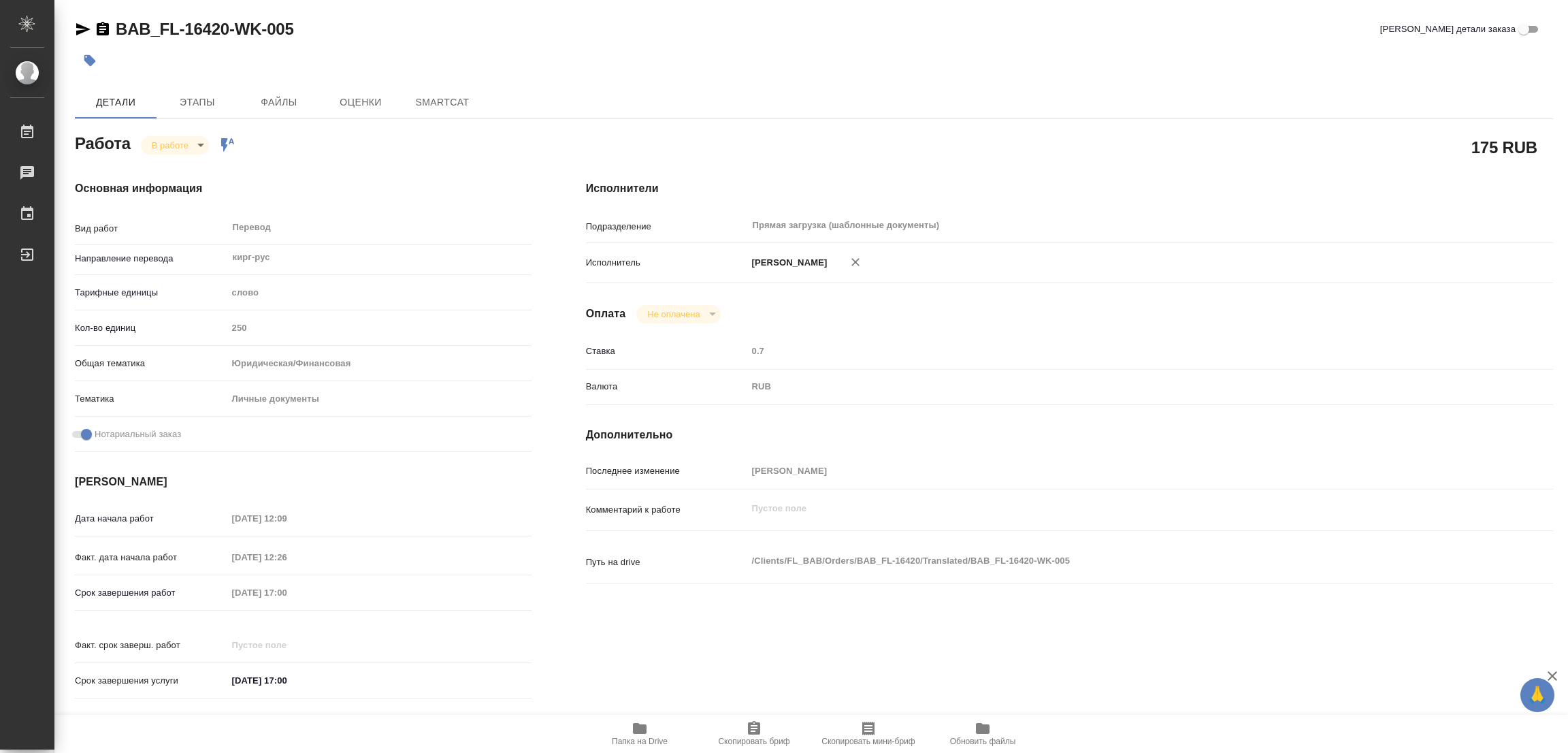
type textarea "x"
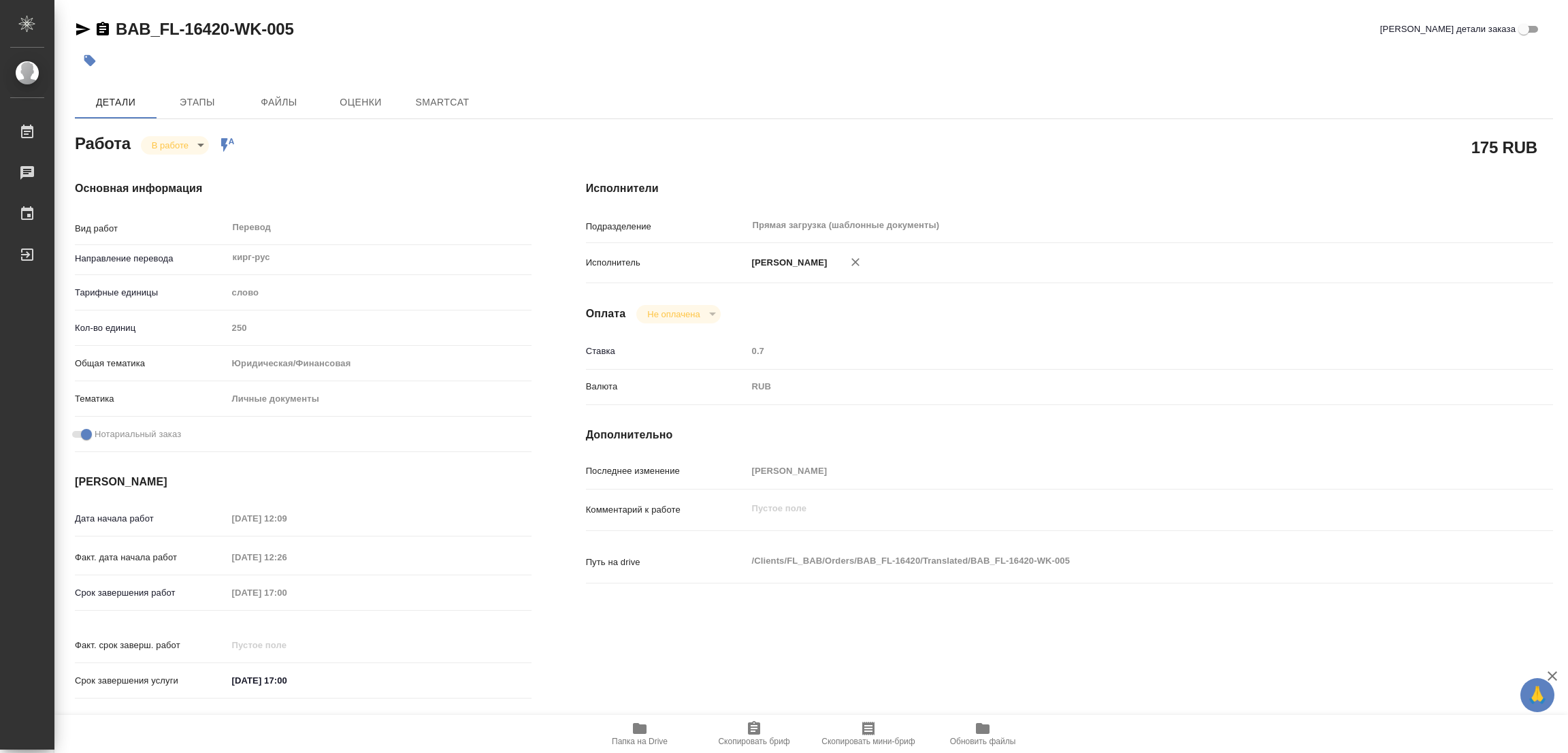
type textarea "x"
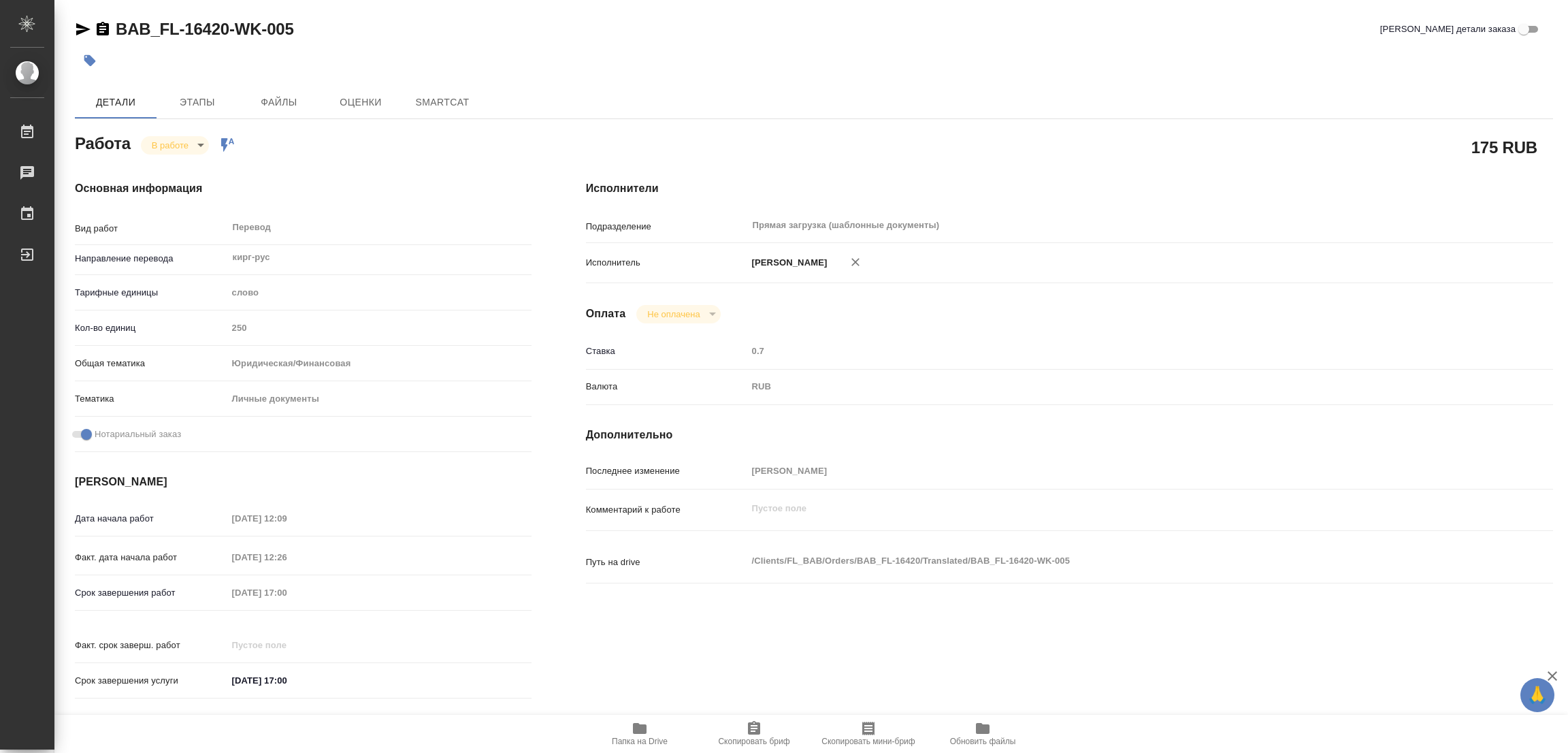
type textarea "x"
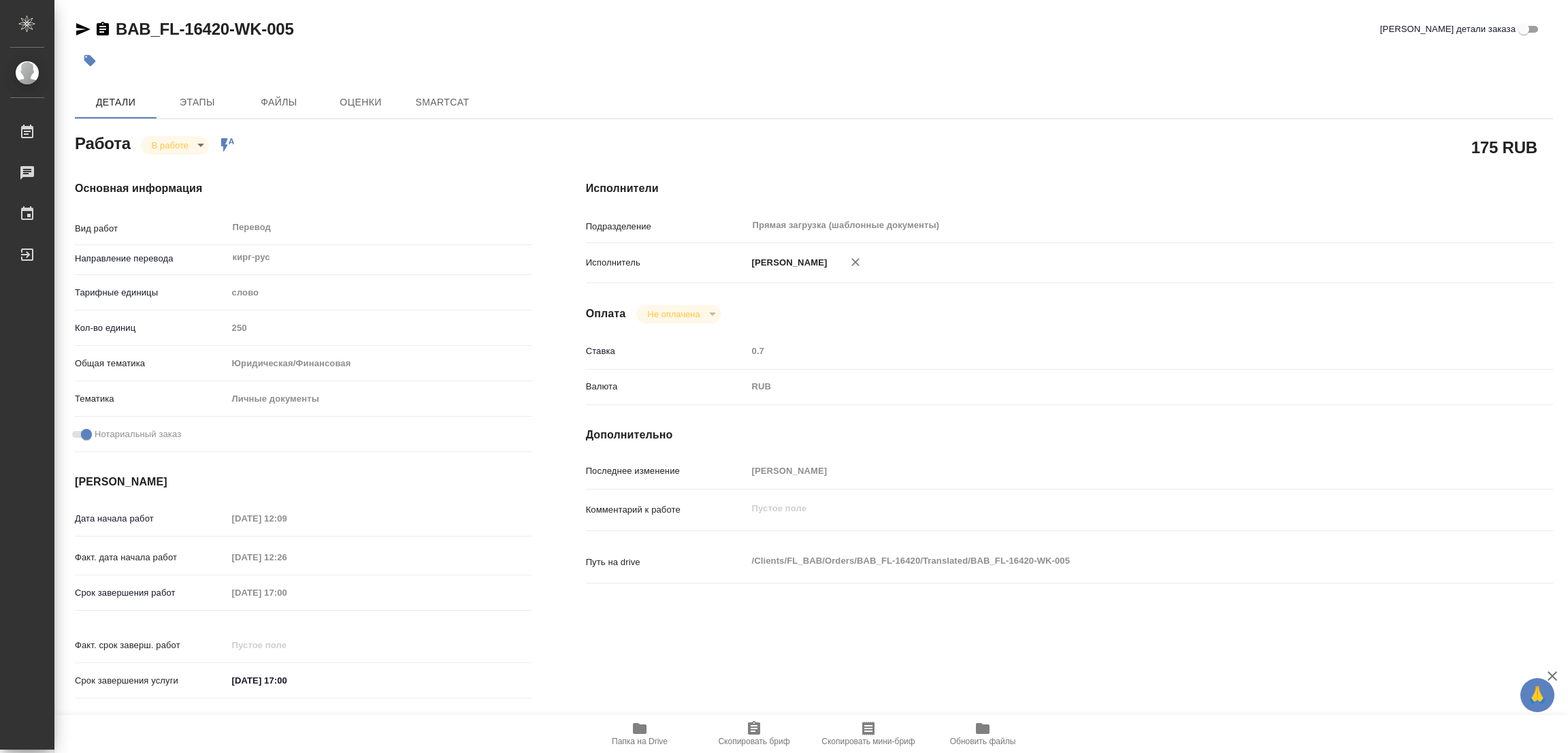
type textarea "x"
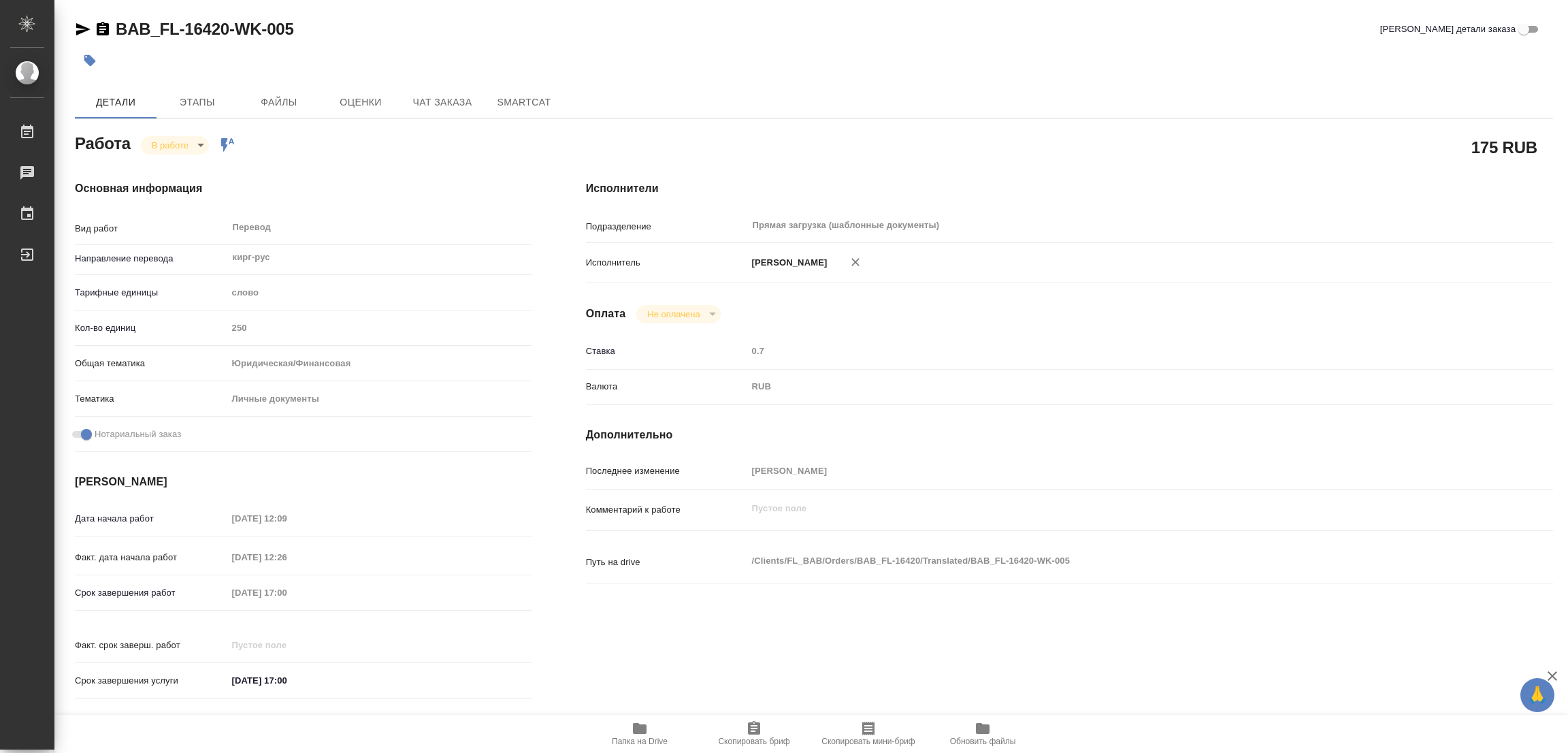
type textarea "x"
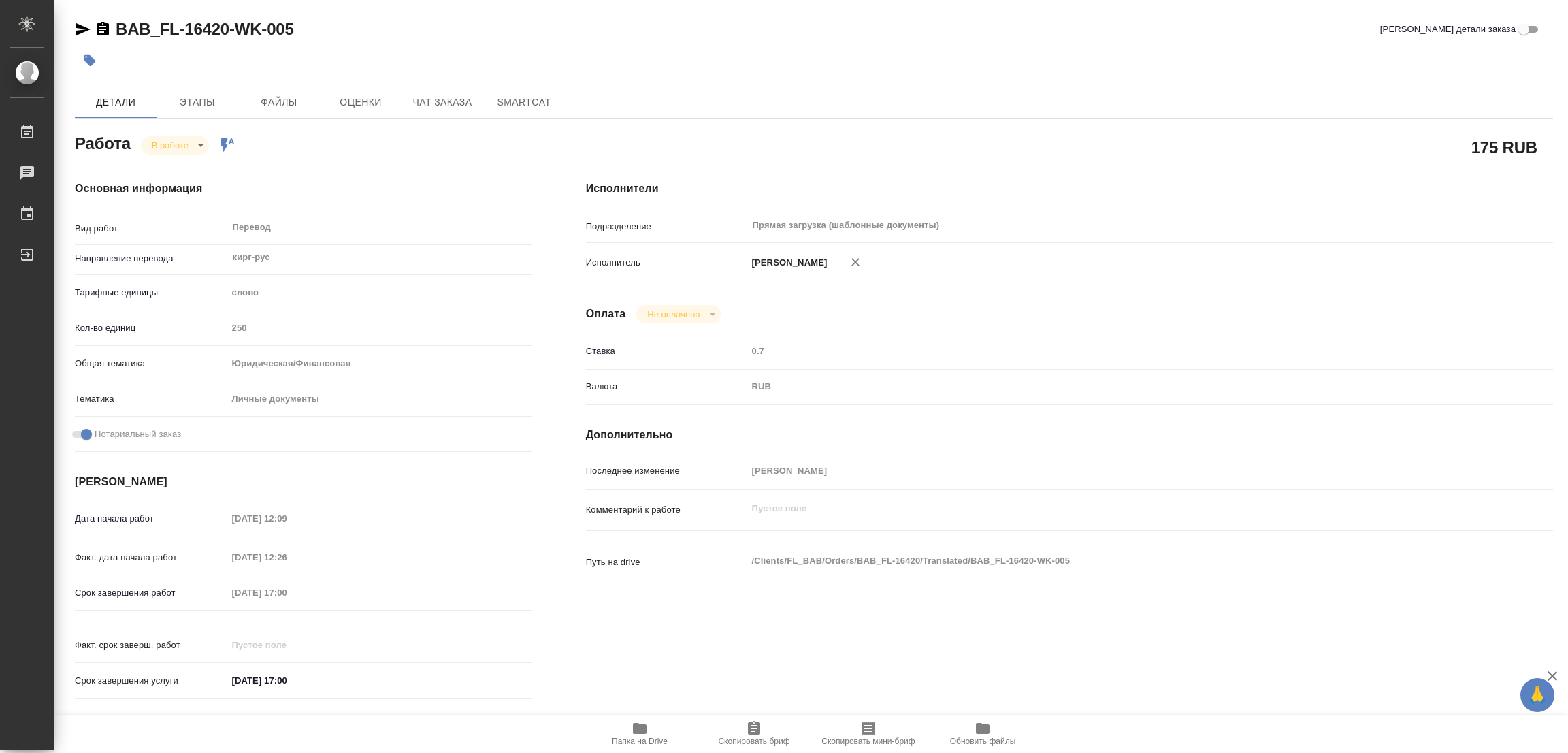
click at [634, 727] on icon "button" at bounding box center [639, 728] width 16 height 16
type textarea "x"
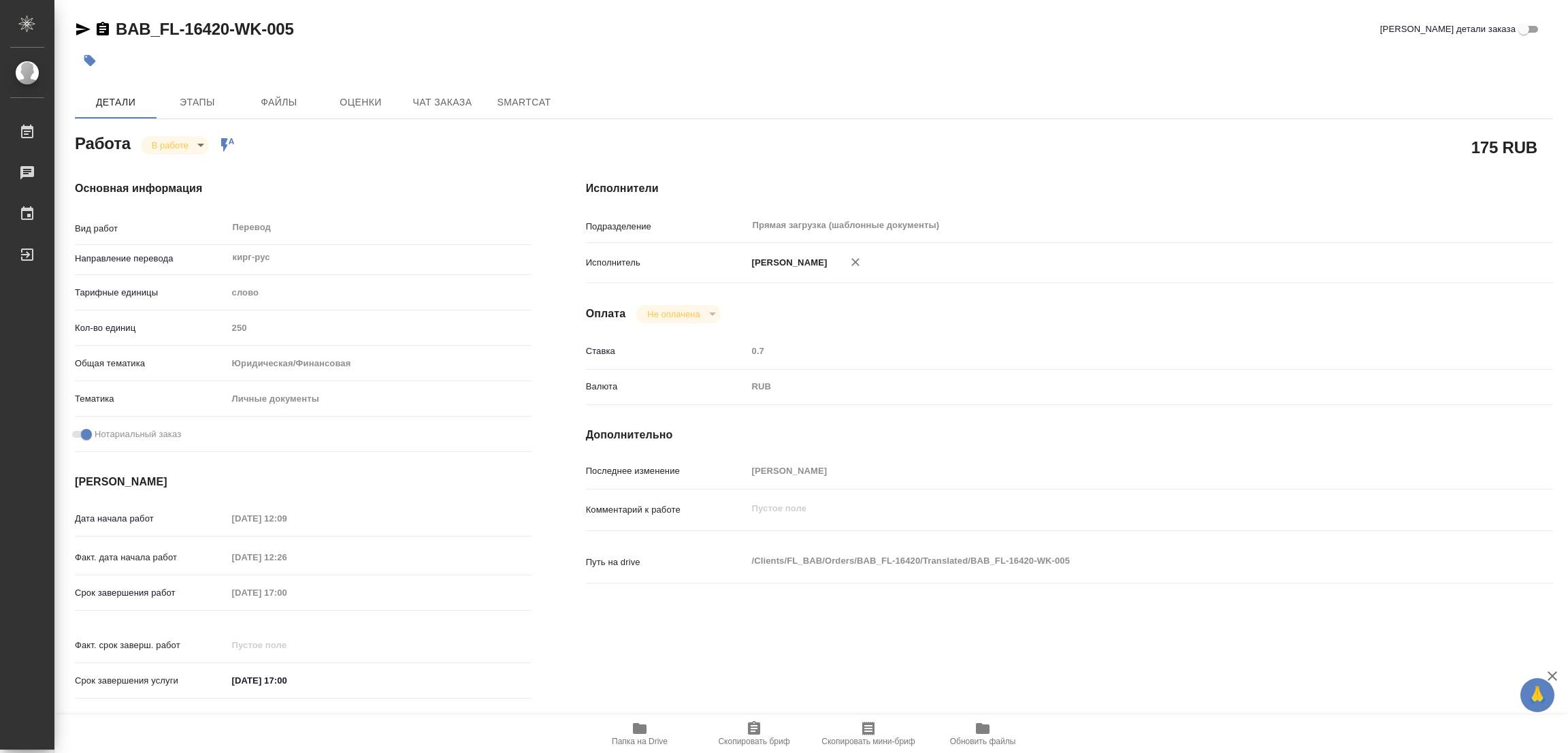
type textarea "x"
click at [189, 100] on span "Этапы" at bounding box center [197, 102] width 66 height 17
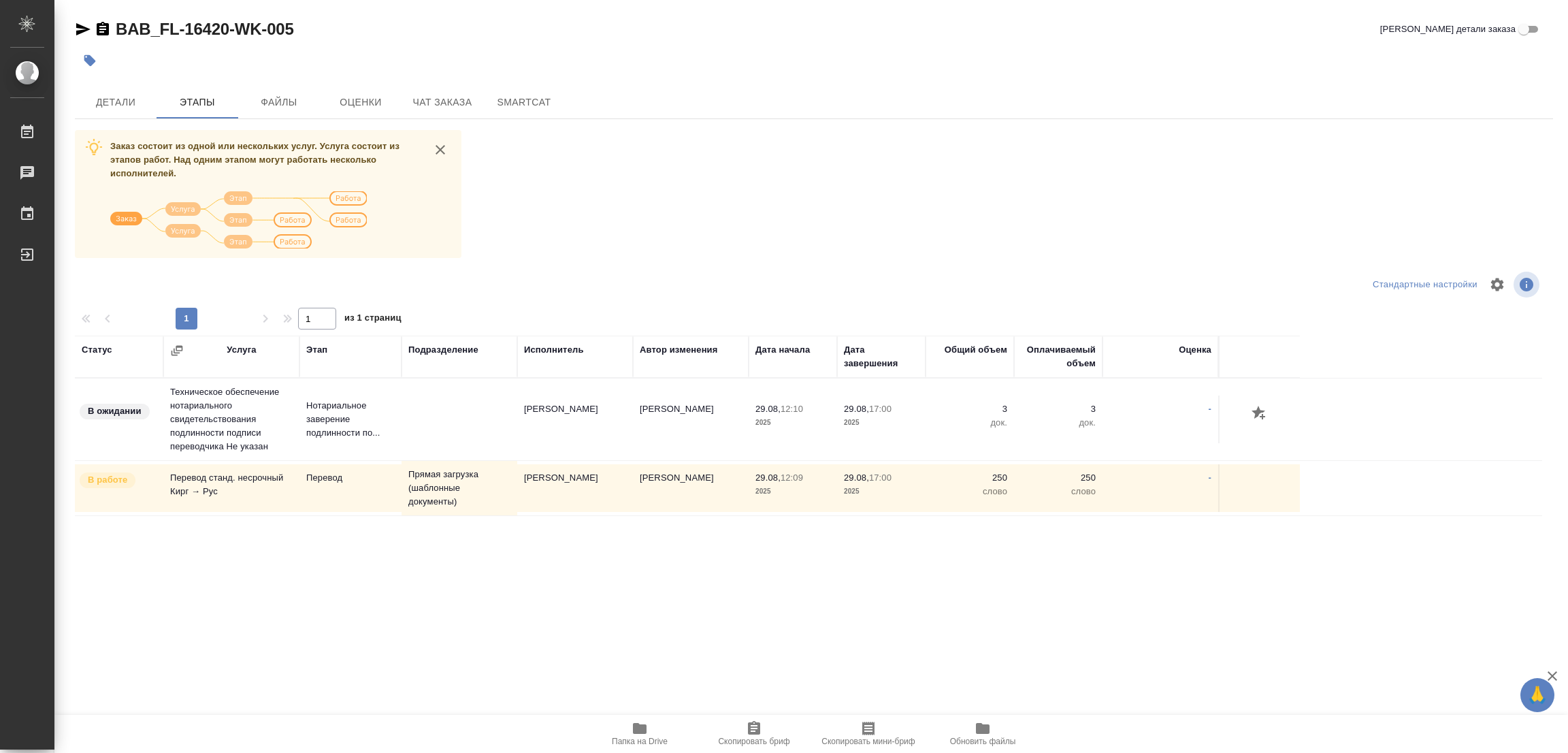
click at [1143, 29] on div "BAB_FL-16420-WK-005 Кратко детали заказа" at bounding box center [814, 29] width 1479 height 22
click at [761, 250] on div "Заказ состоит из одной или нескольких услуг. Услуга состоит из этапов работ. На…" at bounding box center [814, 386] width 1479 height 512
click at [120, 104] on span "Детали" at bounding box center [116, 102] width 66 height 17
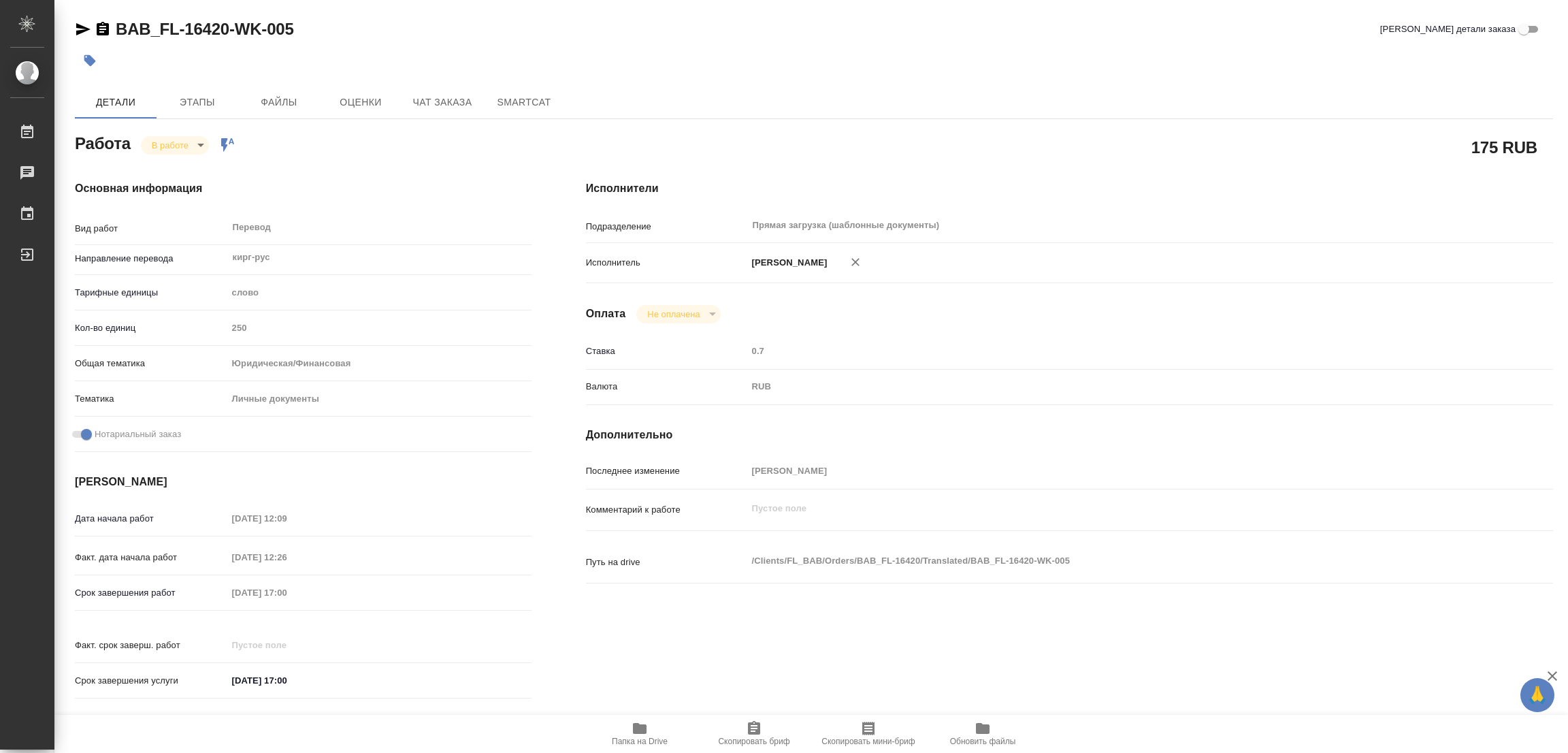
type textarea "x"
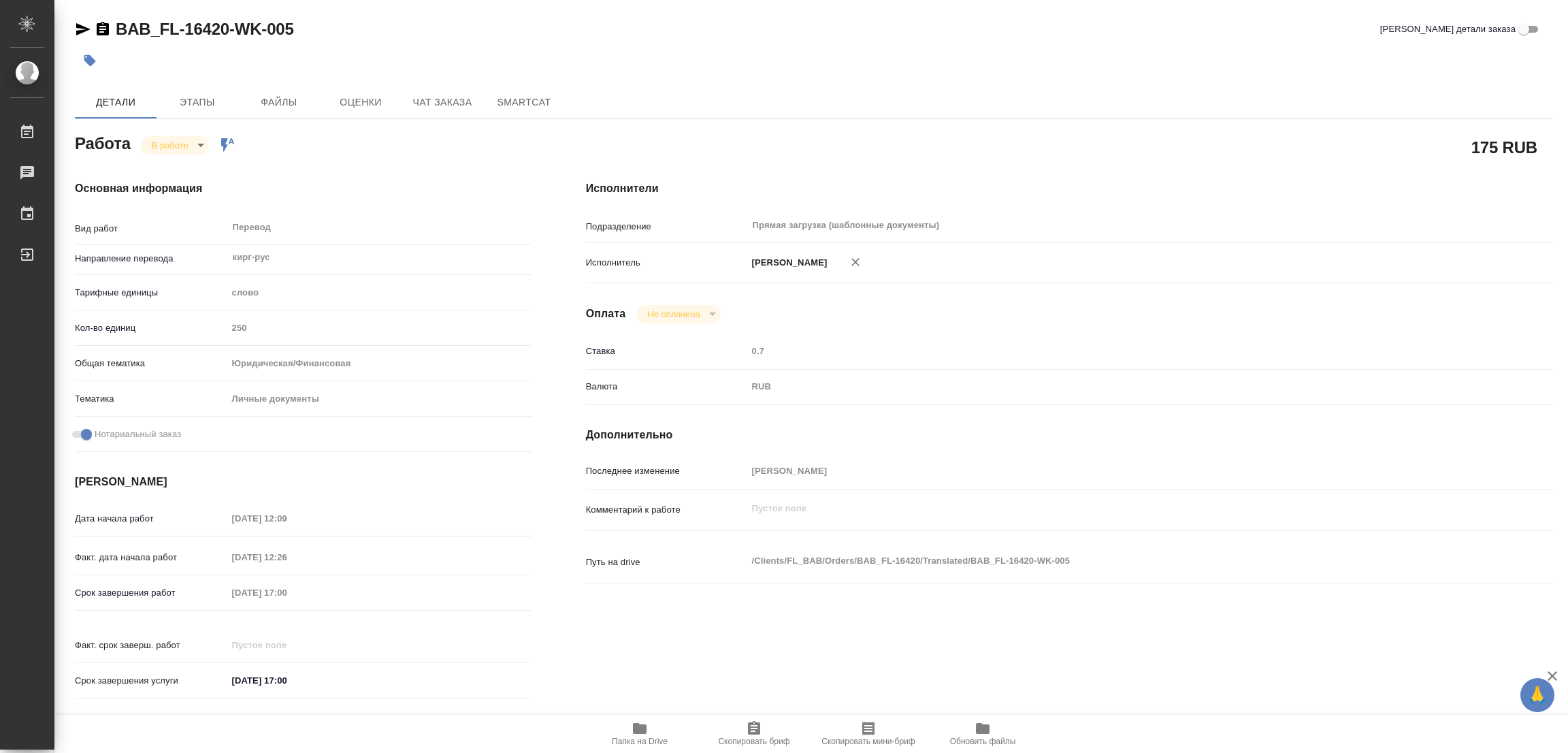
type textarea "x"
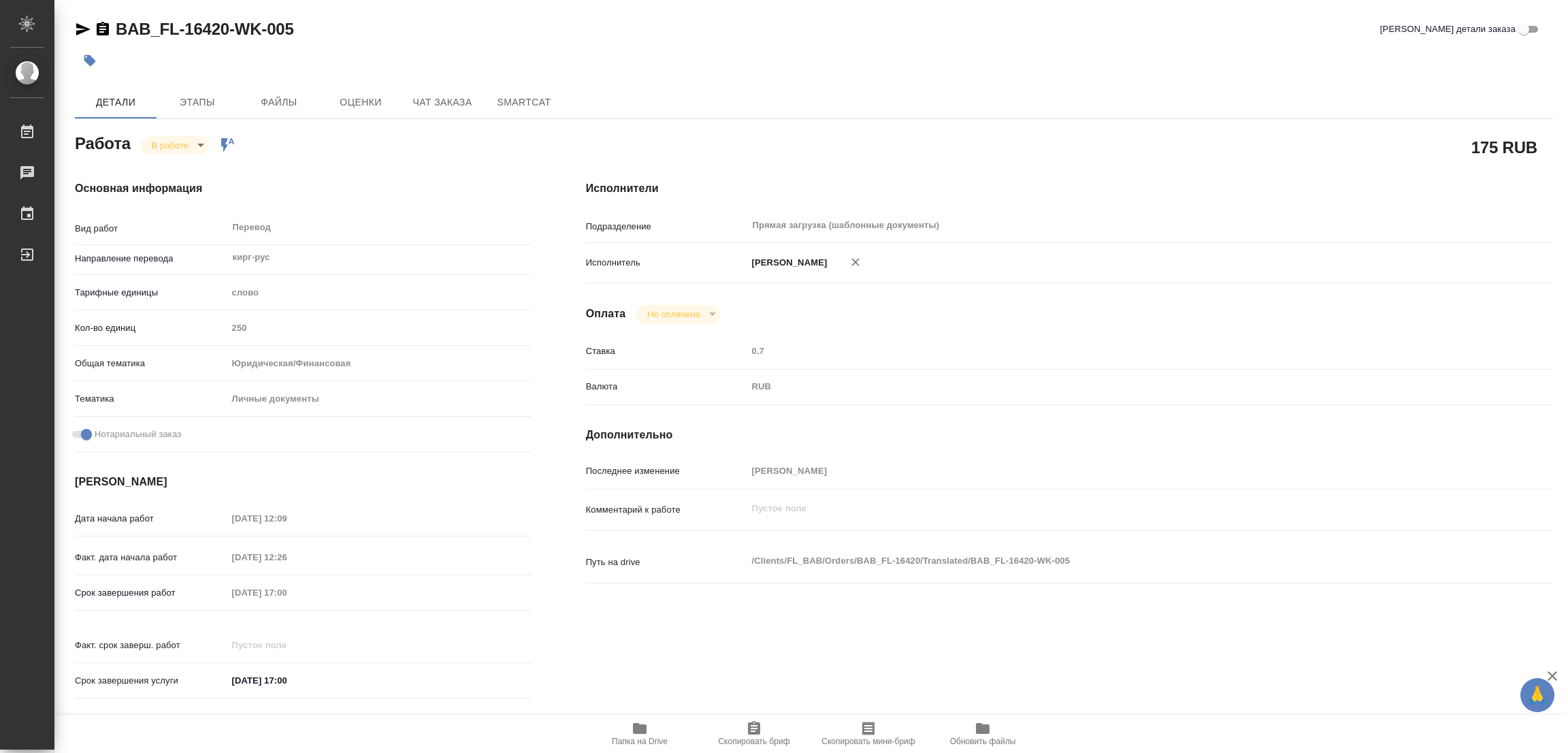
type textarea "x"
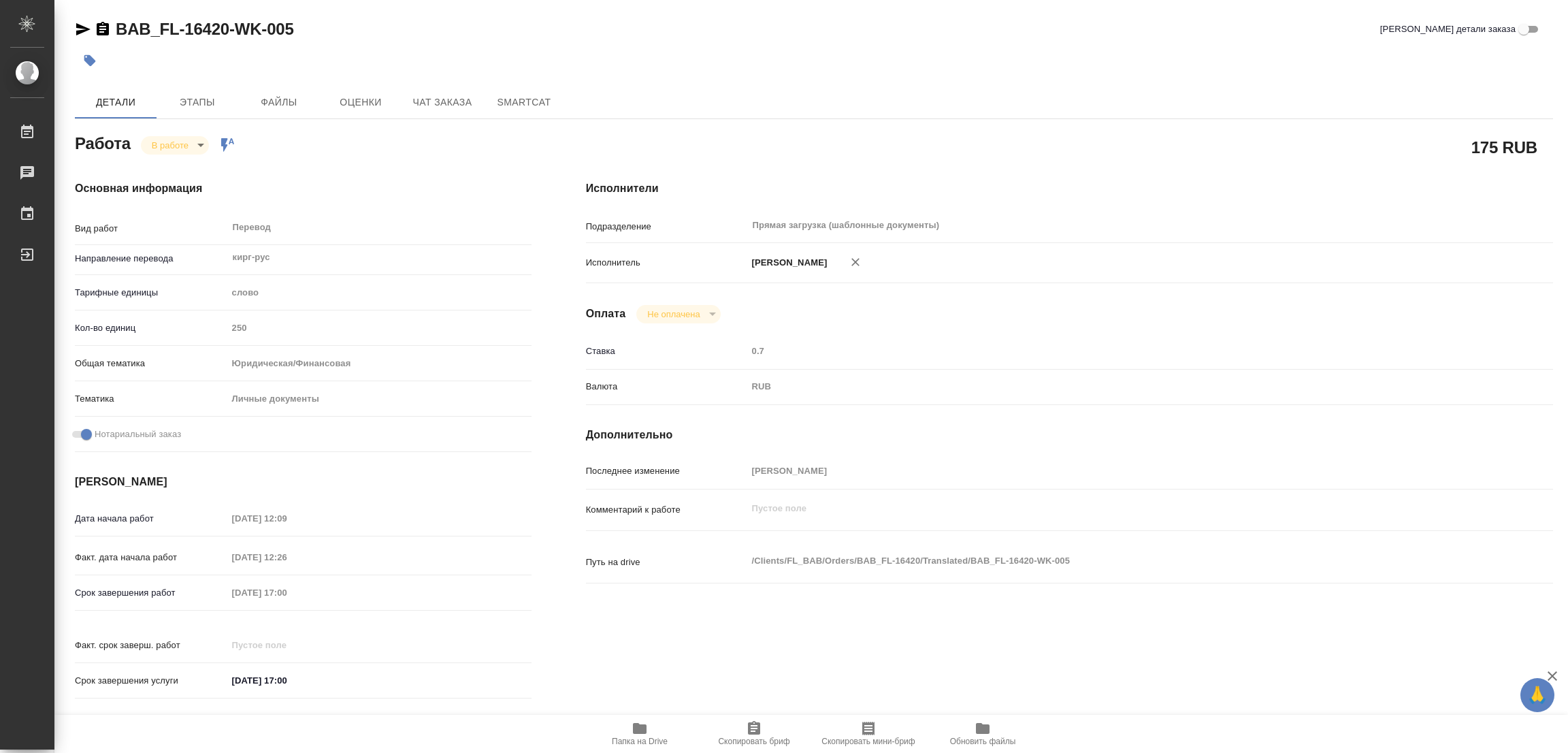
click at [309, 155] on div "Основная информация Вид работ Перевод x ​ Направление перевода кирг-рус ​ Тариф…" at bounding box center [303, 444] width 511 height 581
click at [201, 140] on body "🙏 .cls-1 fill:#fff; AWATERA Popova Galina Работы 0 Чаты График Выйти BAB_FL-164…" at bounding box center [784, 376] width 1568 height 753
click at [172, 167] on button "Выполнен" at bounding box center [176, 167] width 50 height 15
type textarea "x"
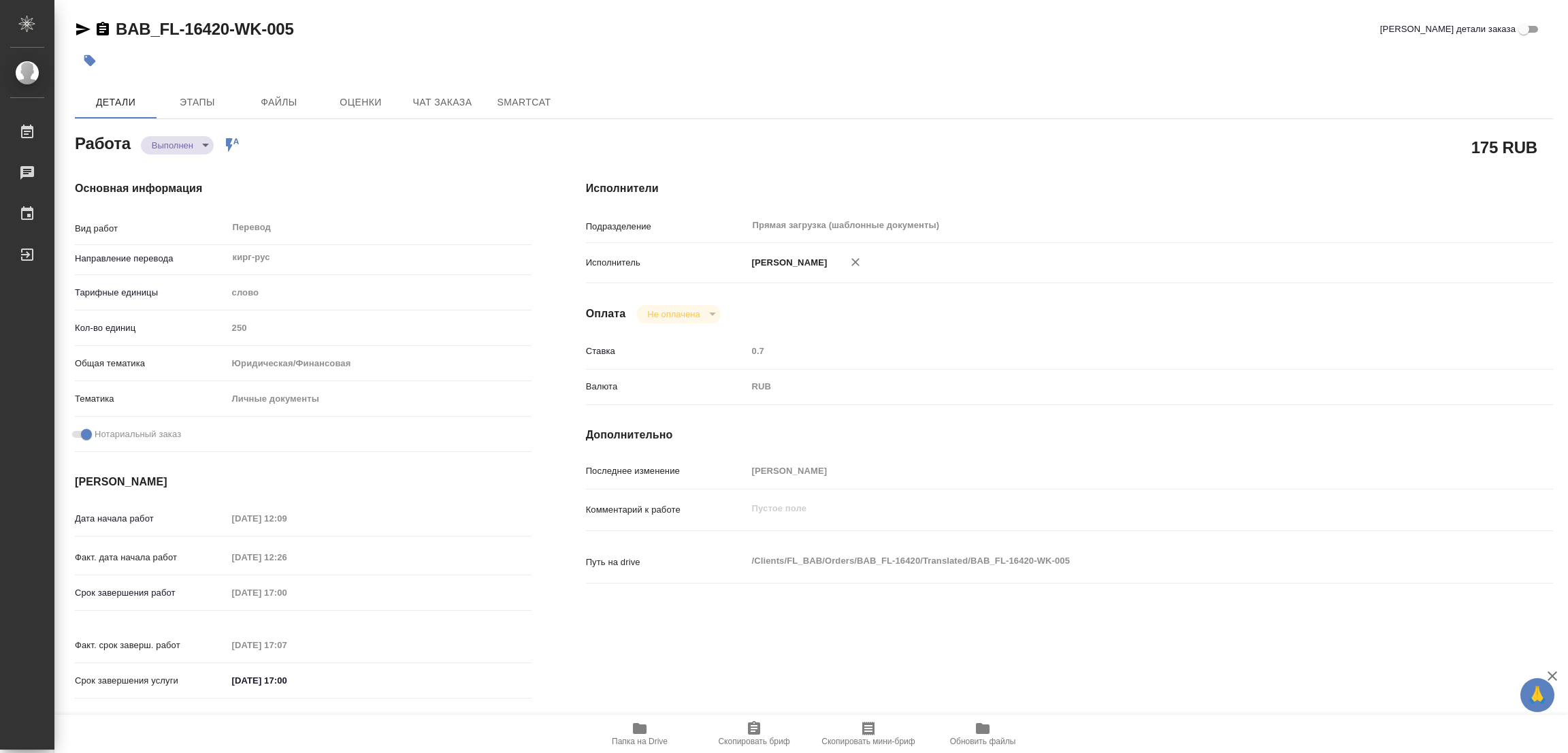
type textarea "x"
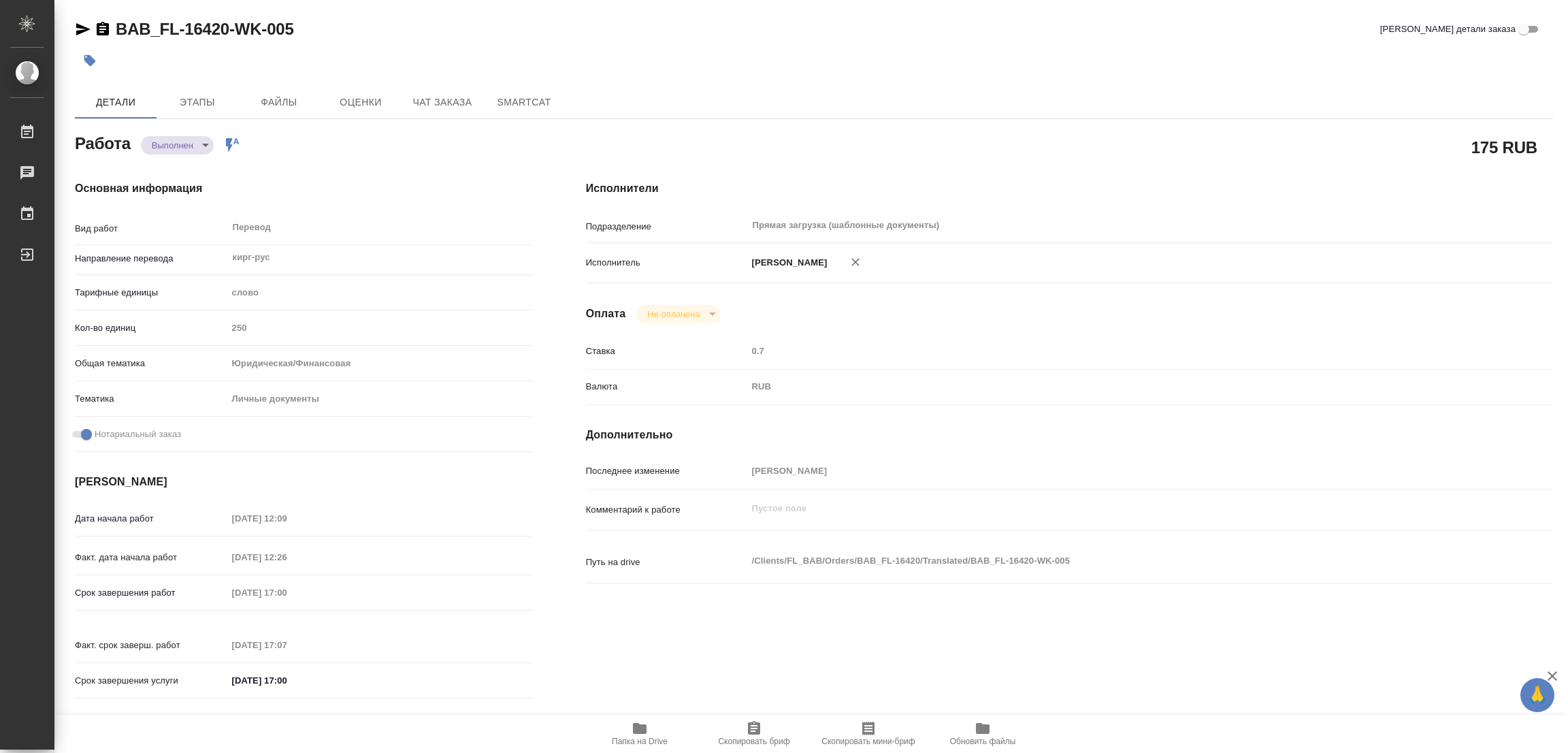
type textarea "x"
click at [92, 61] on icon "button" at bounding box center [90, 61] width 12 height 12
type textarea "x"
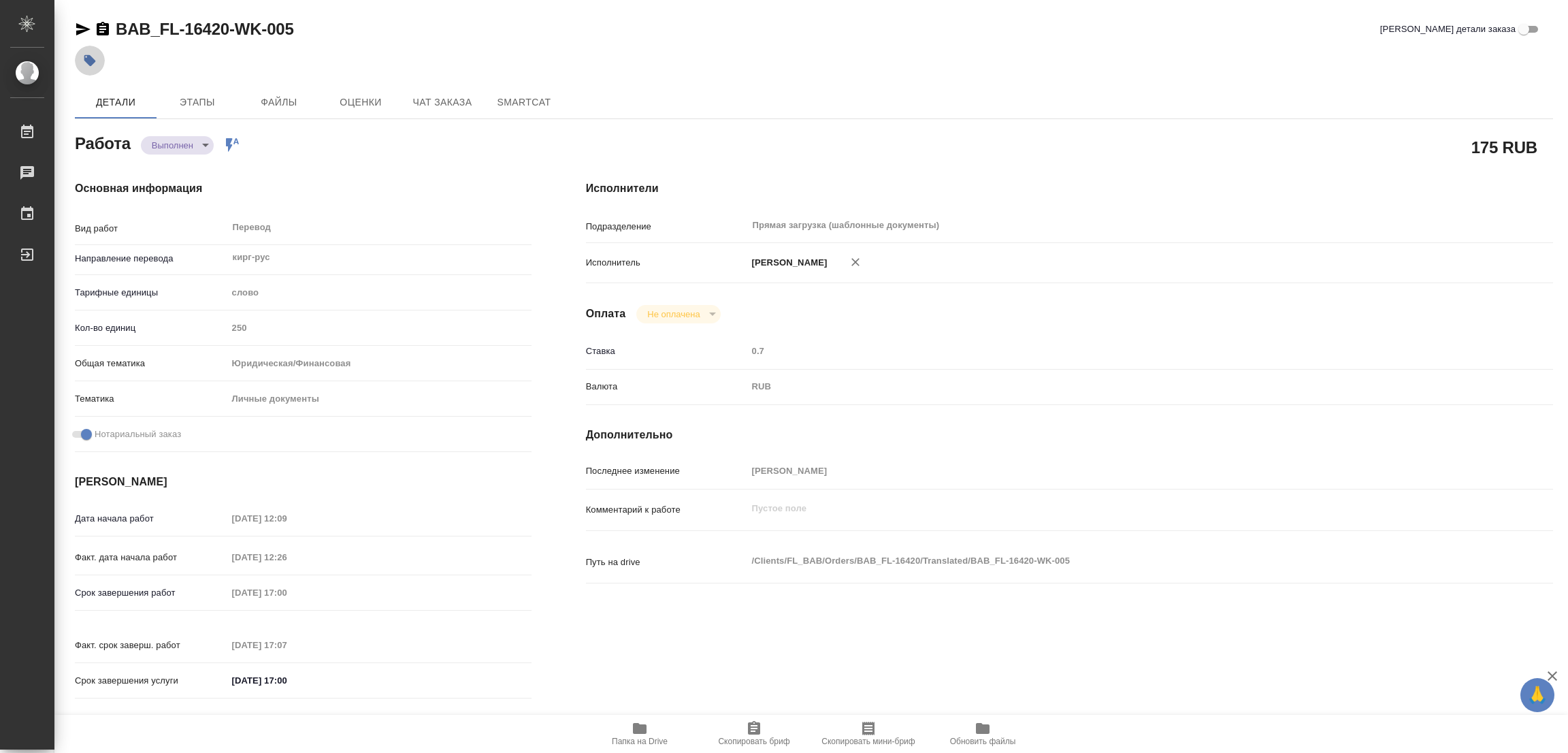
type textarea "x"
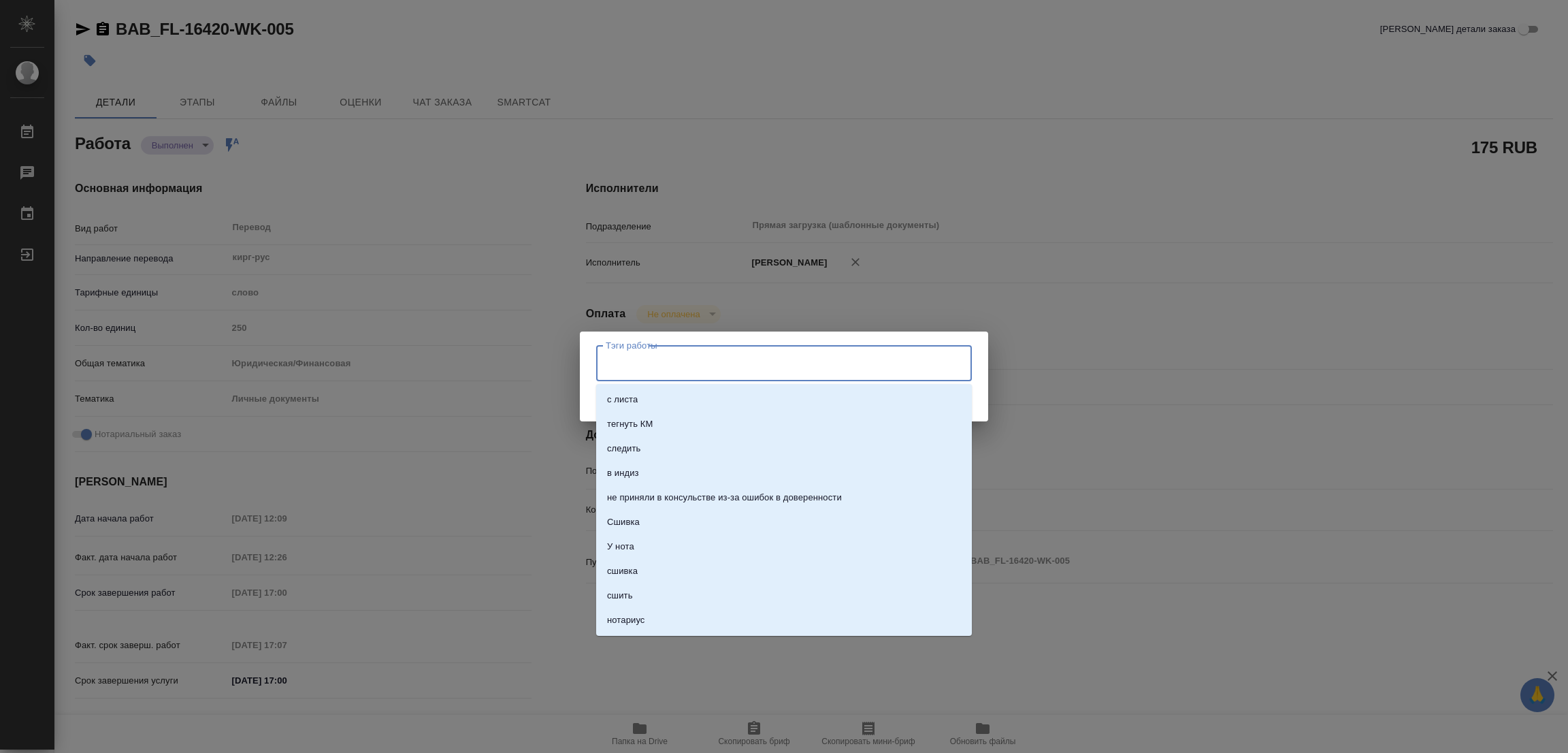
click at [619, 359] on input "Тэги работы" at bounding box center [771, 363] width 337 height 23
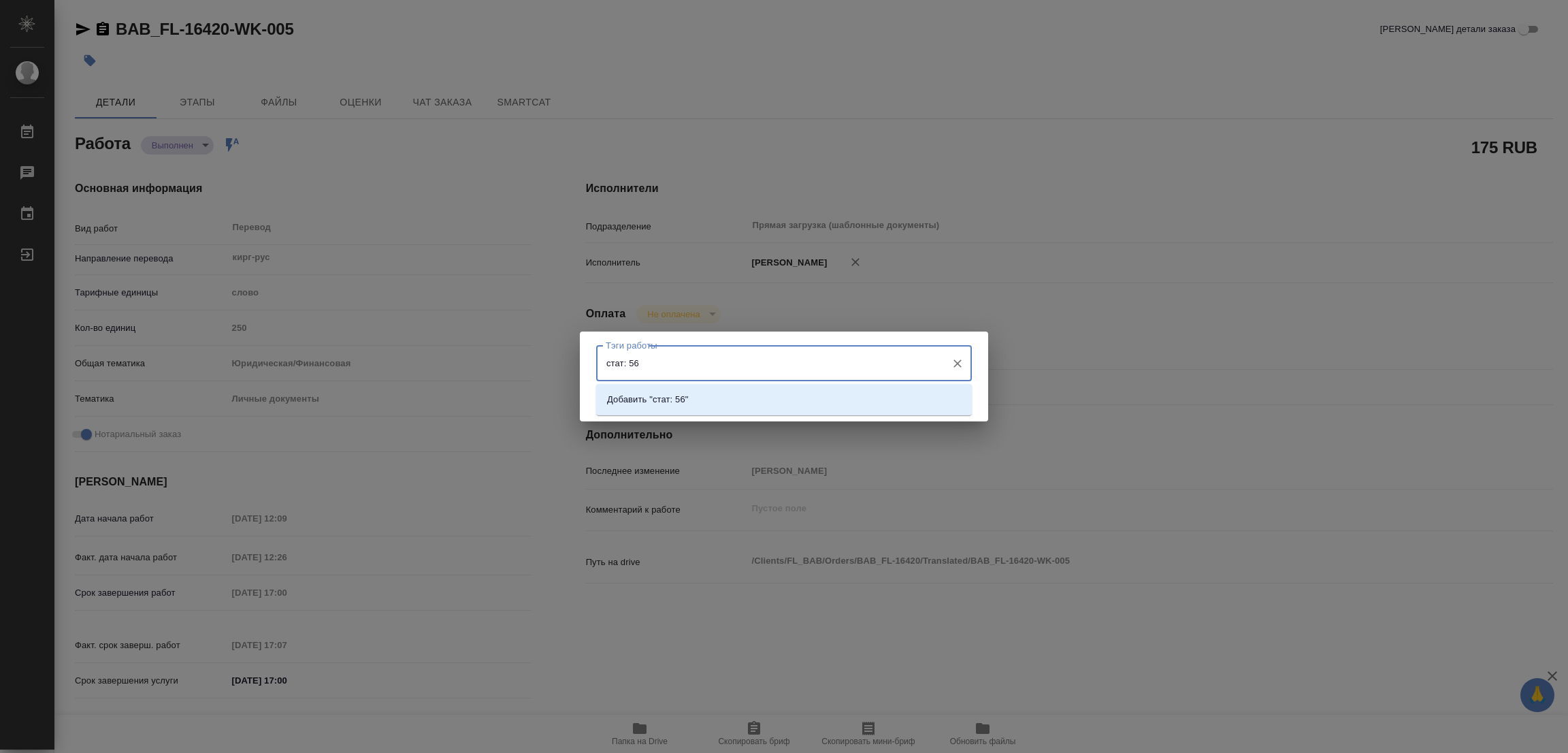
type input "стат: 560"
click at [667, 396] on p "Добавить "стат: 560"" at bounding box center [650, 400] width 86 height 14
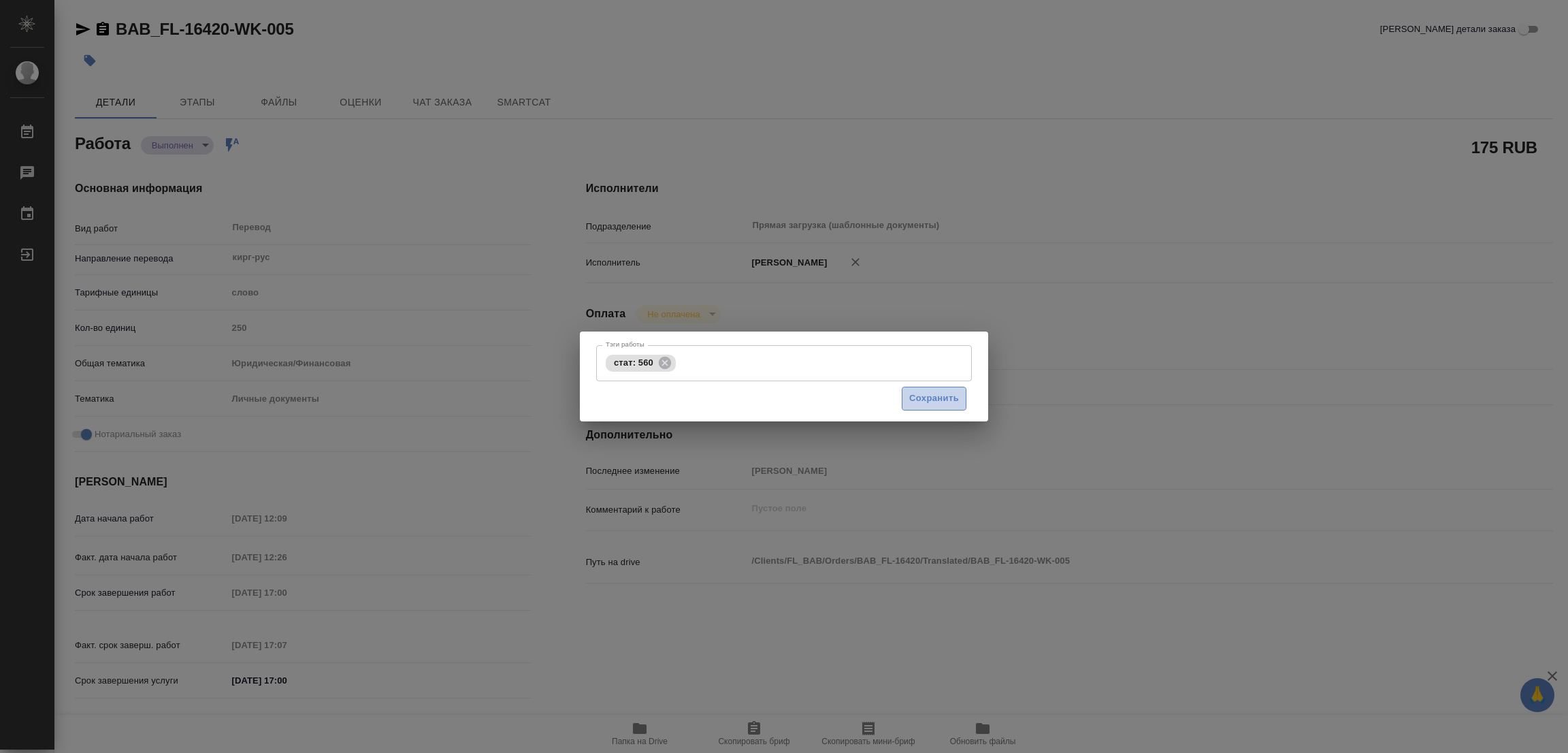
click at [929, 394] on span "Сохранить" at bounding box center [934, 398] width 50 height 15
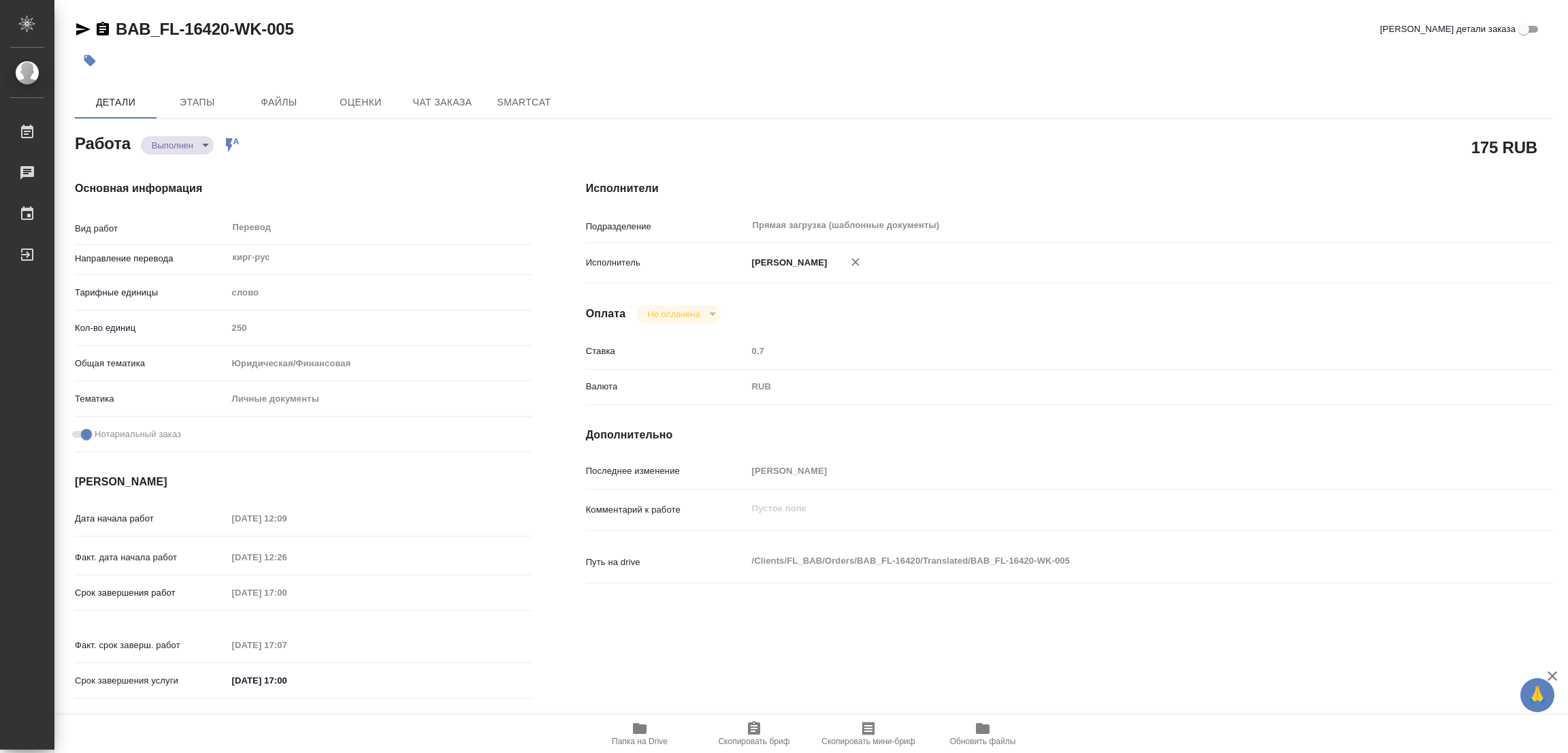
type input "completed"
type textarea "Перевод"
type textarea "x"
type input "кирг-рус"
type input "5a8b1489cc6b4906c91bfd90"
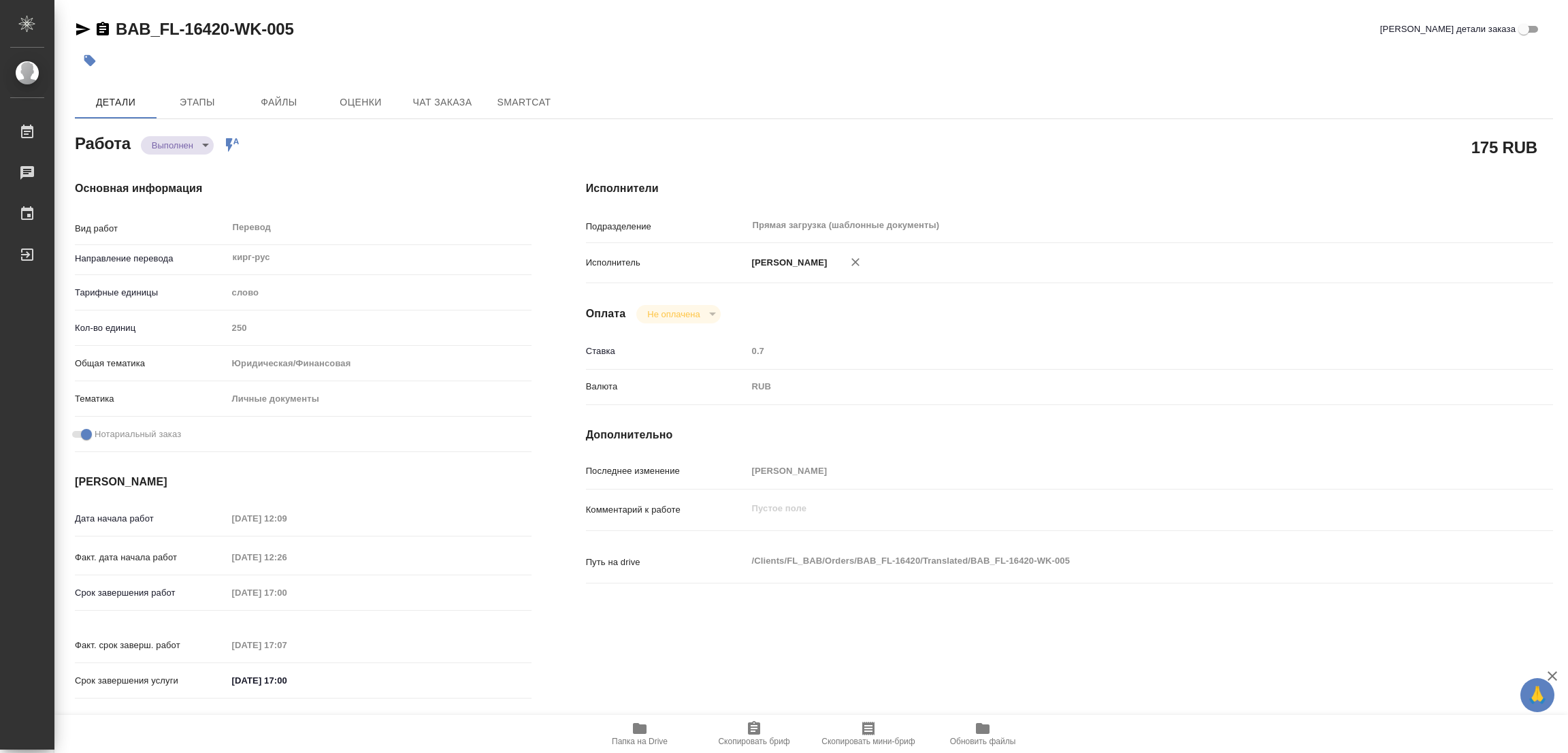
type input "250"
type input "yr-fn"
type input "5a8b8b956a9677013d343cfe"
checkbox input "true"
type input "29.08.2025 12:09"
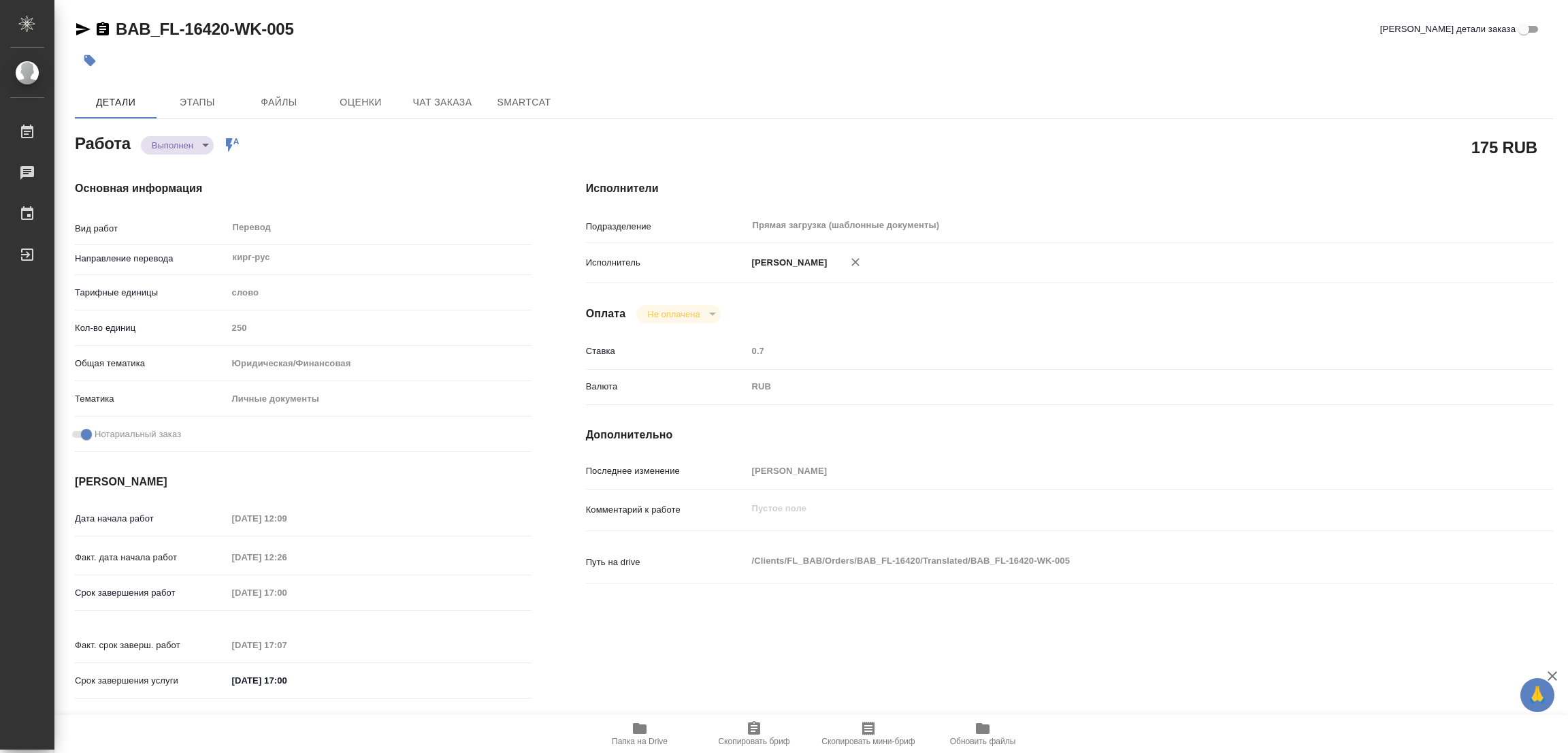
type input "29.08.2025 12:26"
type input "29.08.2025 17:00"
type input "29.08.2025 17:07"
type input "29.08.2025 17:00"
type input "Прямая загрузка (шаблонные документы)"
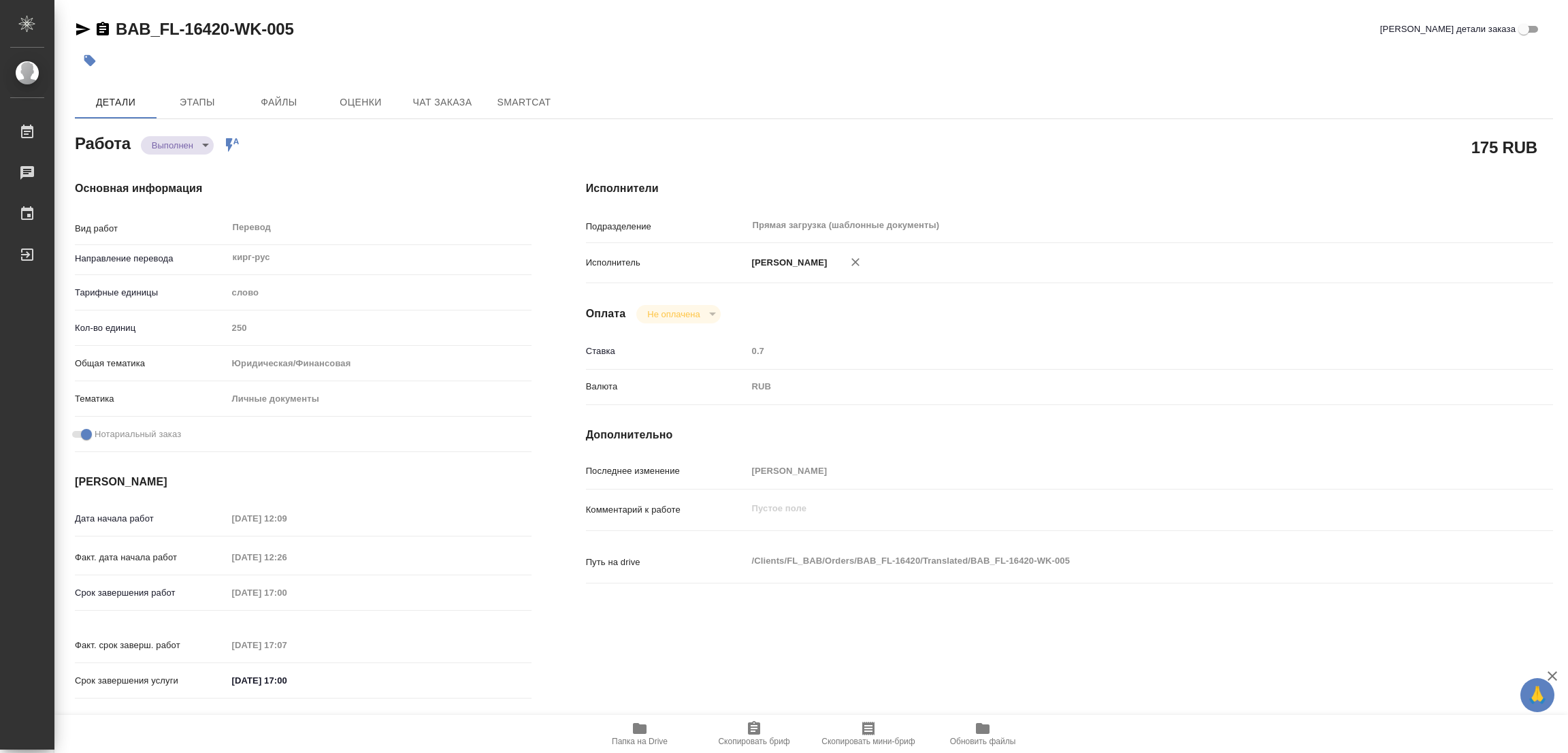
type input "notPayed"
type input "0.7"
type input "RUB"
type input "[PERSON_NAME]"
type textarea "x"
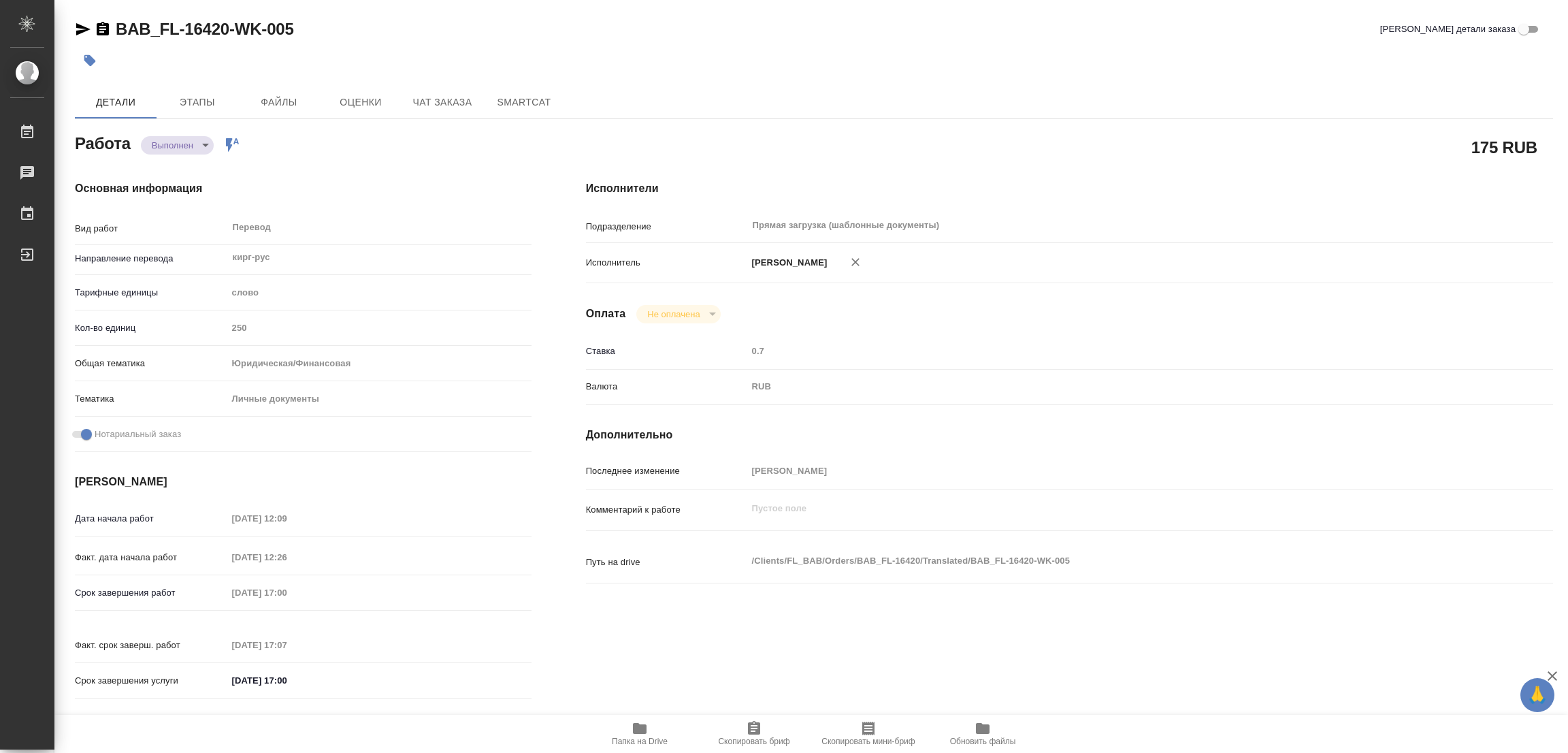
type textarea "/Clients/FL_BAB/Orders/BAB_FL-16420/Translated/BAB_FL-16420-WK-005"
type textarea "x"
type input "BAB_FL-16420"
type input "Перевод станд. несрочный"
type input "Приёмка по качеству, Перевод, Редактура, Постредактура машинного перевода, Корр…"
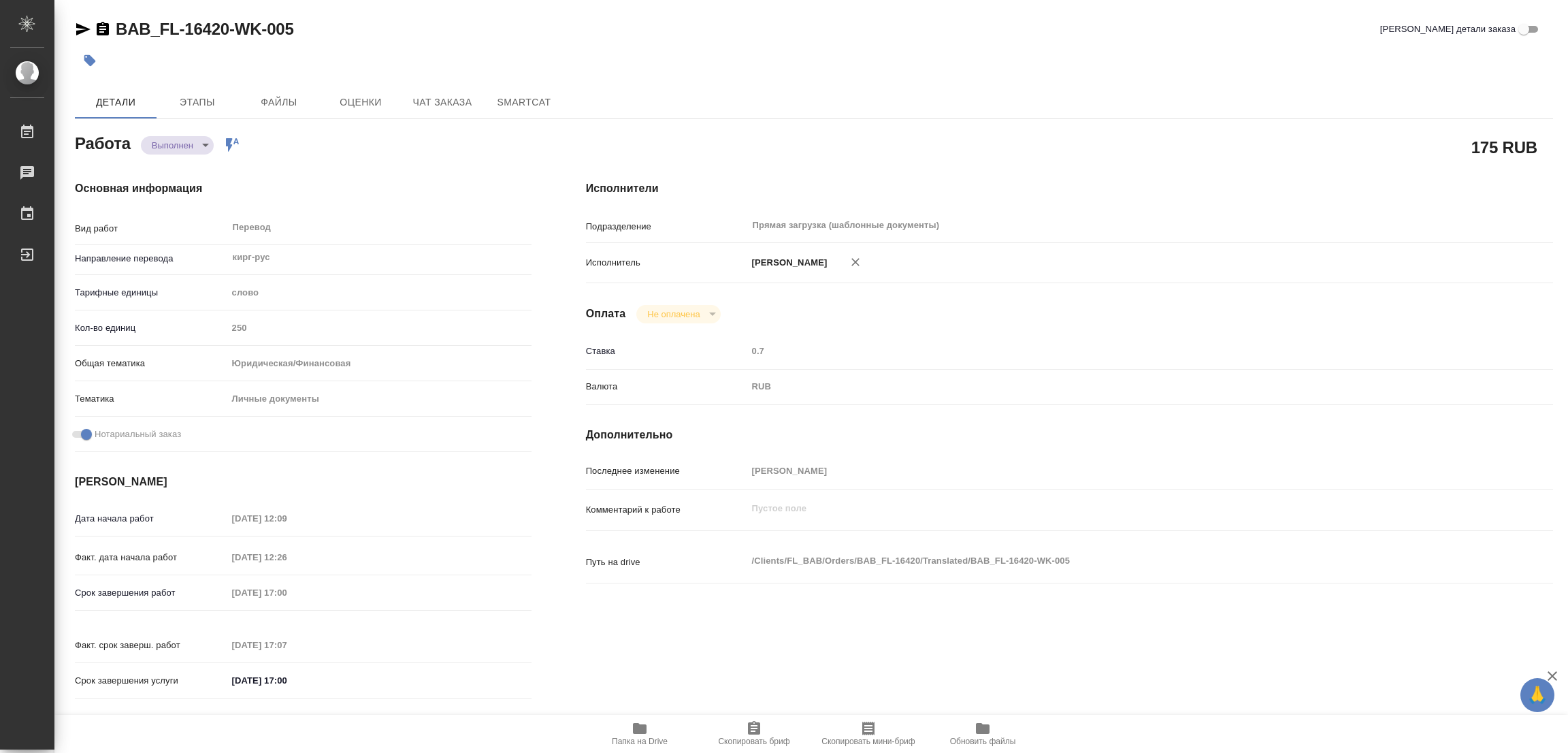
type input "Голубев Дмитрий"
type input "/Clients/FL_BAB/Orders/BAB_FL-16420"
type textarea "x"
type textarea "КИРГИЗСКАЯ республика перенабираем + доперевод отсутств фрагментов на русском"
type textarea "x"
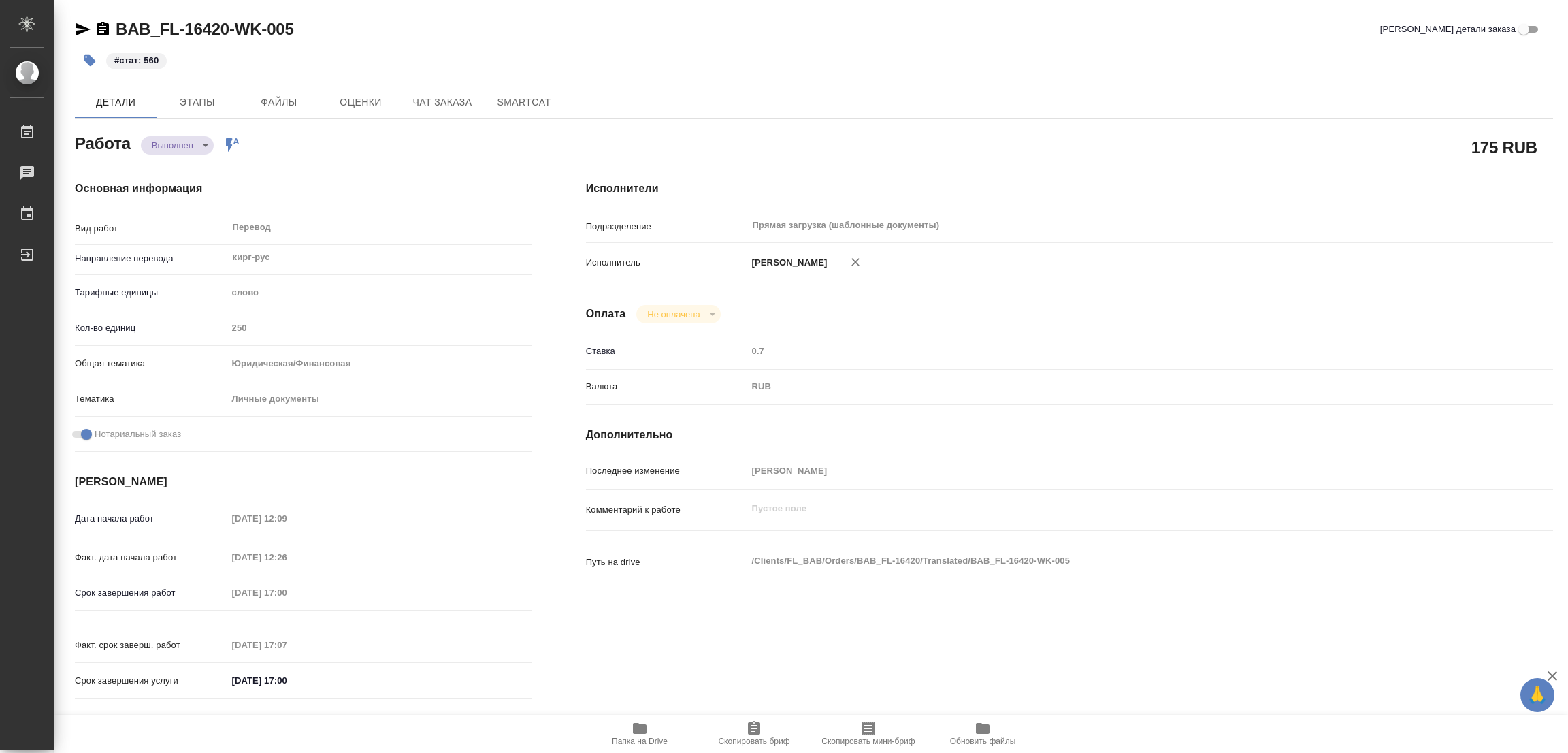
type textarea "x"
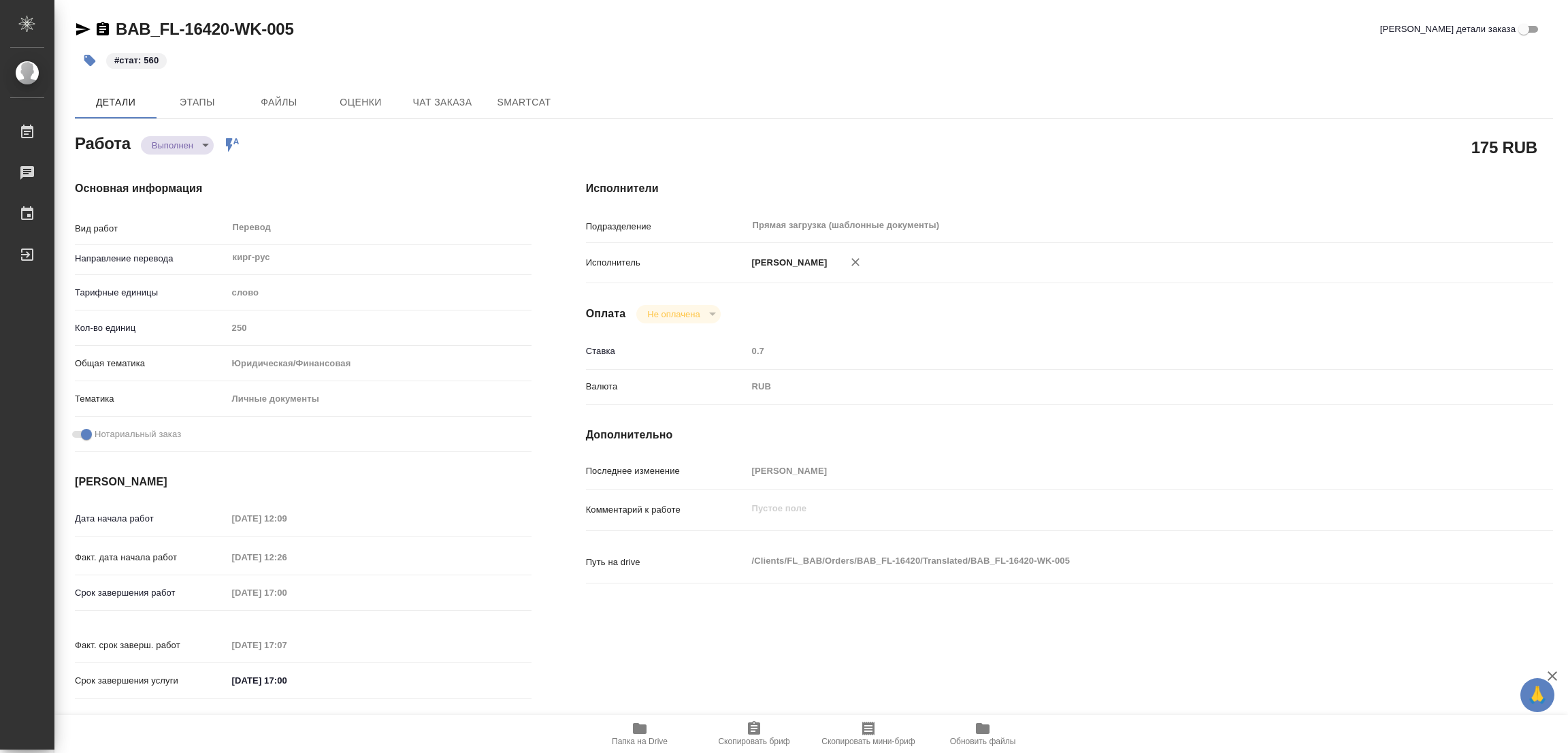
type textarea "x"
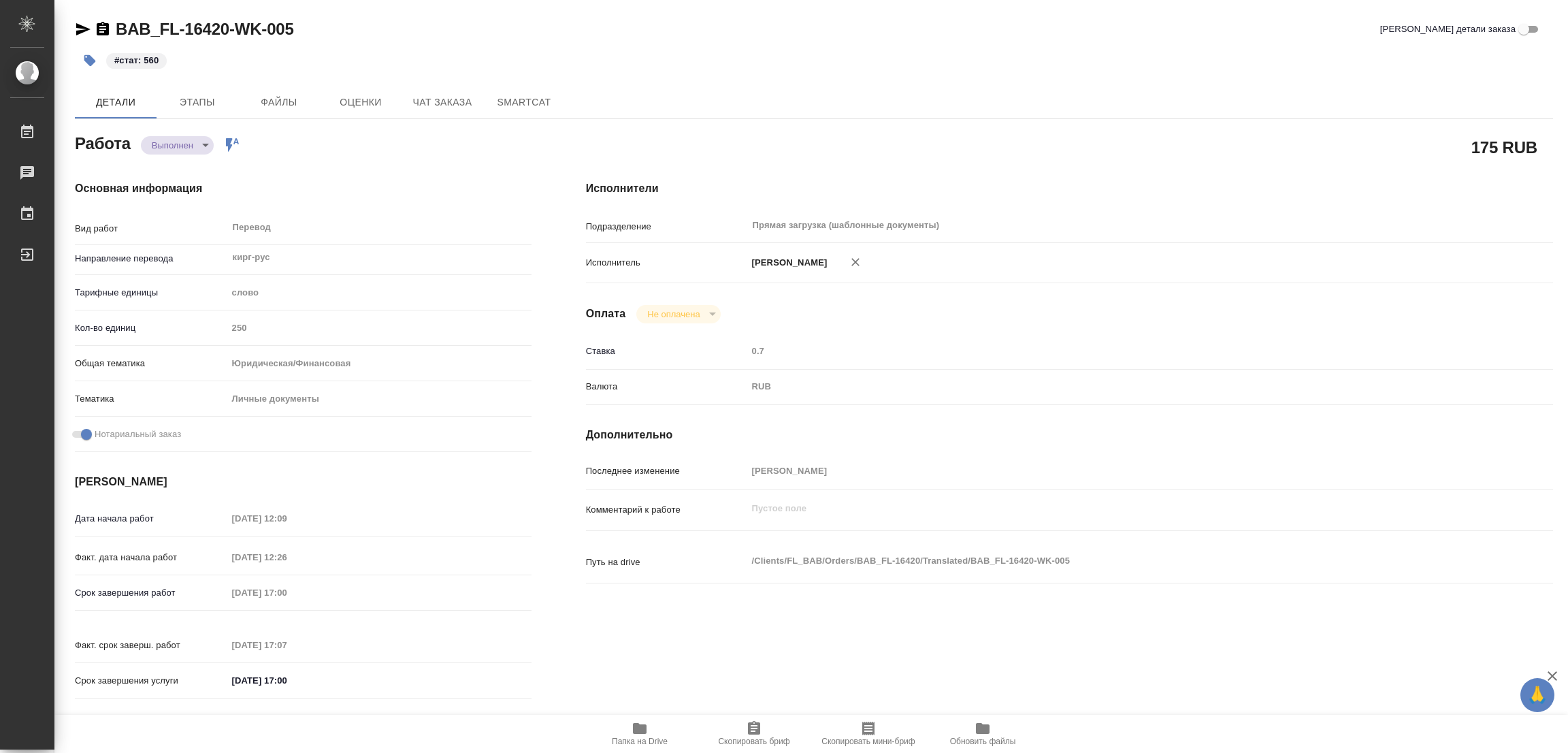
type textarea "x"
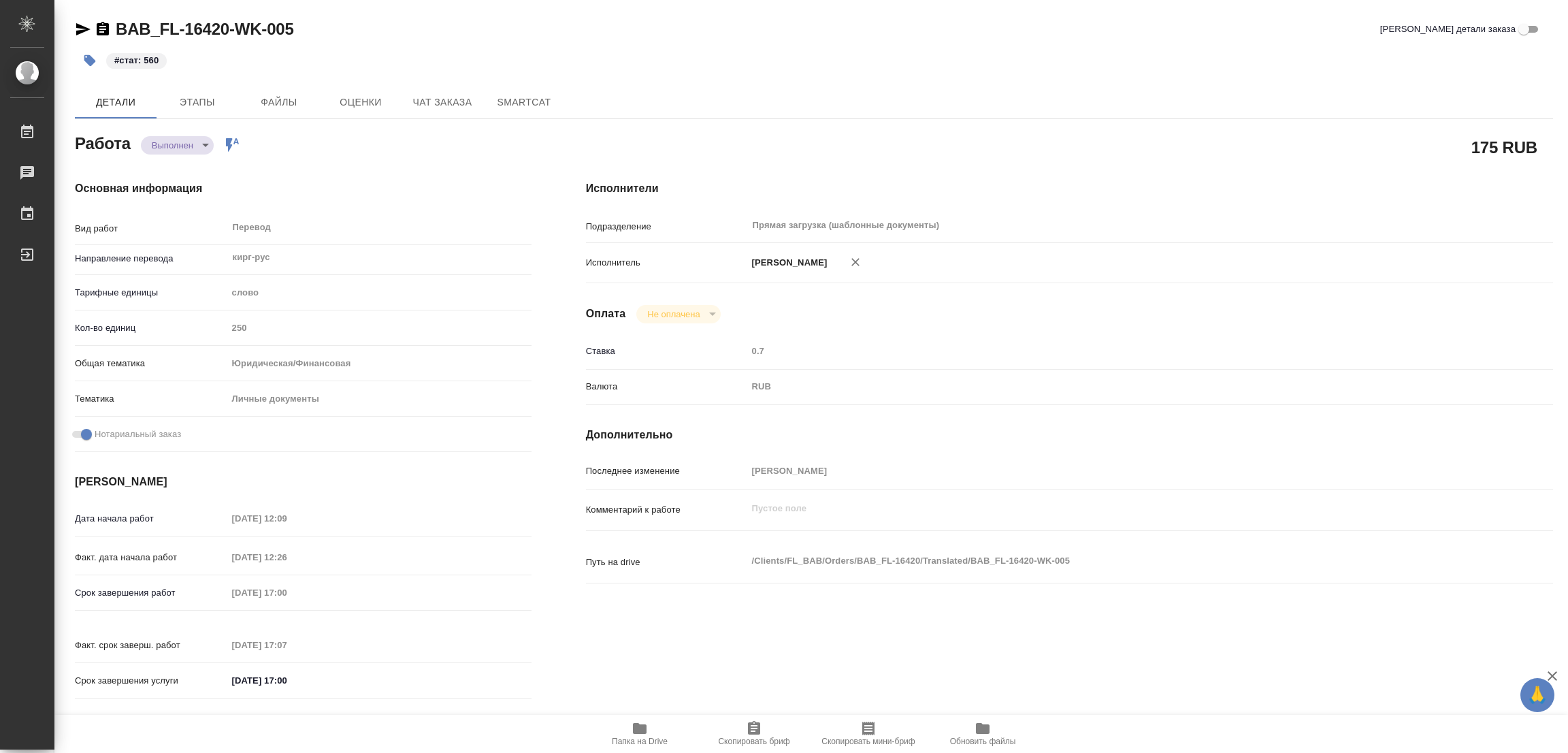
click at [905, 634] on div "Исполнители Подразделение Прямая загрузка (шаблонные документы) ​ Исполнитель П…" at bounding box center [1070, 444] width 1021 height 581
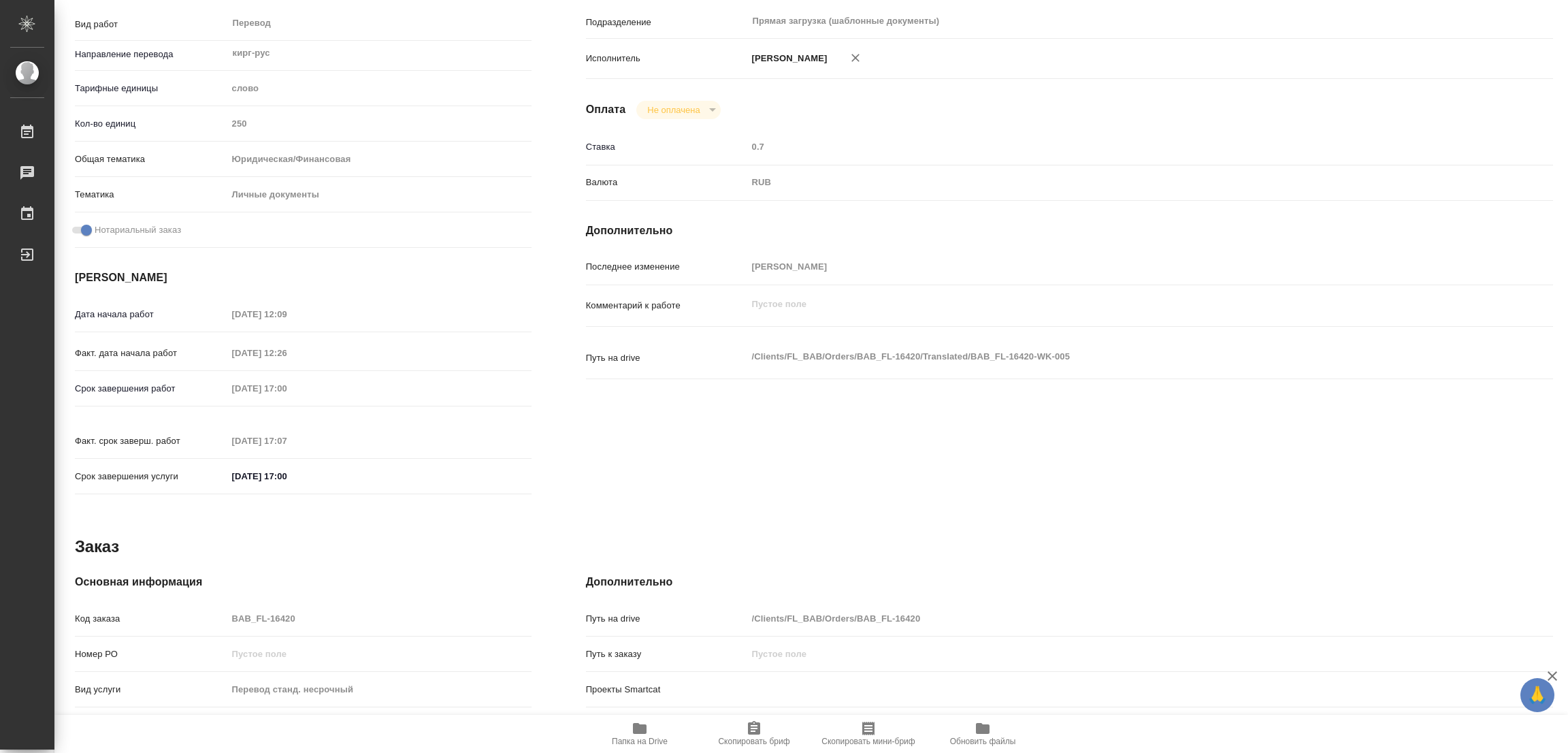
click at [904, 503] on div "Работа Выполнен completed Работа включена в последовательность 175 RUB Основная…" at bounding box center [814, 415] width 1479 height 978
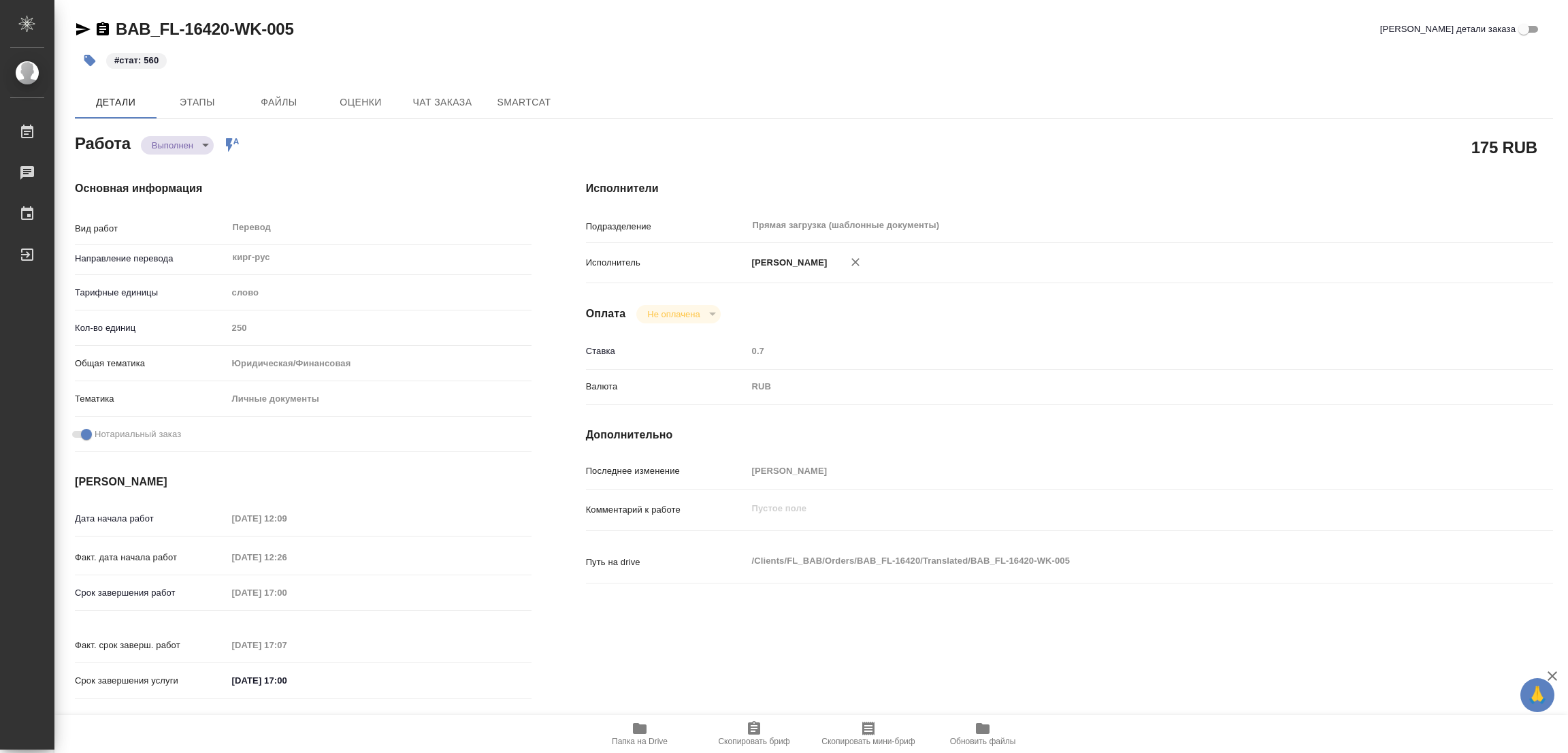
click at [448, 167] on div "Основная информация Вид работ Перевод x ​ Направление перевода кирг-рус ​ Тариф…" at bounding box center [303, 444] width 511 height 581
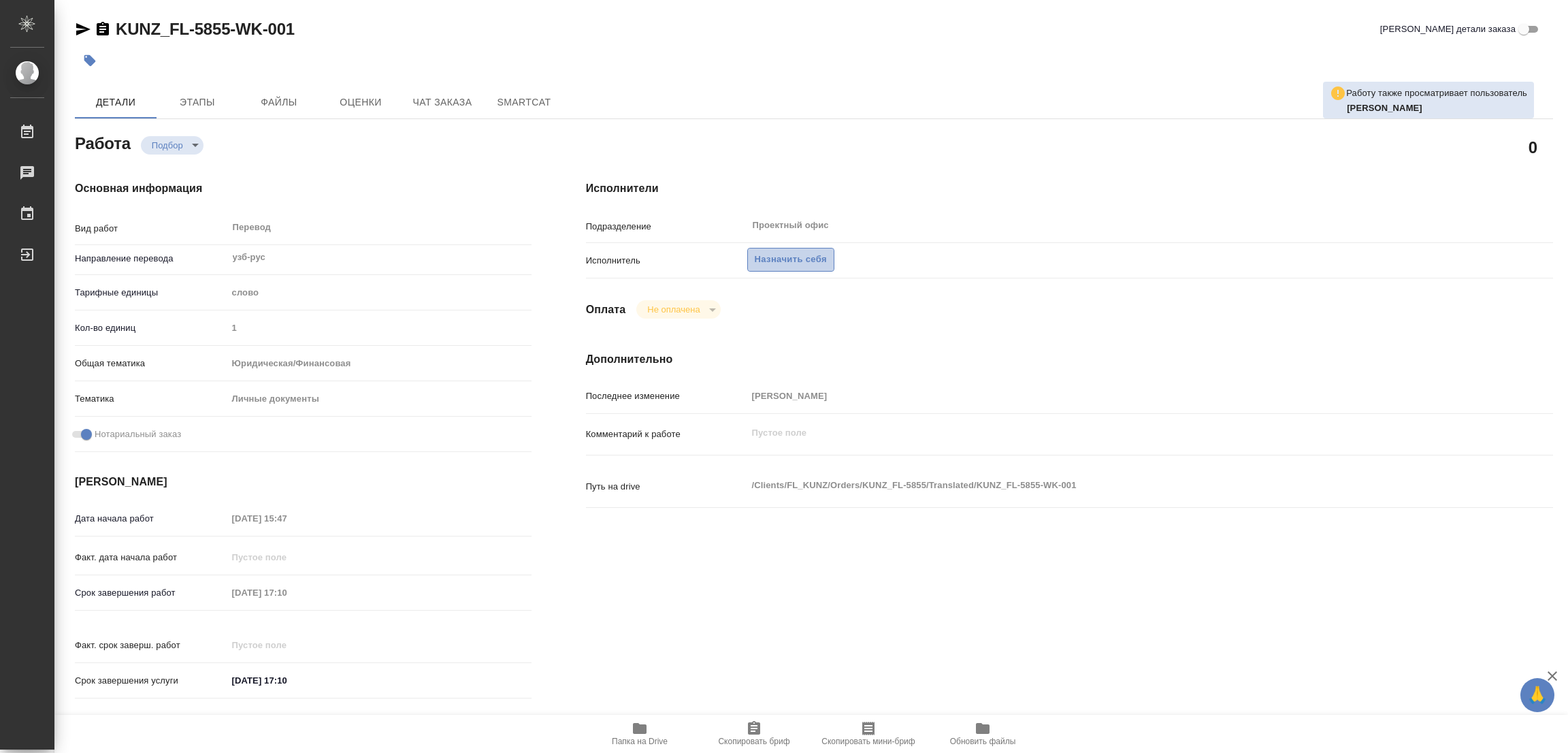
click at [799, 261] on span "Назначить себя" at bounding box center [791, 259] width 72 height 15
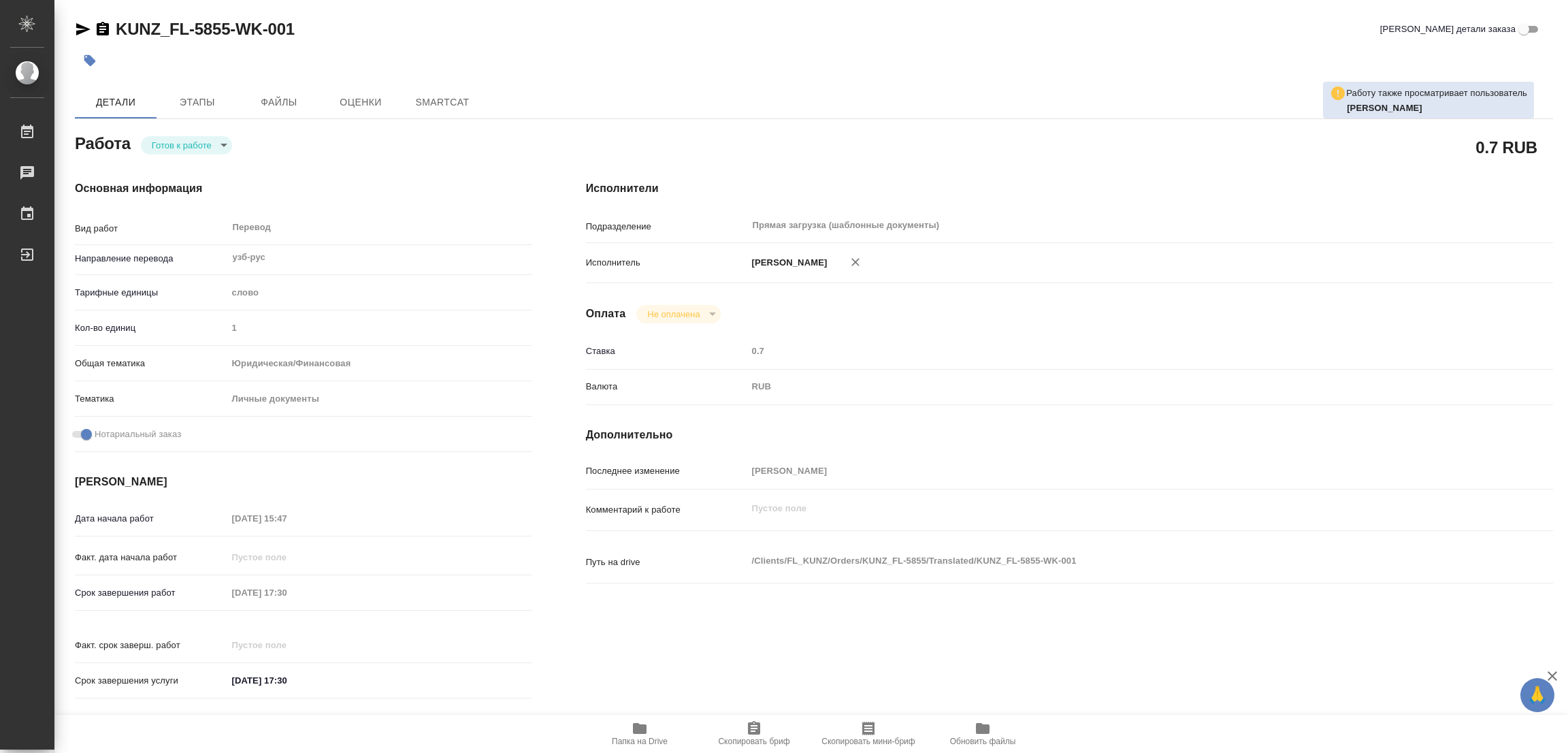
type textarea "x"
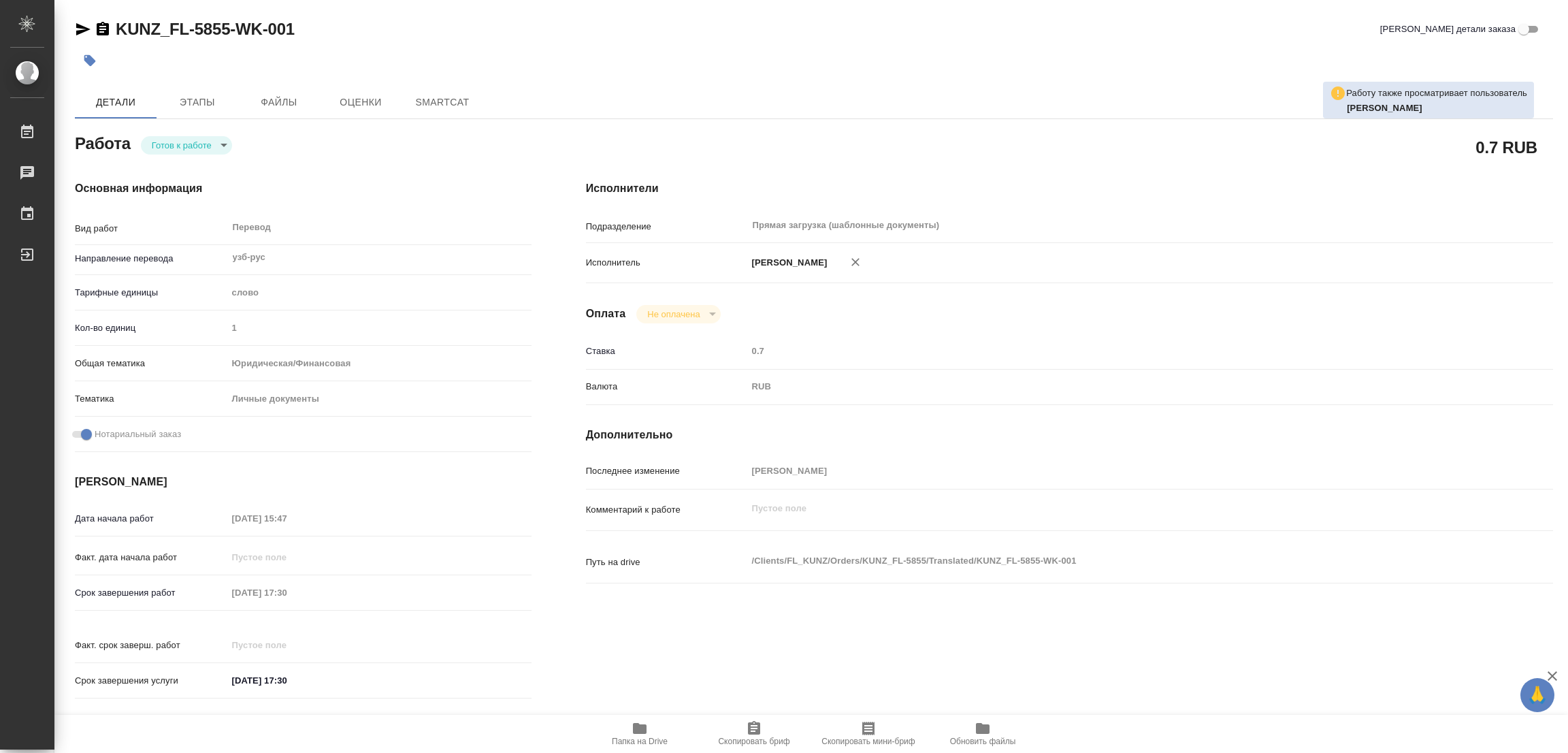
type textarea "x"
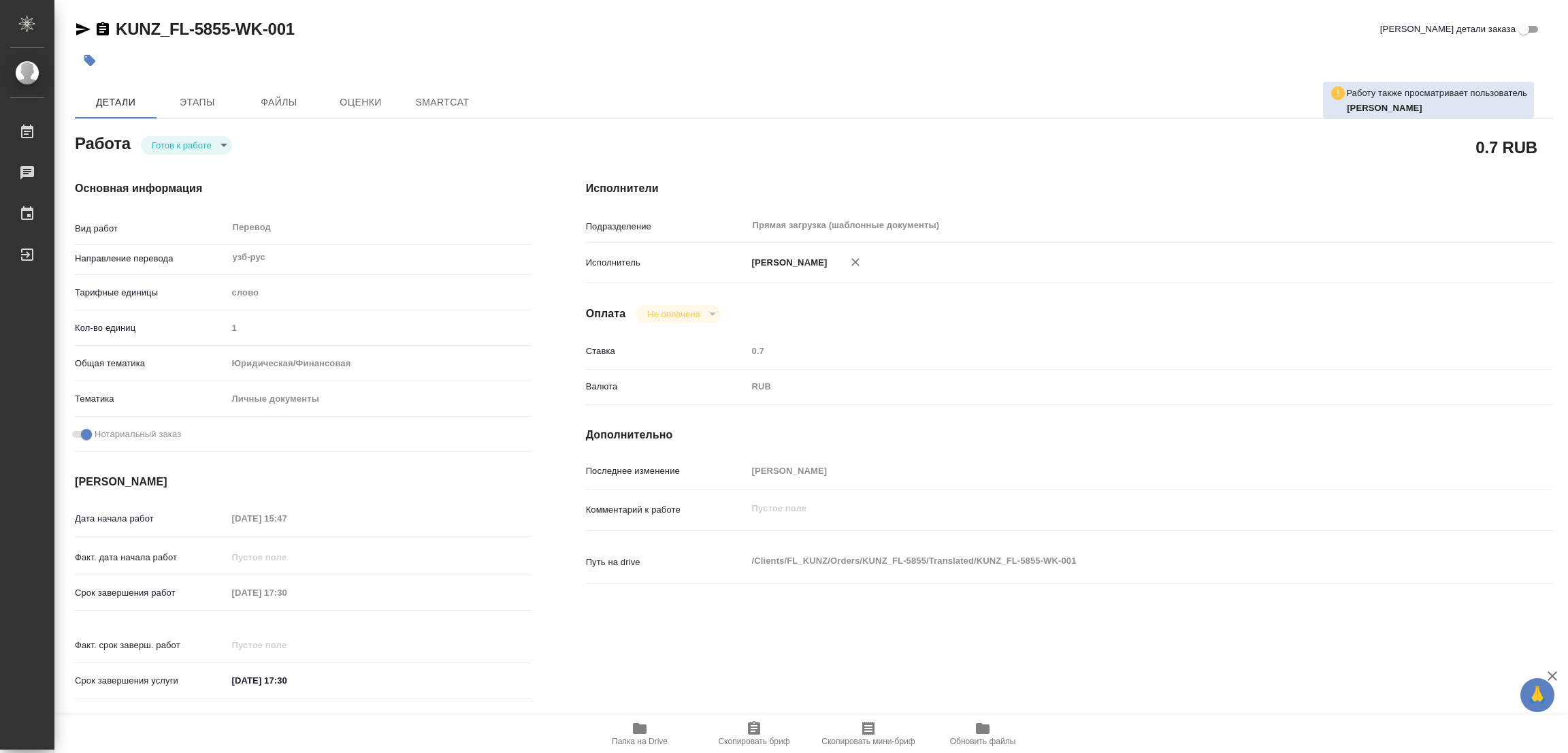
type textarea "x"
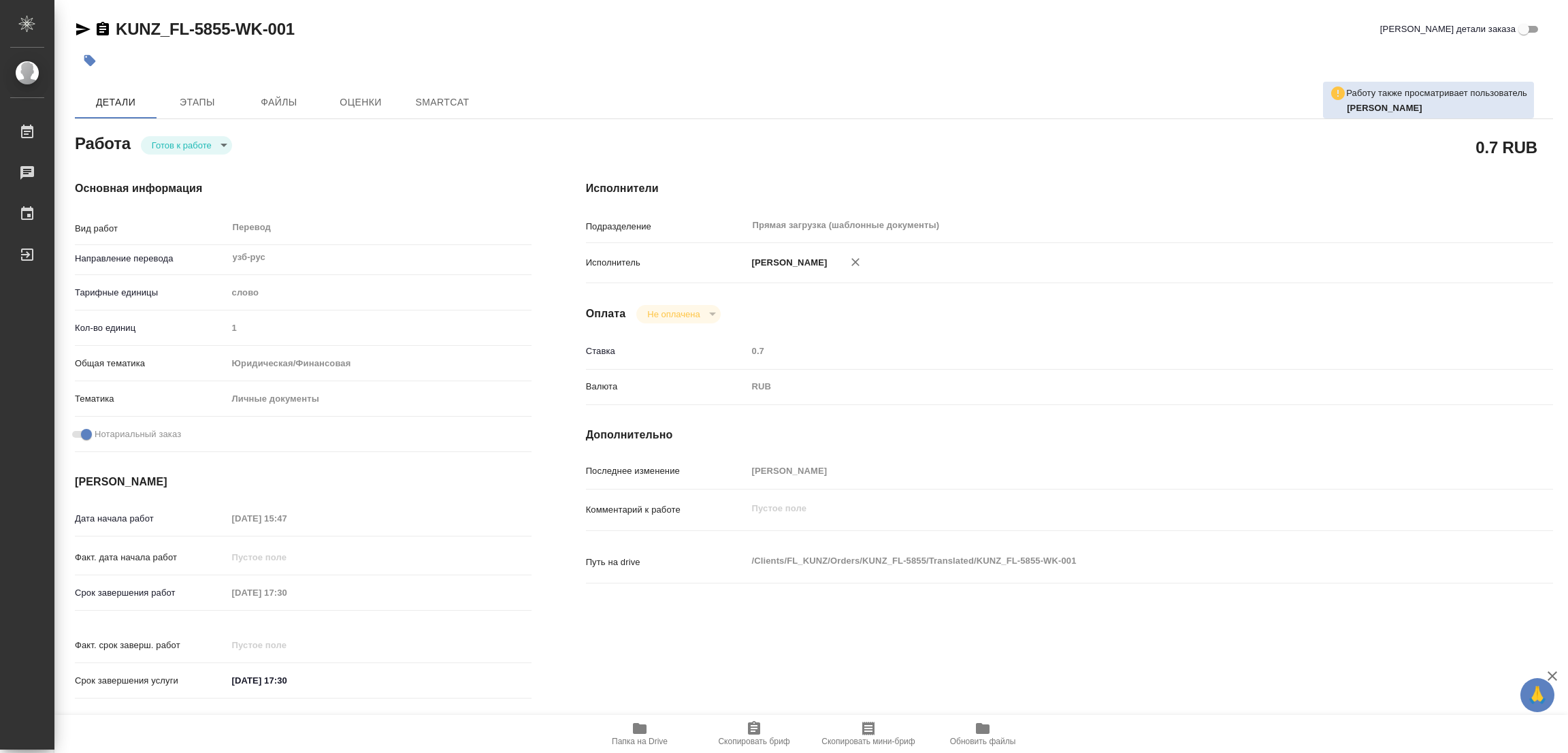
type textarea "x"
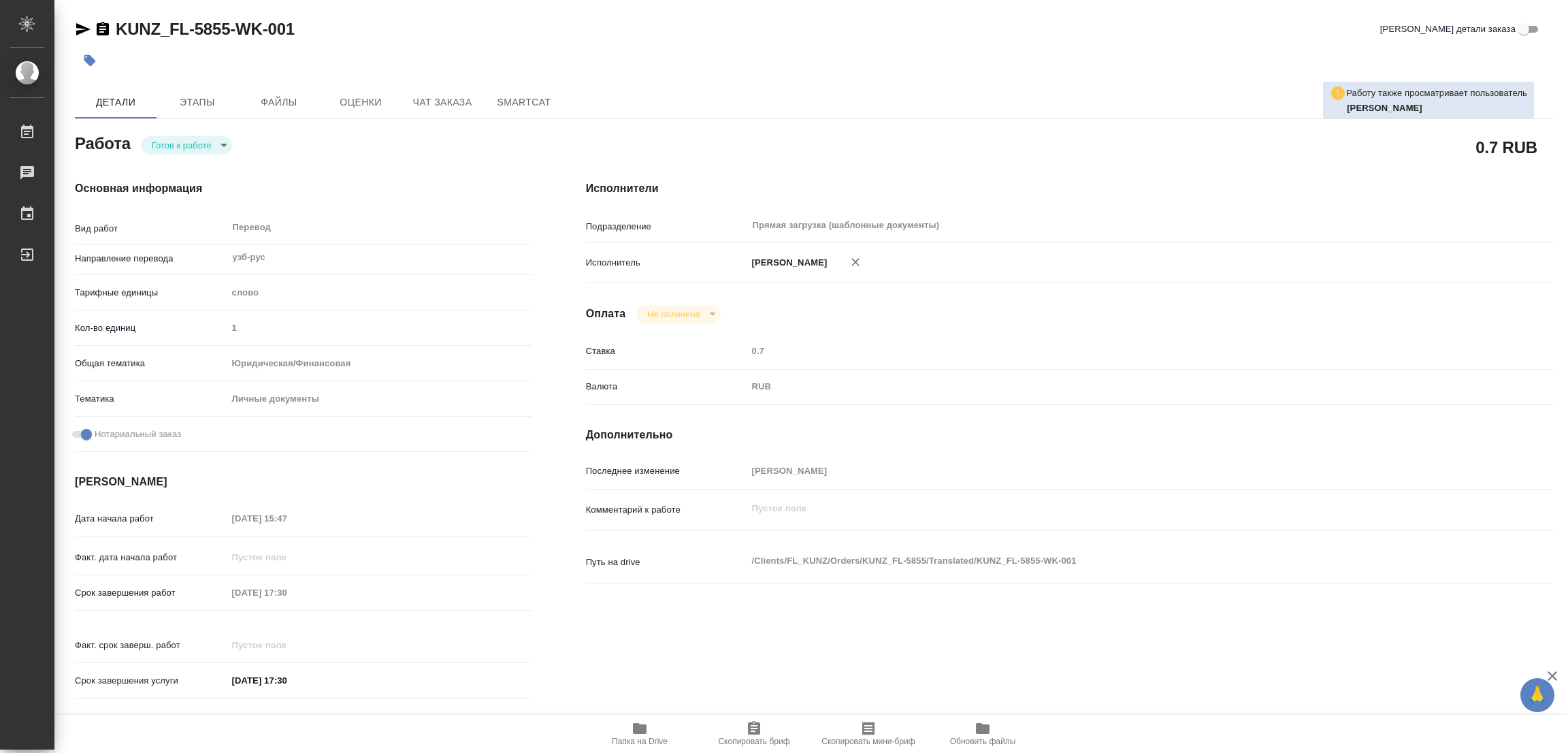
type textarea "x"
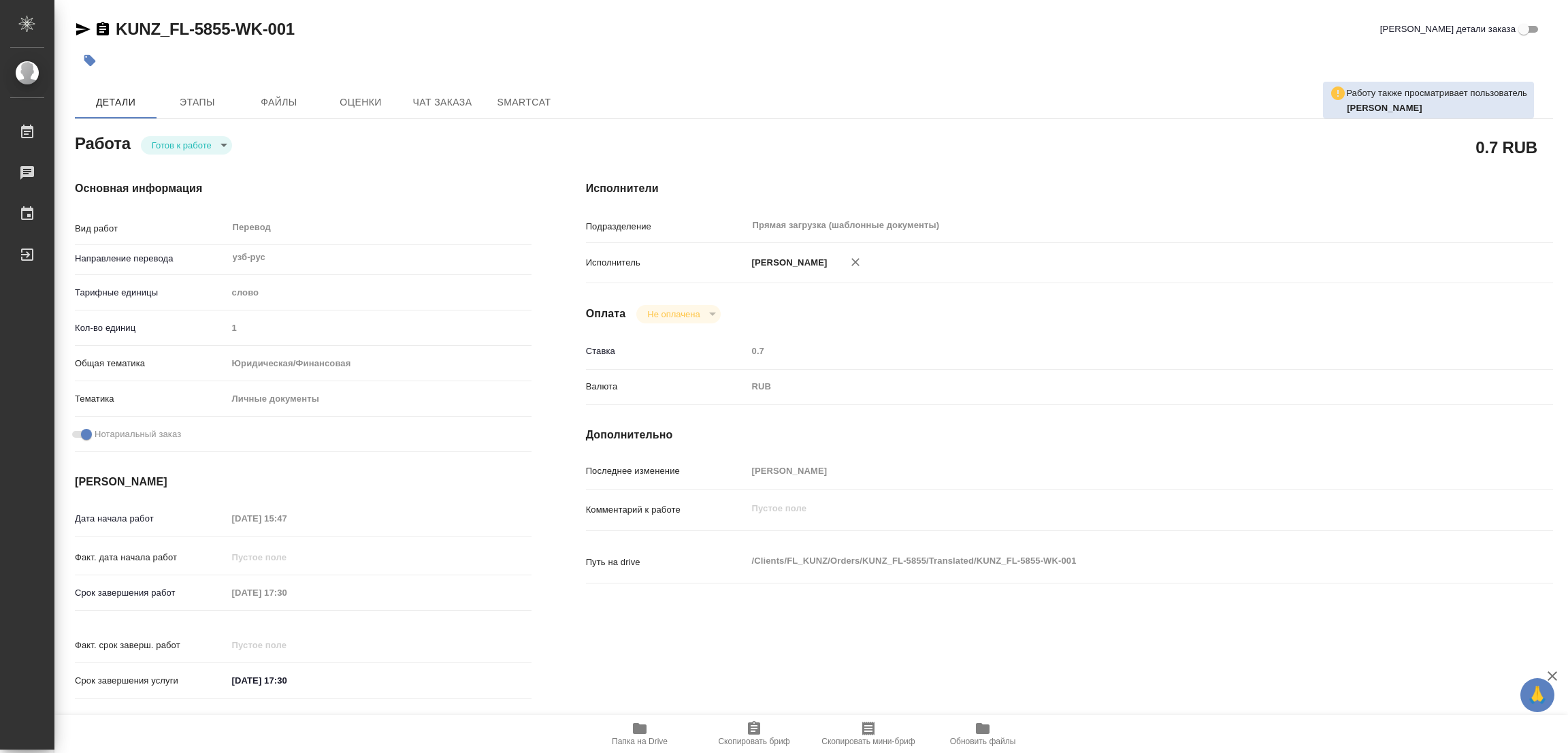
click at [182, 151] on body "🙏 .cls-1 fill:#fff; AWATERA [PERSON_NAME] Работы Чаты График Выйти KUNZ_FL-5855…" at bounding box center [784, 376] width 1568 height 753
type textarea "x"
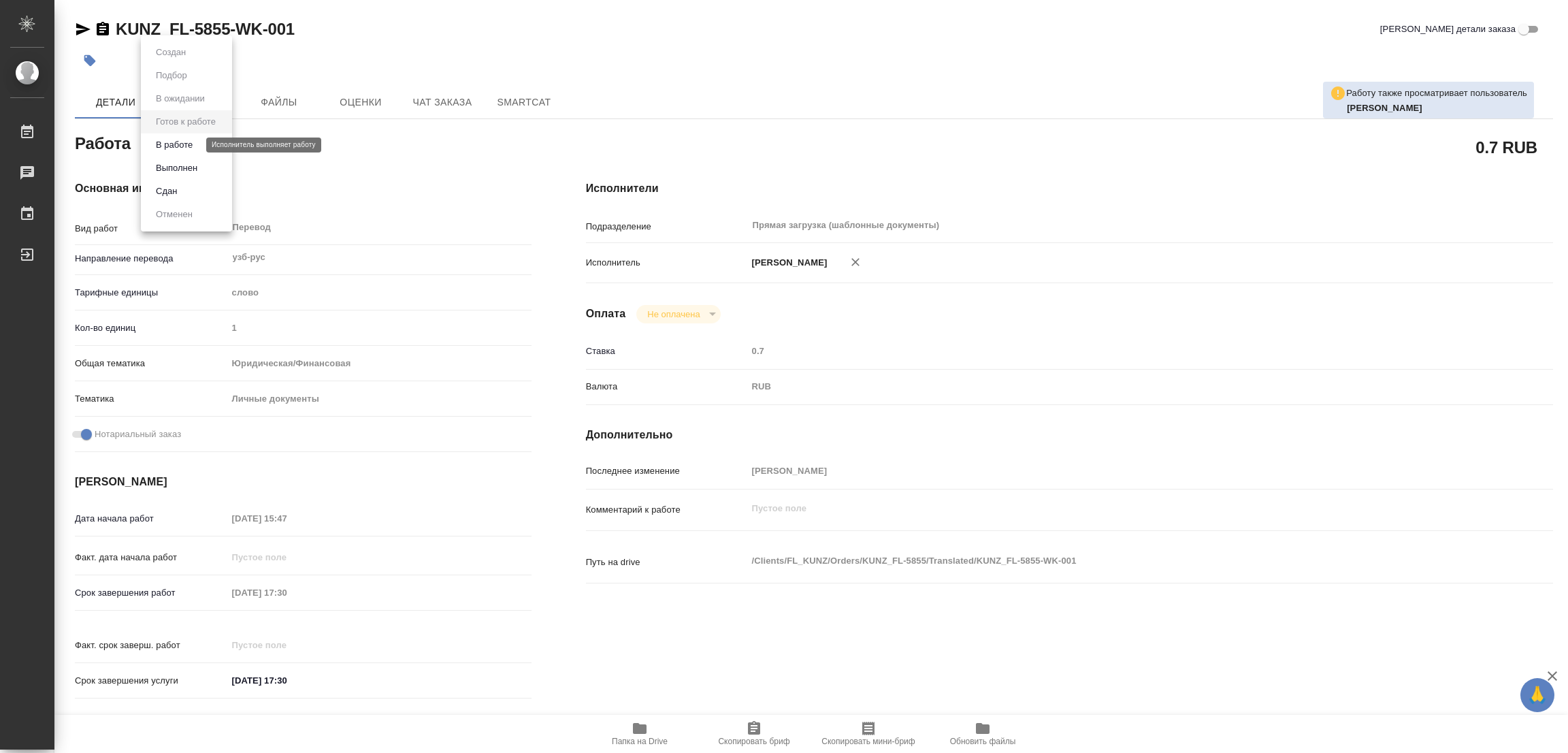
type textarea "x"
click at [178, 148] on button "В работе" at bounding box center [174, 144] width 45 height 15
type textarea "x"
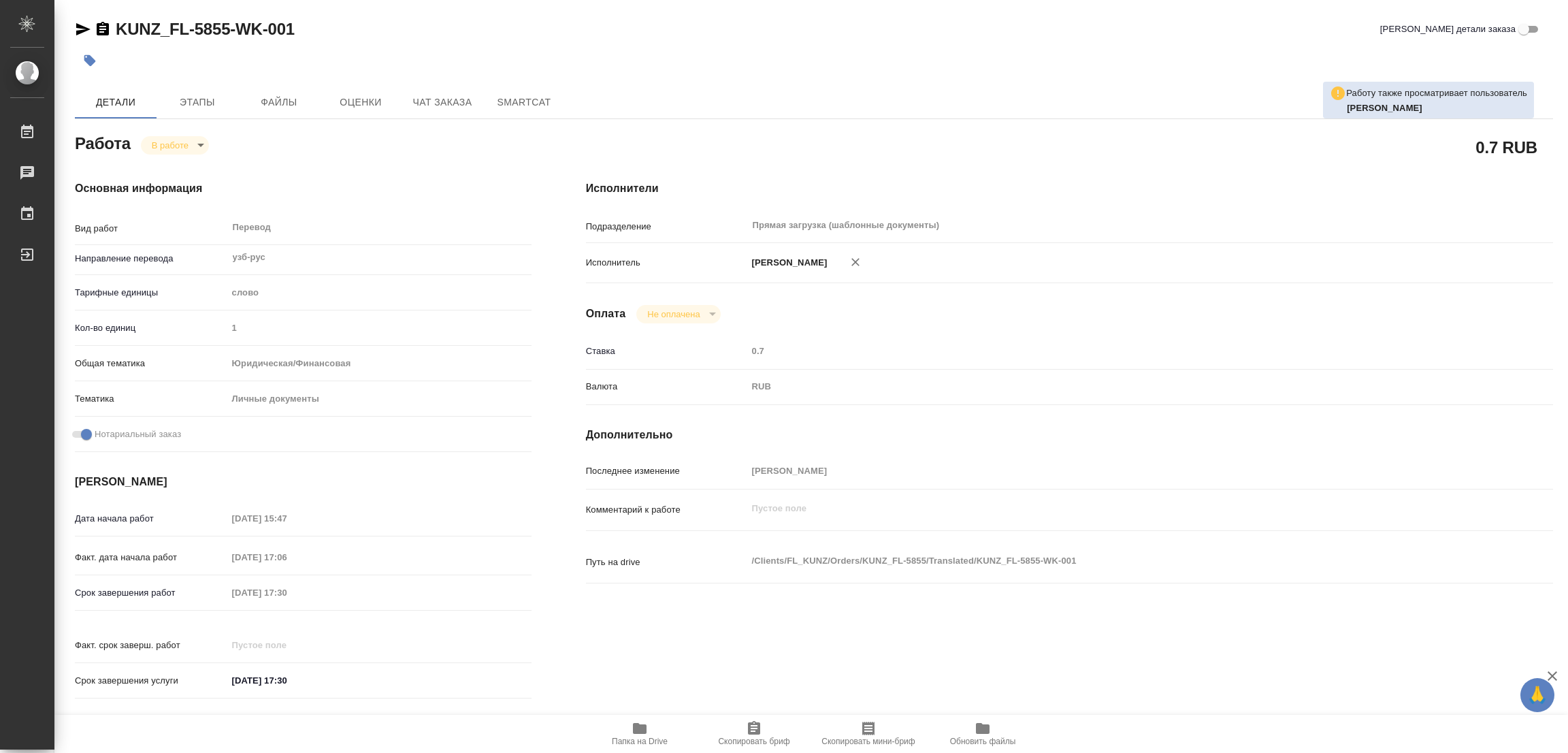
type textarea "x"
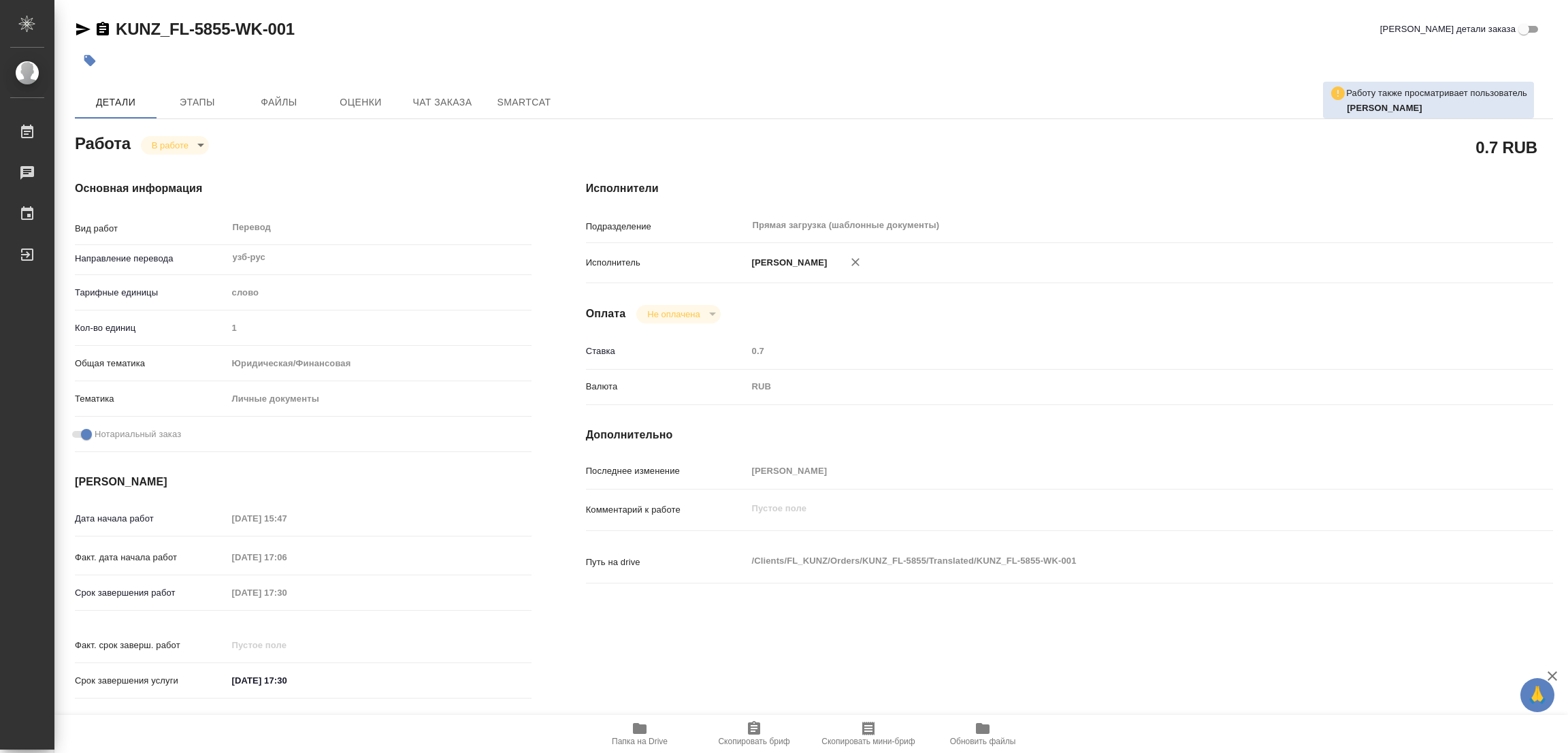
type textarea "x"
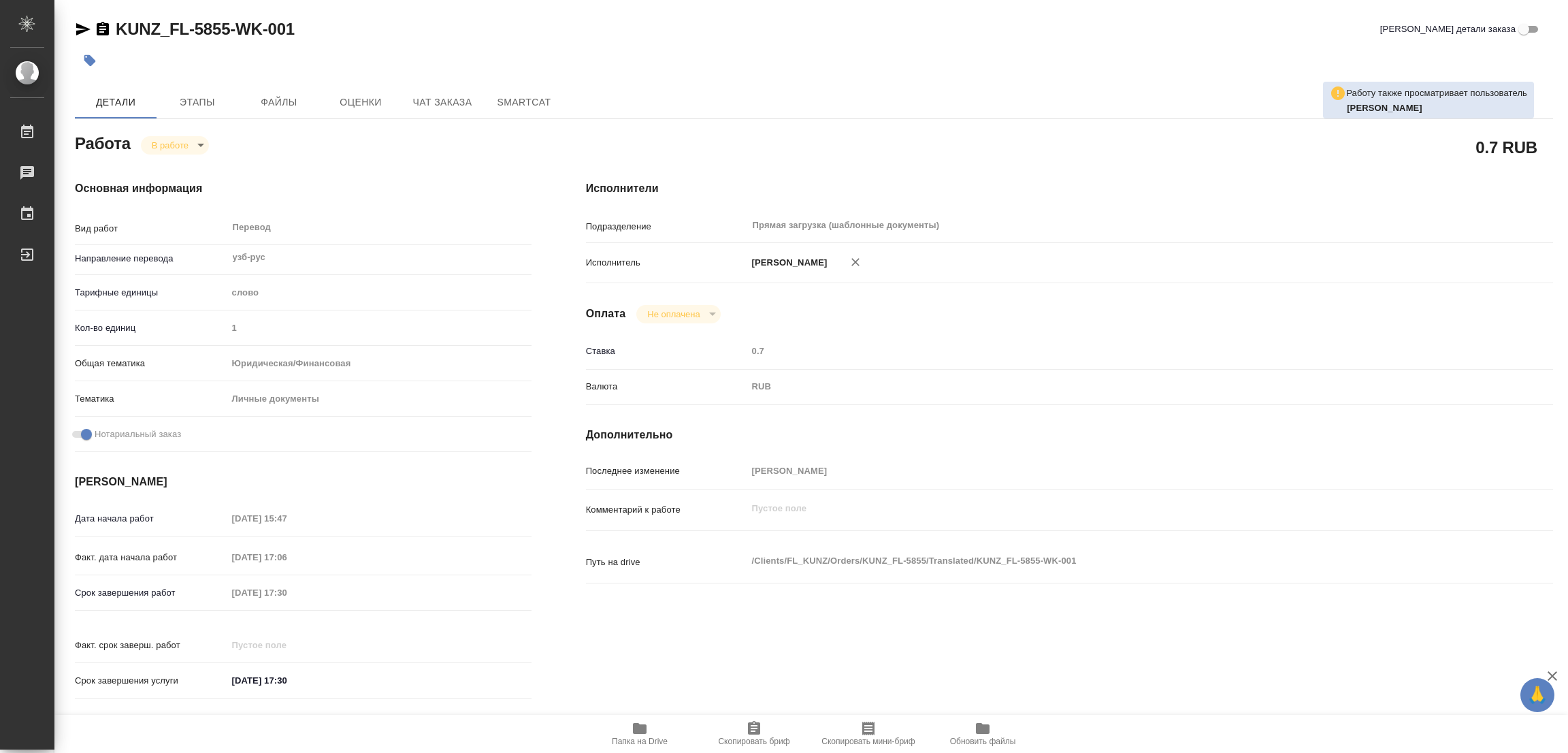
type textarea "x"
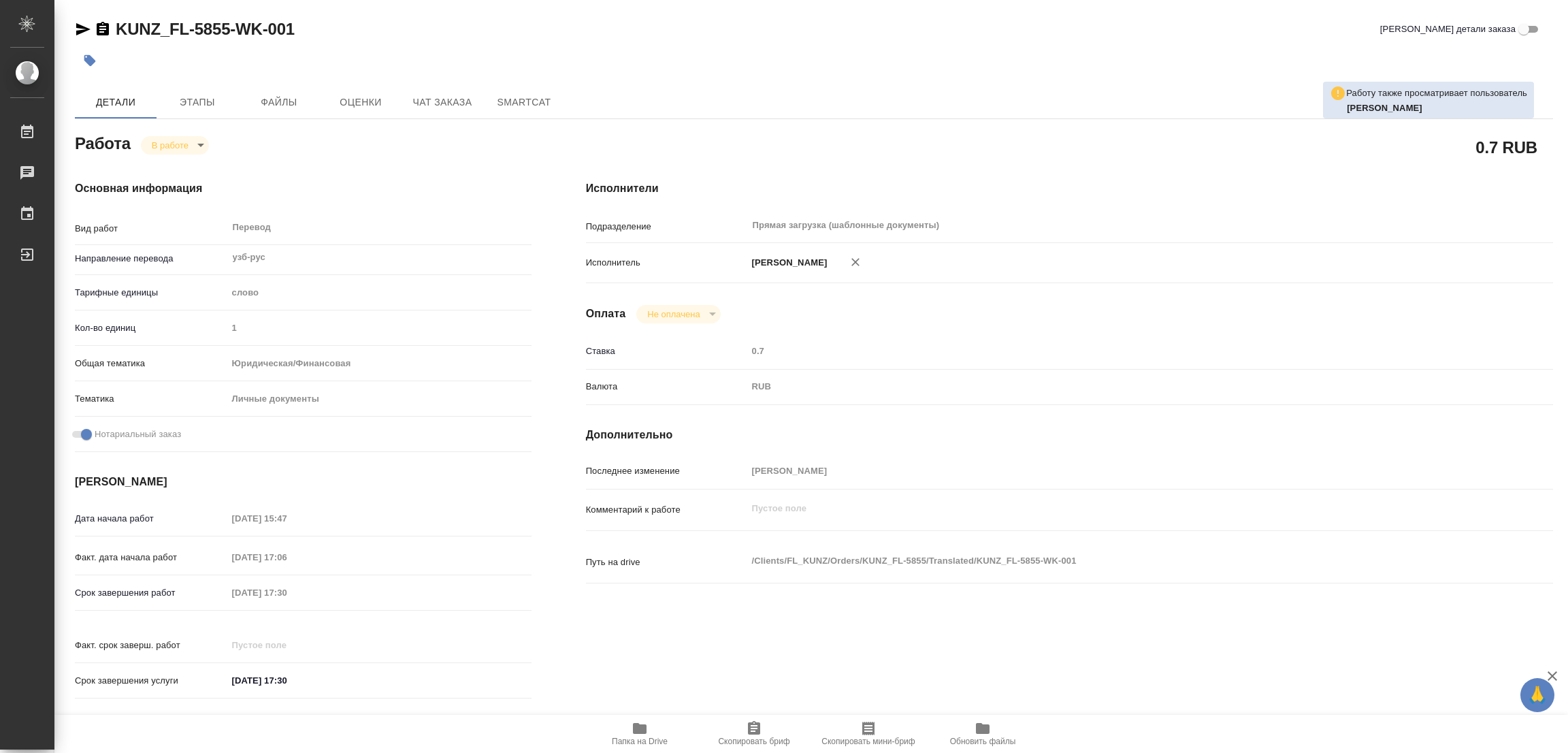
type textarea "x"
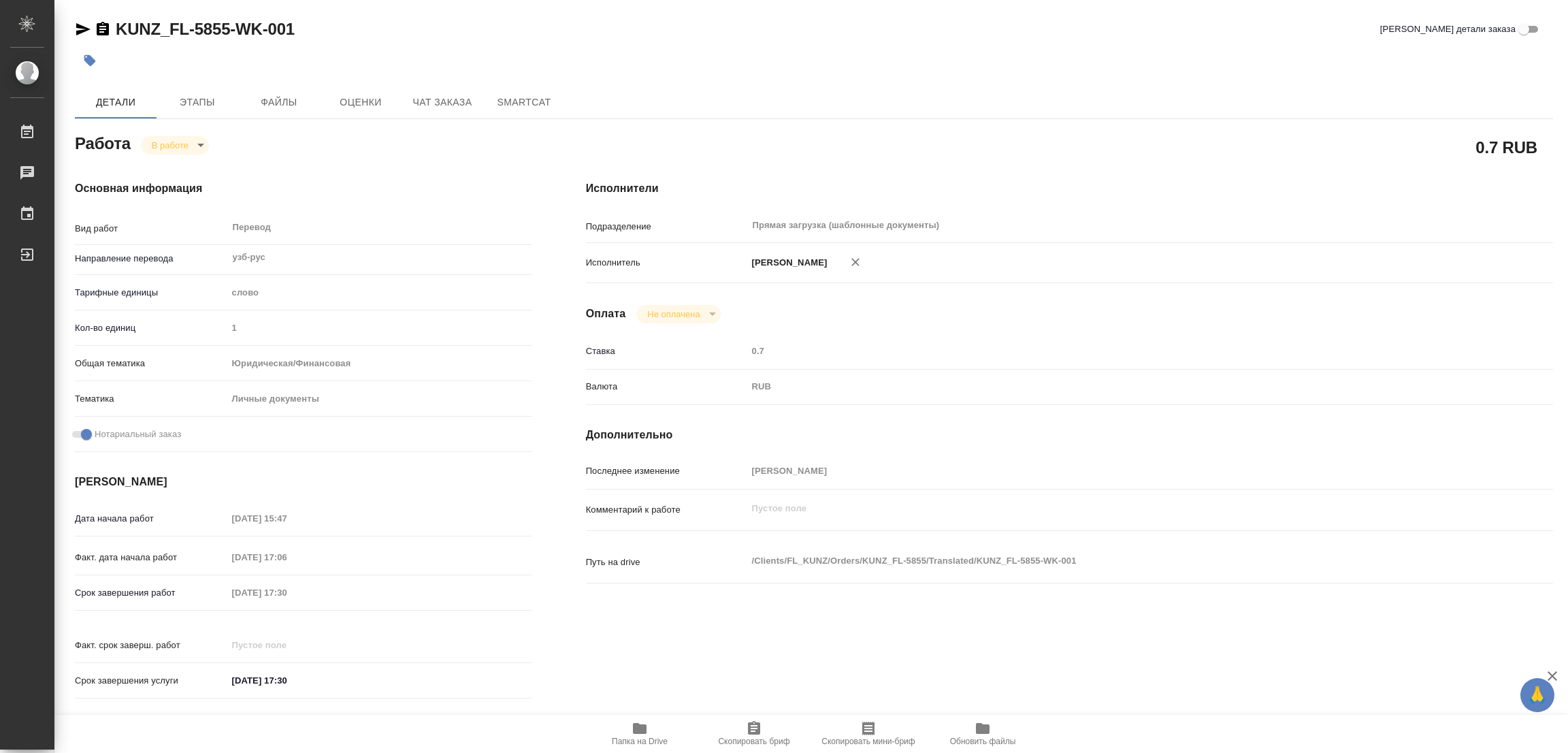
type textarea "x"
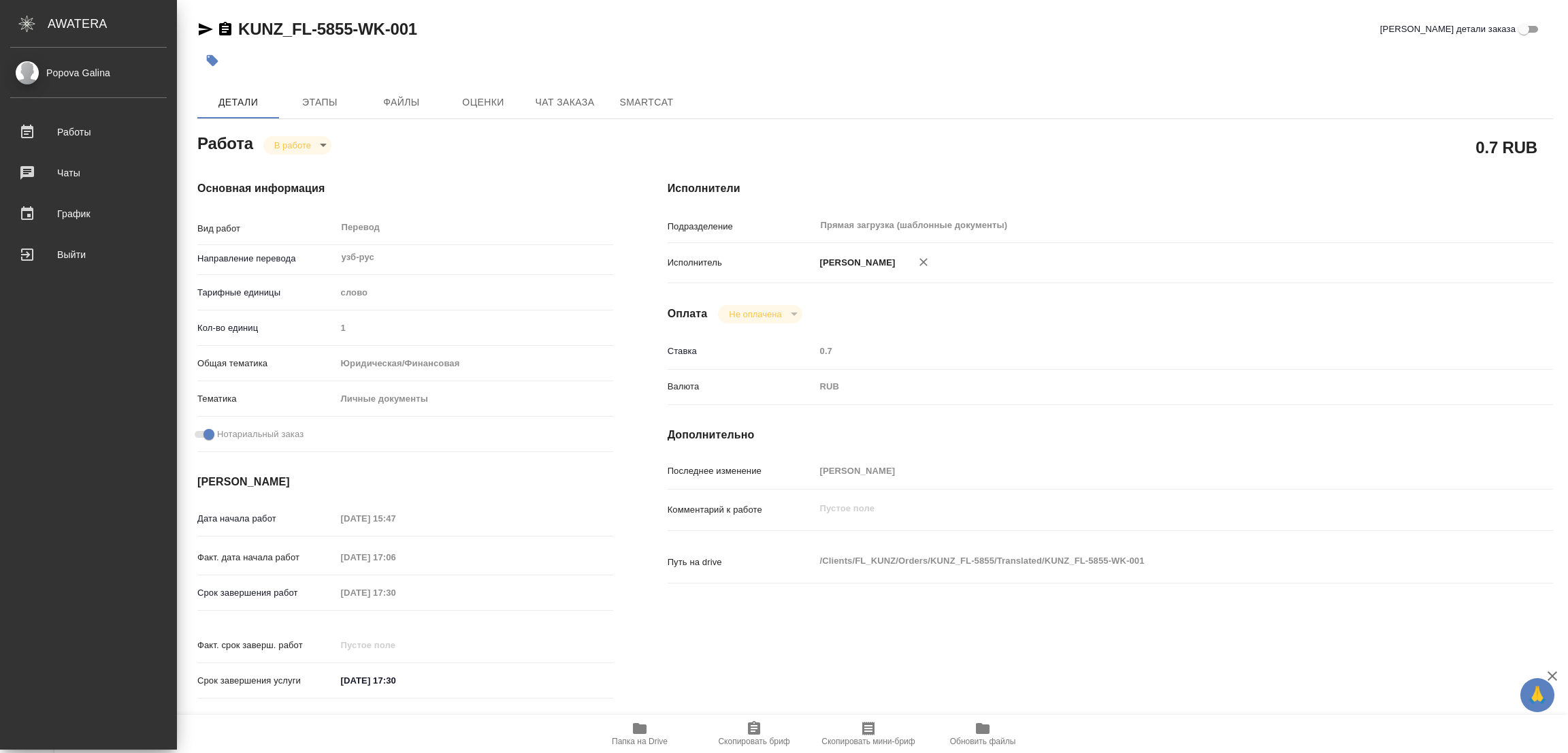
type textarea "x"
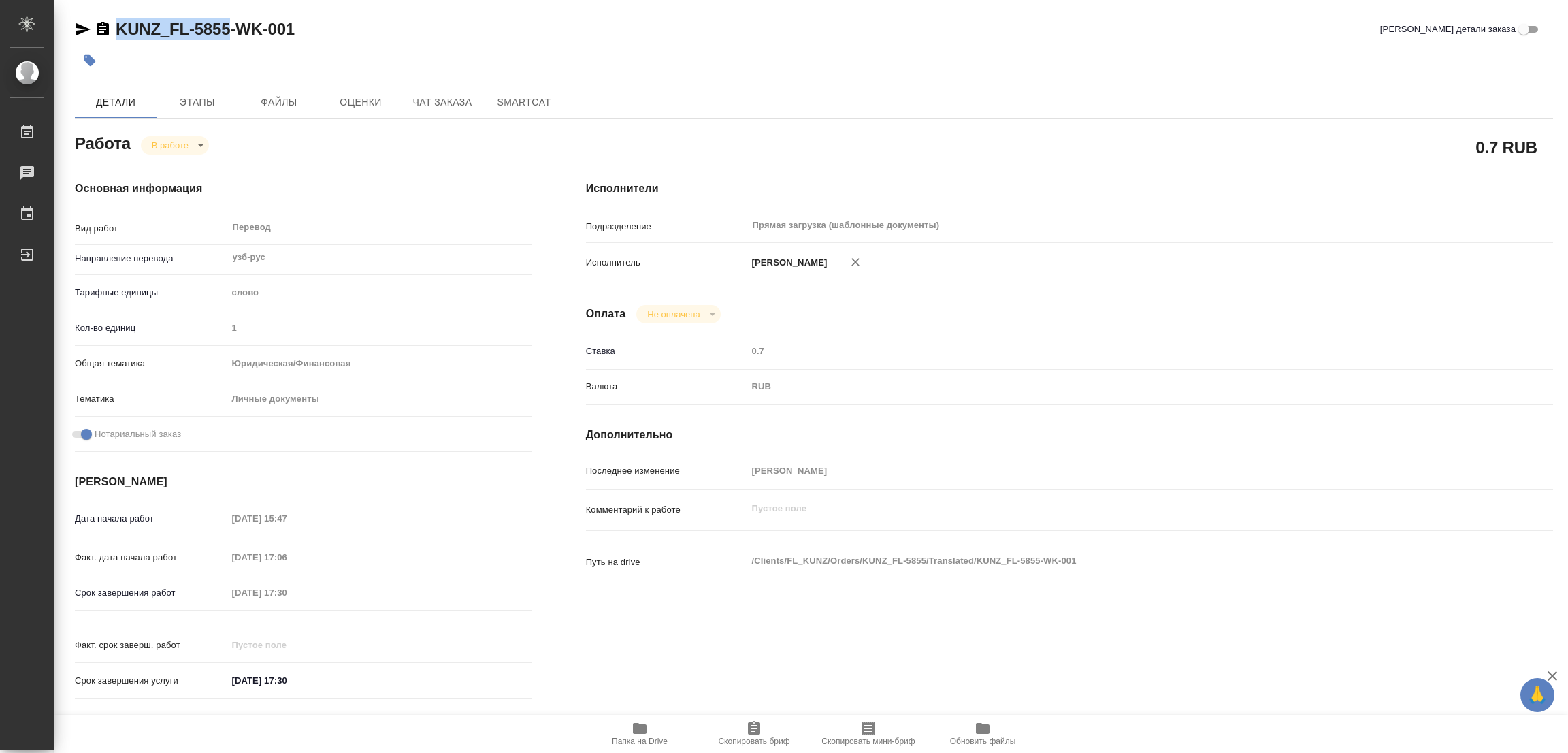
drag, startPoint x: 112, startPoint y: 13, endPoint x: 227, endPoint y: 21, distance: 115.3
click at [227, 21] on div "KUNZ_FL-5855-WK-001 Кратко детали заказа Детали Этапы Файлы Оценки Чат заказа S…" at bounding box center [814, 571] width 1493 height 1142
copy link "KUNZ_FL-5855"
click at [751, 731] on icon "button" at bounding box center [754, 728] width 13 height 14
copy link "KUNZ_FL-5855"
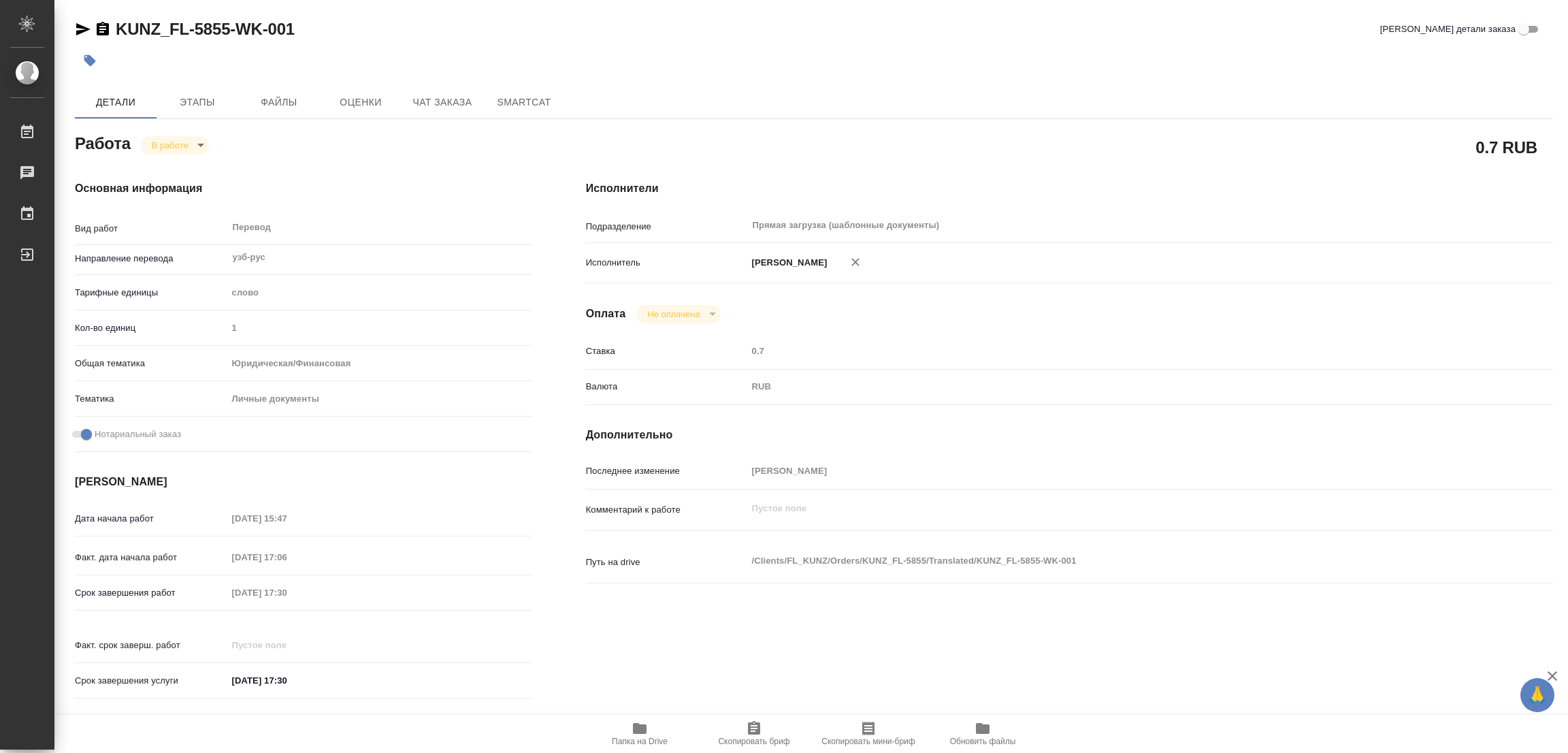
click at [1191, 318] on div "Оплата Не оплачена notPayed" at bounding box center [1070, 314] width 967 height 18
click at [201, 595] on div "Срок завершения работ [DATE] 17:30" at bounding box center [303, 593] width 457 height 24
type textarea "x"
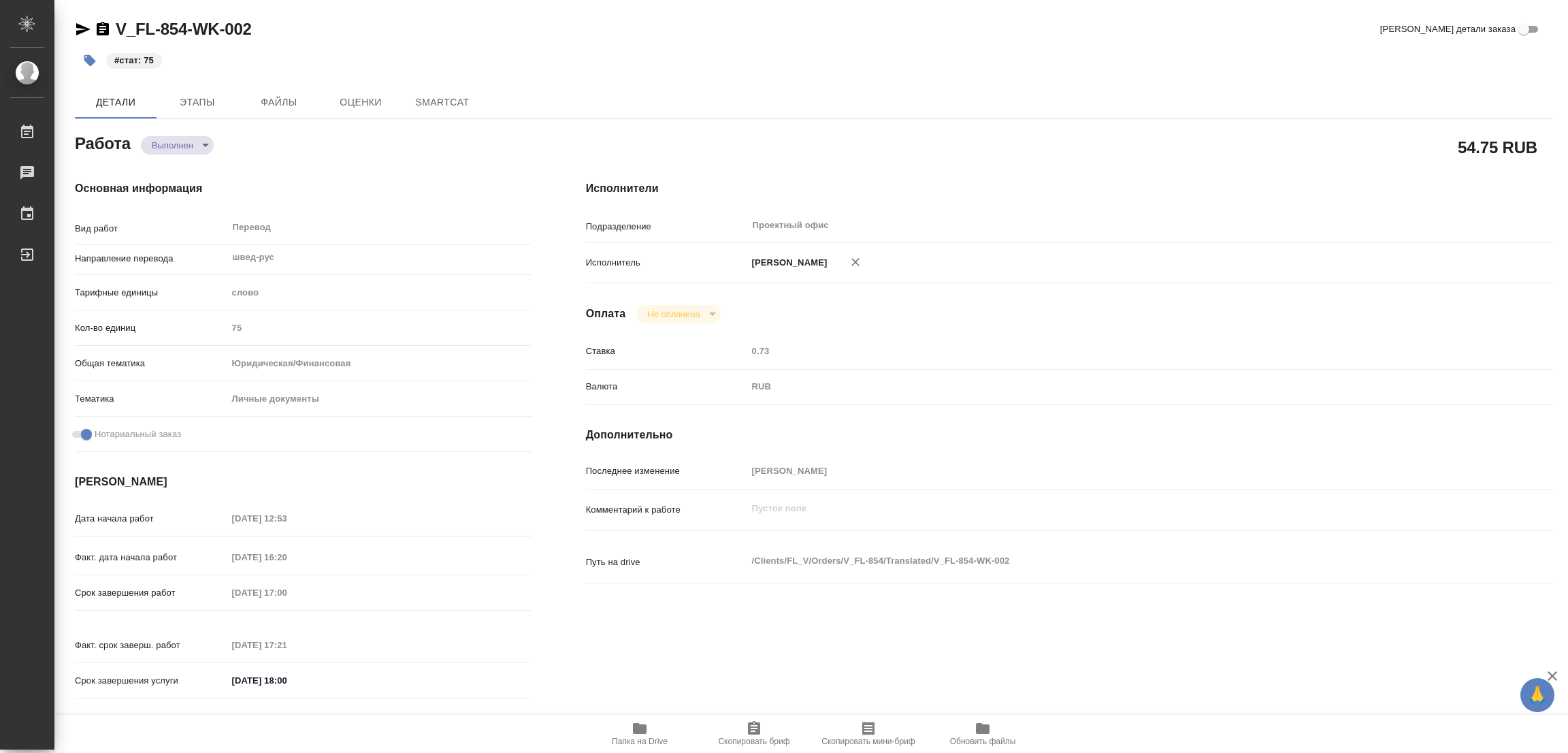
type textarea "x"
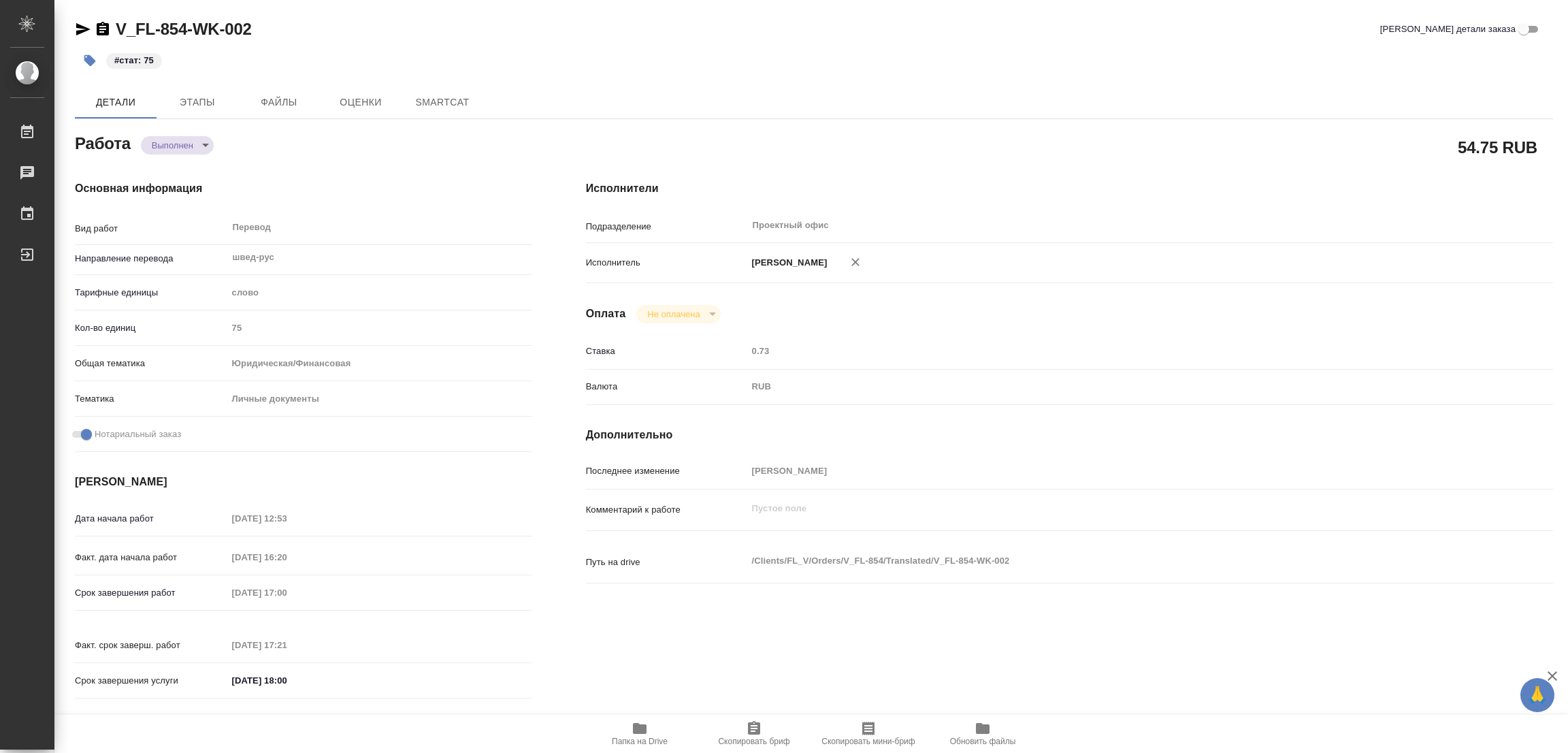
type textarea "x"
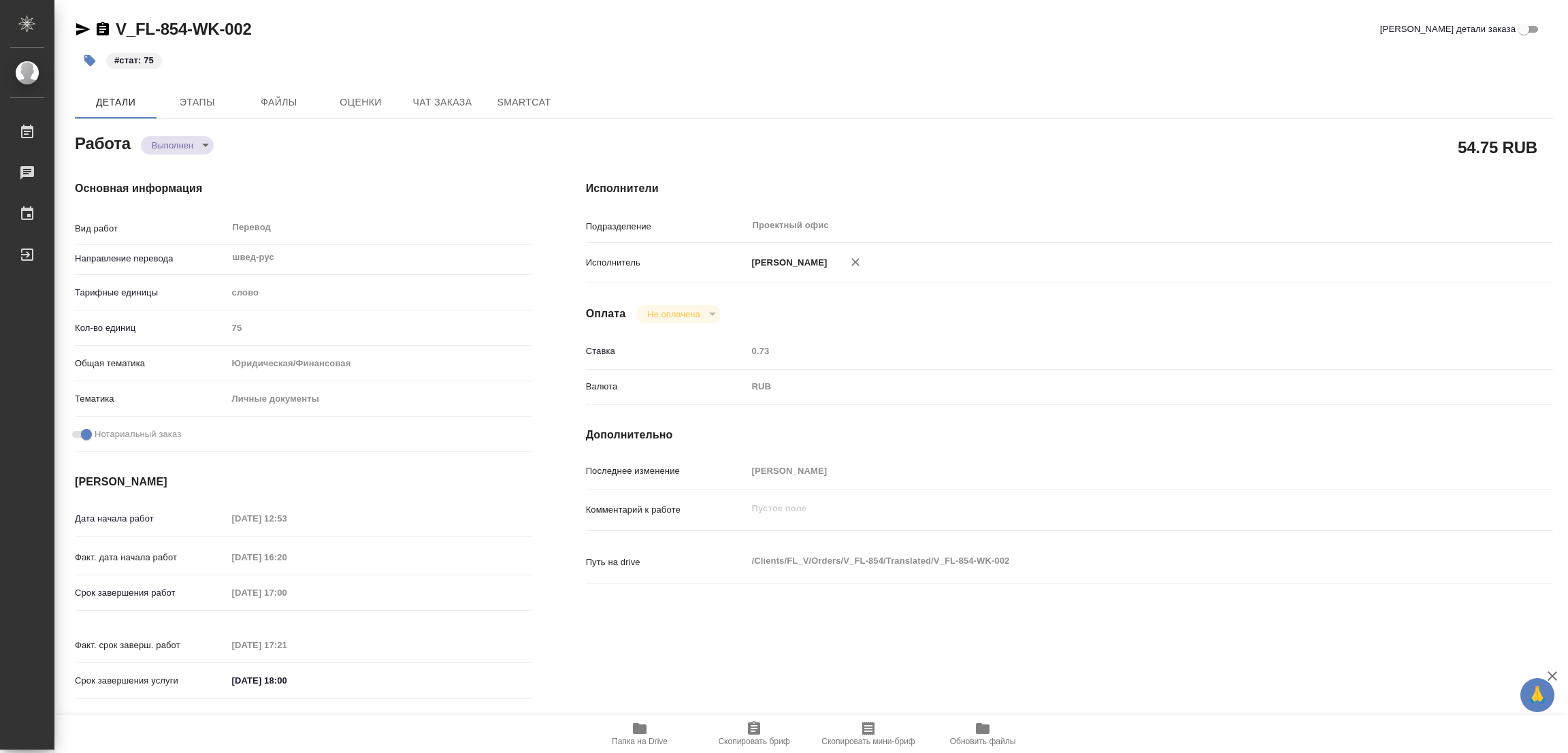
type textarea "x"
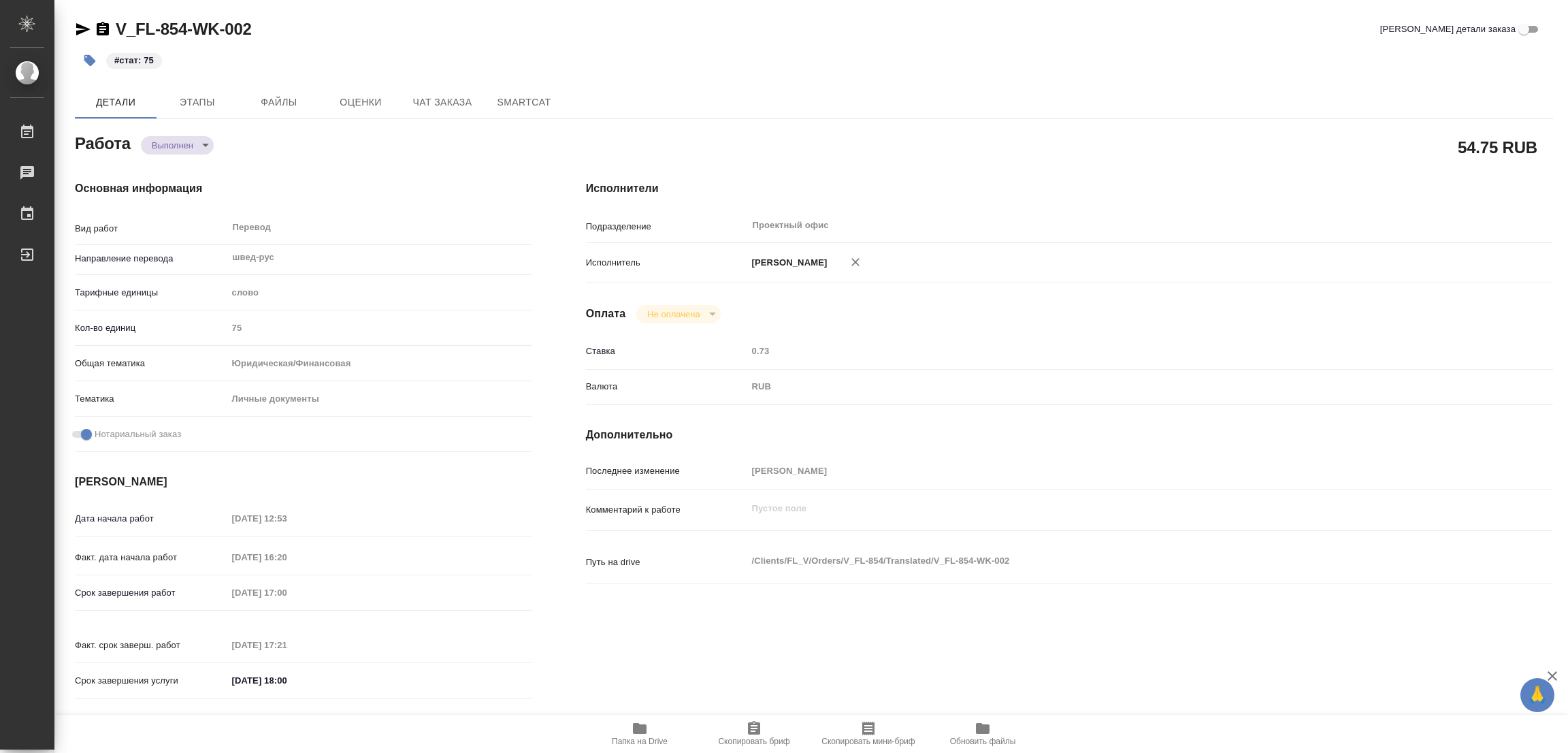
type textarea "x"
